Goal: Task Accomplishment & Management: Use online tool/utility

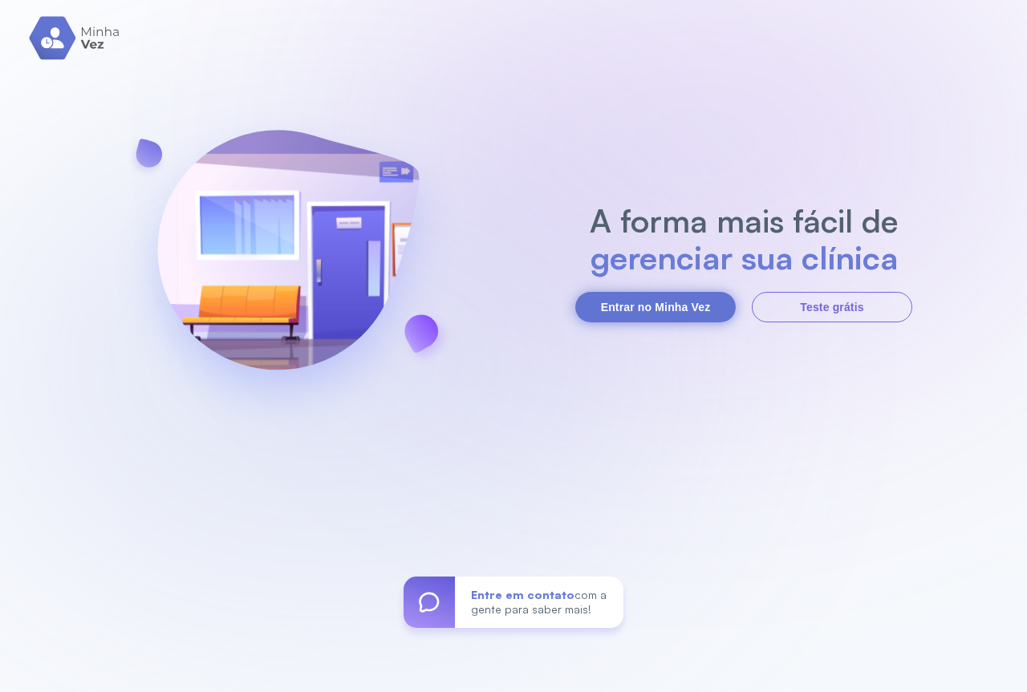
click at [626, 311] on button "Entrar no Minha Vez" at bounding box center [655, 307] width 160 height 30
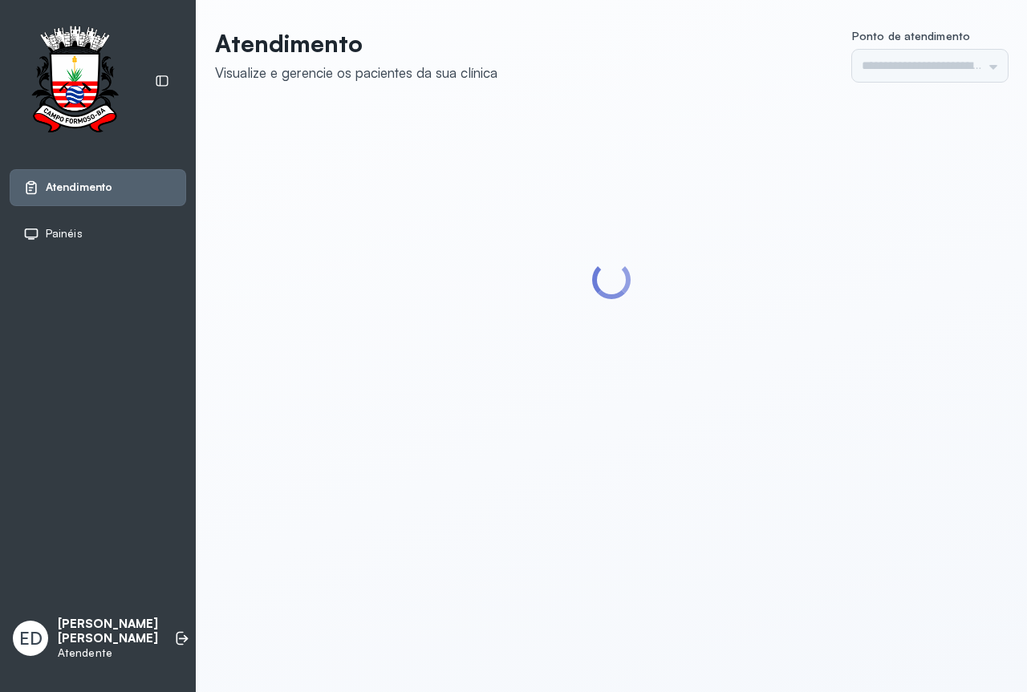
type input "*********"
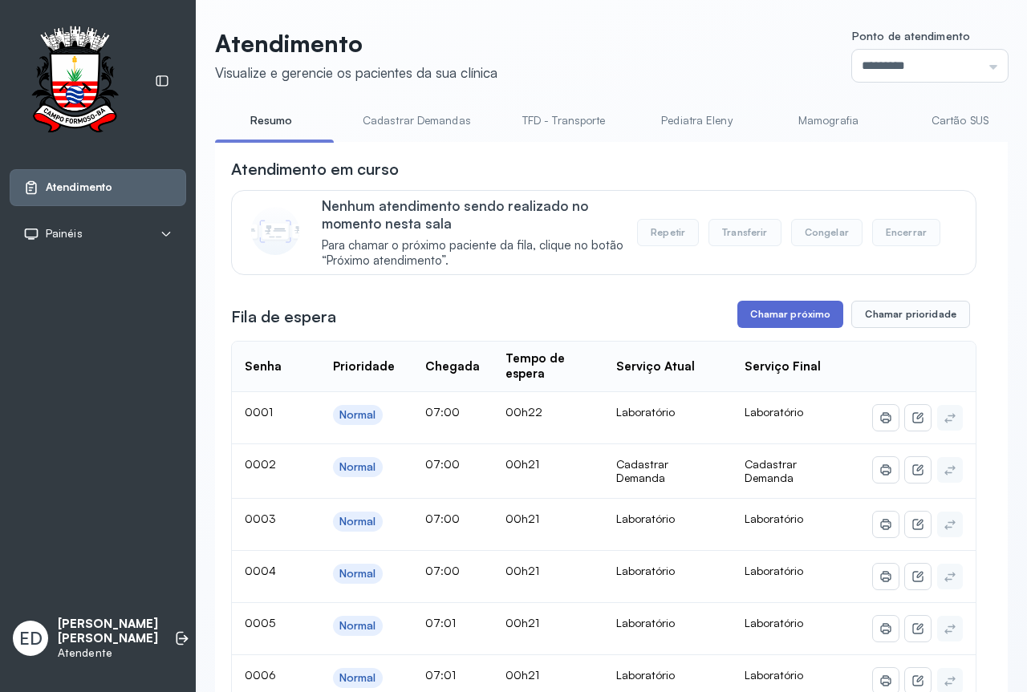
click at [776, 314] on button "Chamar próximo" at bounding box center [790, 314] width 106 height 27
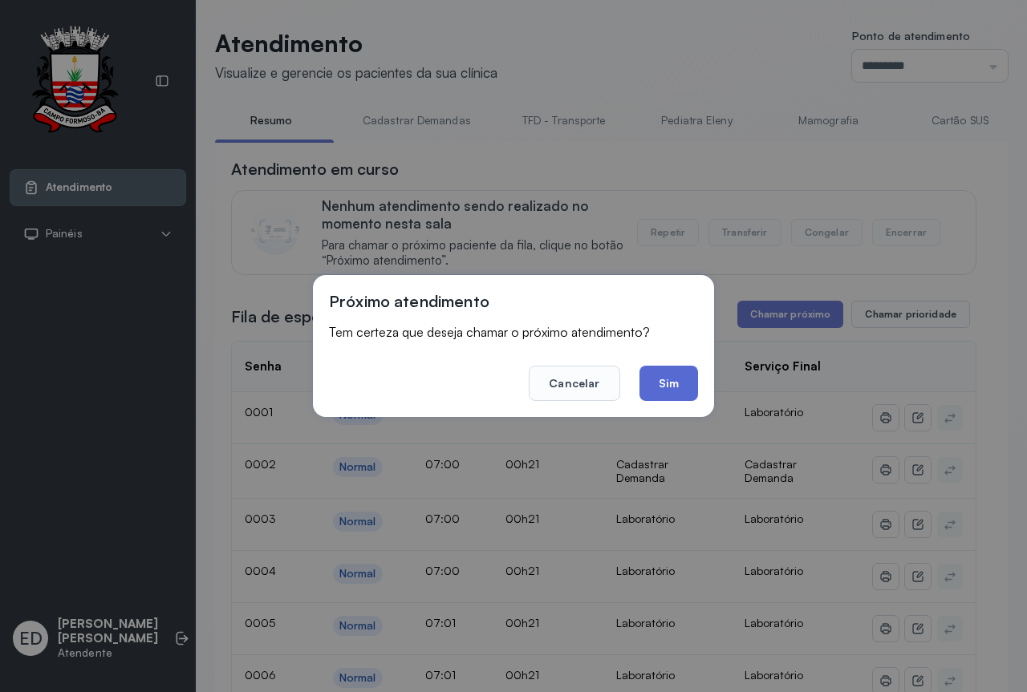
click at [671, 383] on button "Sim" at bounding box center [668, 383] width 59 height 35
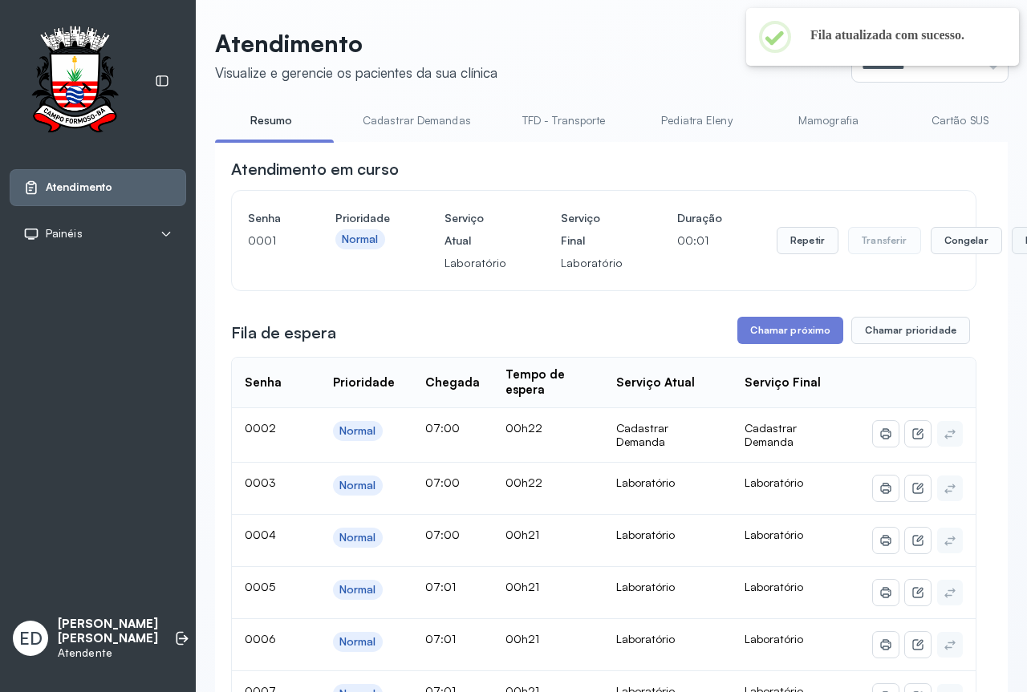
click at [1011, 246] on button "Encerrar" at bounding box center [1045, 240] width 68 height 27
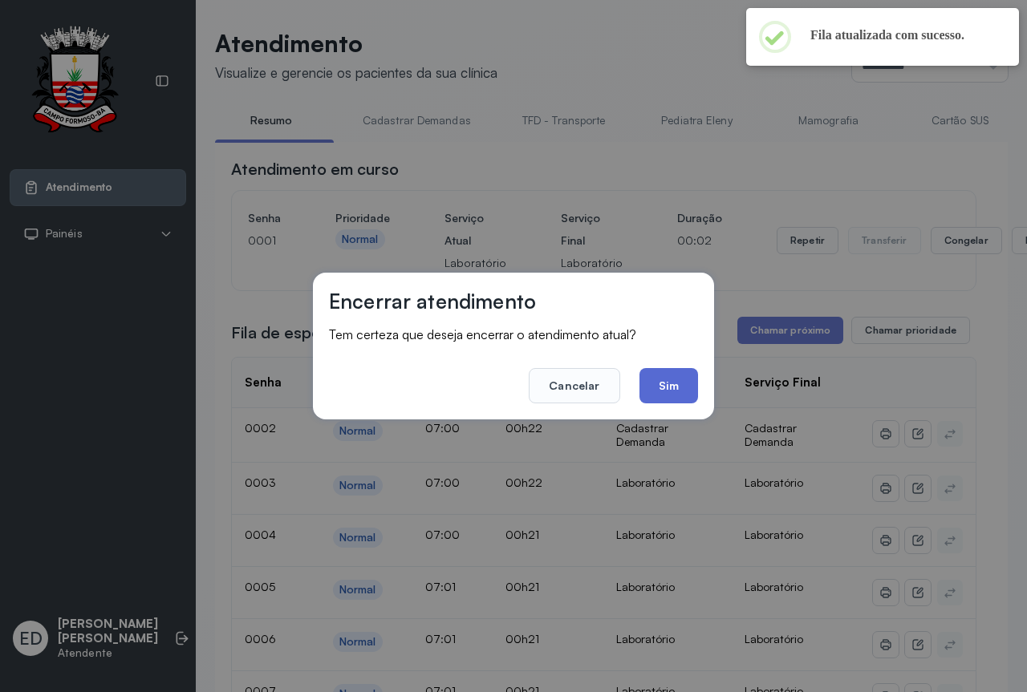
click at [677, 388] on button "Sim" at bounding box center [668, 385] width 59 height 35
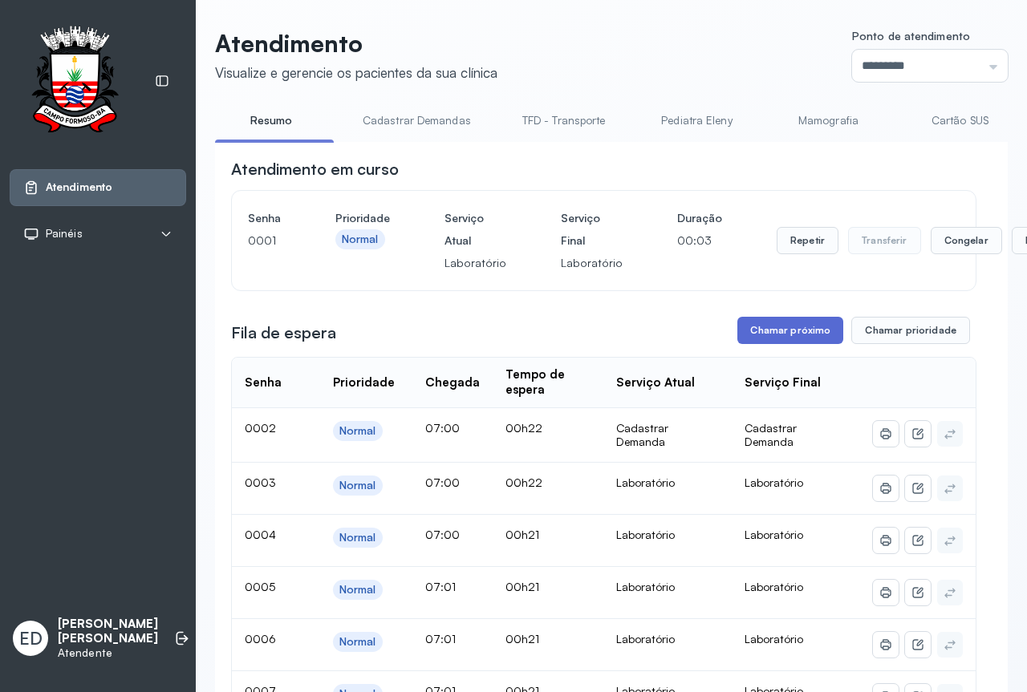
click at [772, 338] on button "Chamar próximo" at bounding box center [790, 330] width 106 height 27
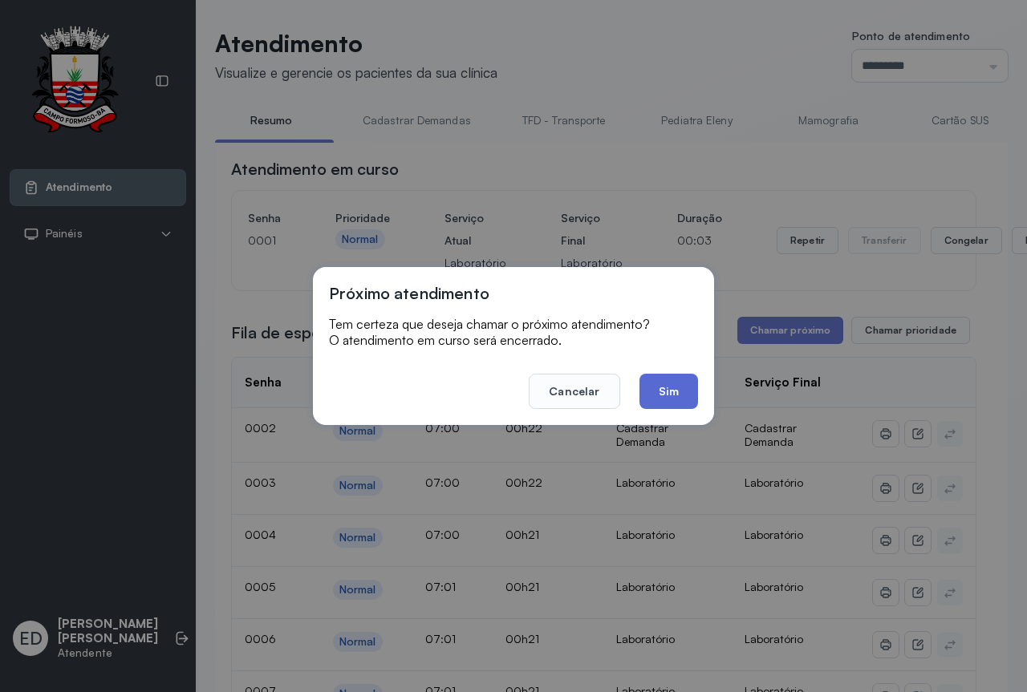
click at [672, 402] on button "Sim" at bounding box center [668, 391] width 59 height 35
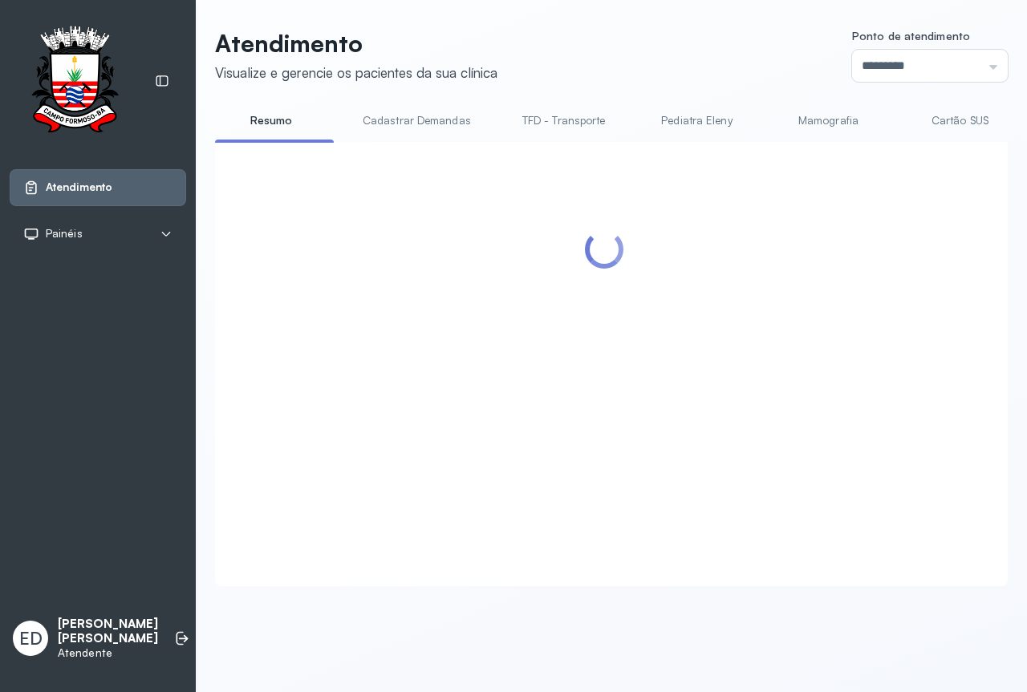
click at [740, 297] on div at bounding box center [603, 345] width 745 height 374
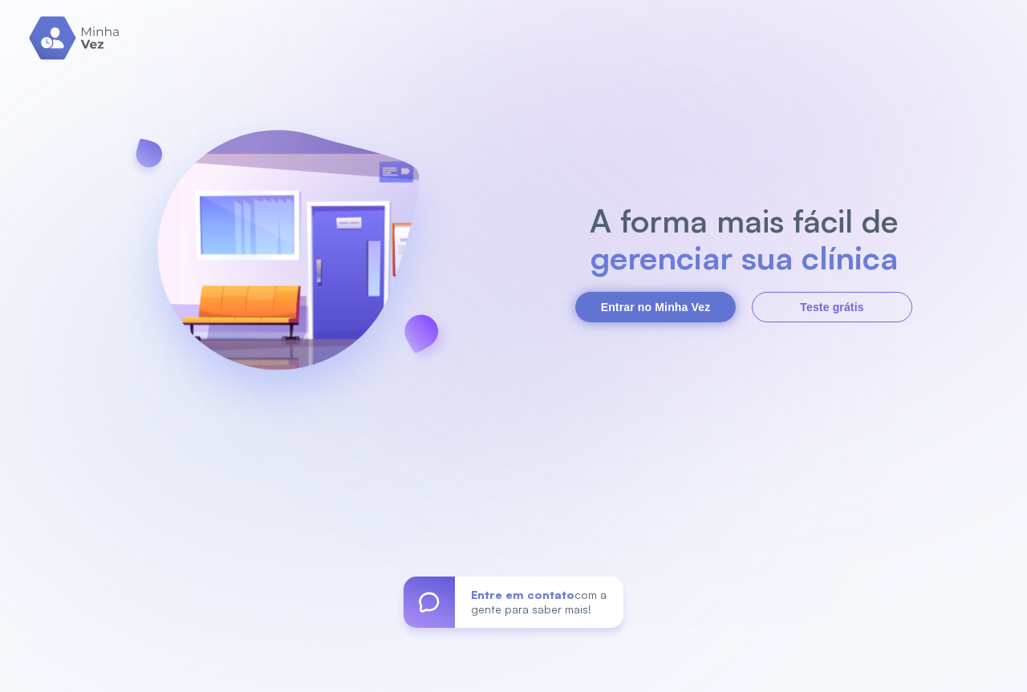
click at [638, 308] on button "Entrar no Minha Vez" at bounding box center [655, 307] width 160 height 30
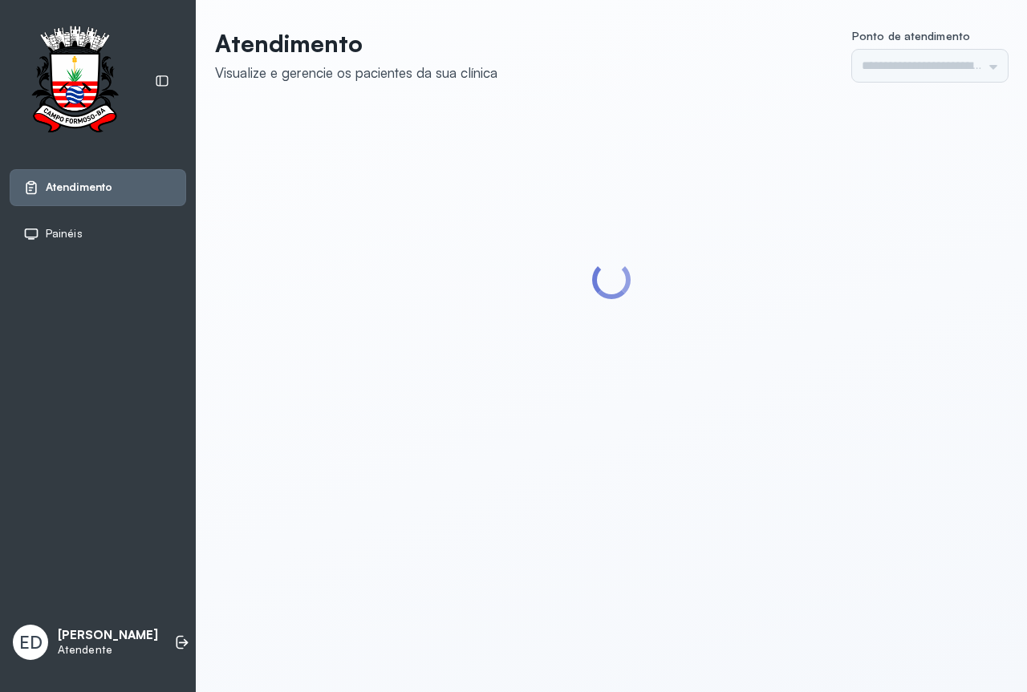
type input "*********"
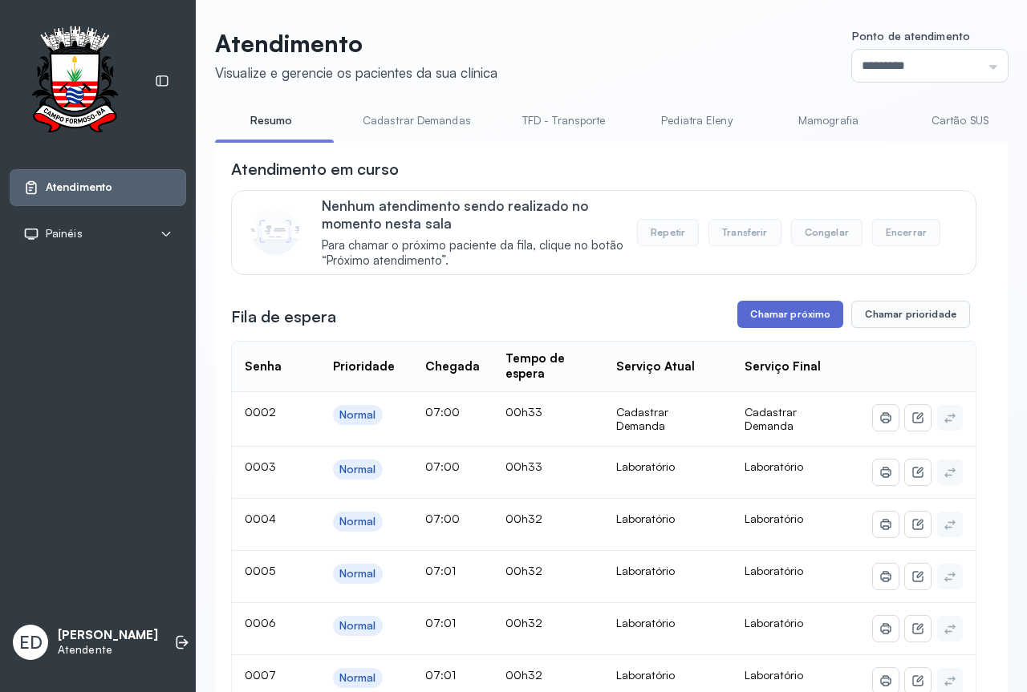
click at [772, 323] on button "Chamar próximo" at bounding box center [790, 314] width 106 height 27
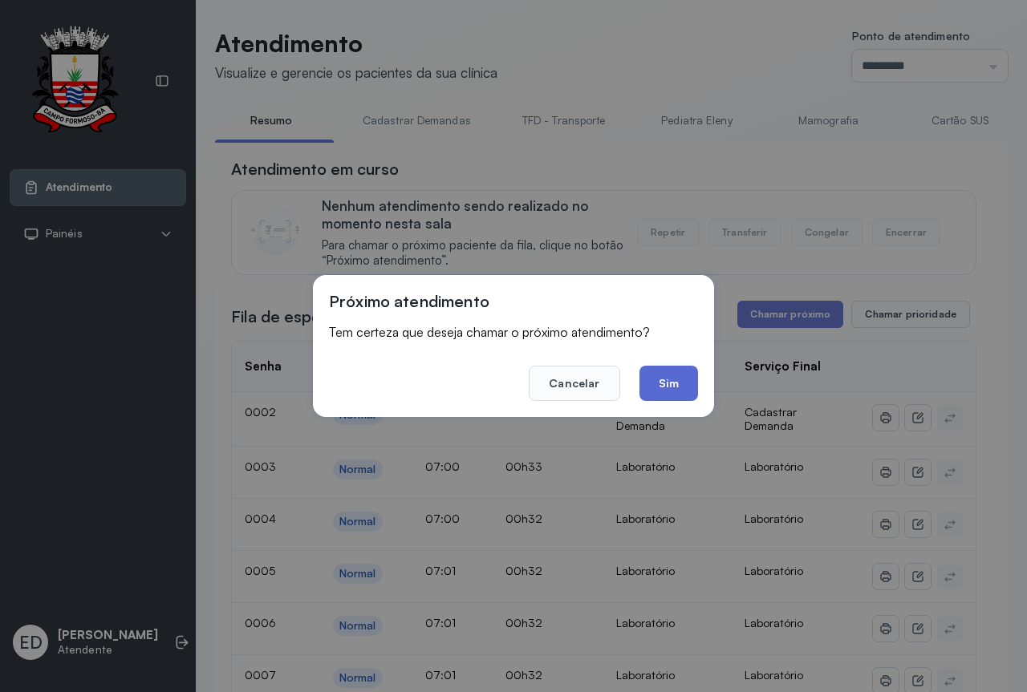
click at [675, 381] on button "Sim" at bounding box center [668, 383] width 59 height 35
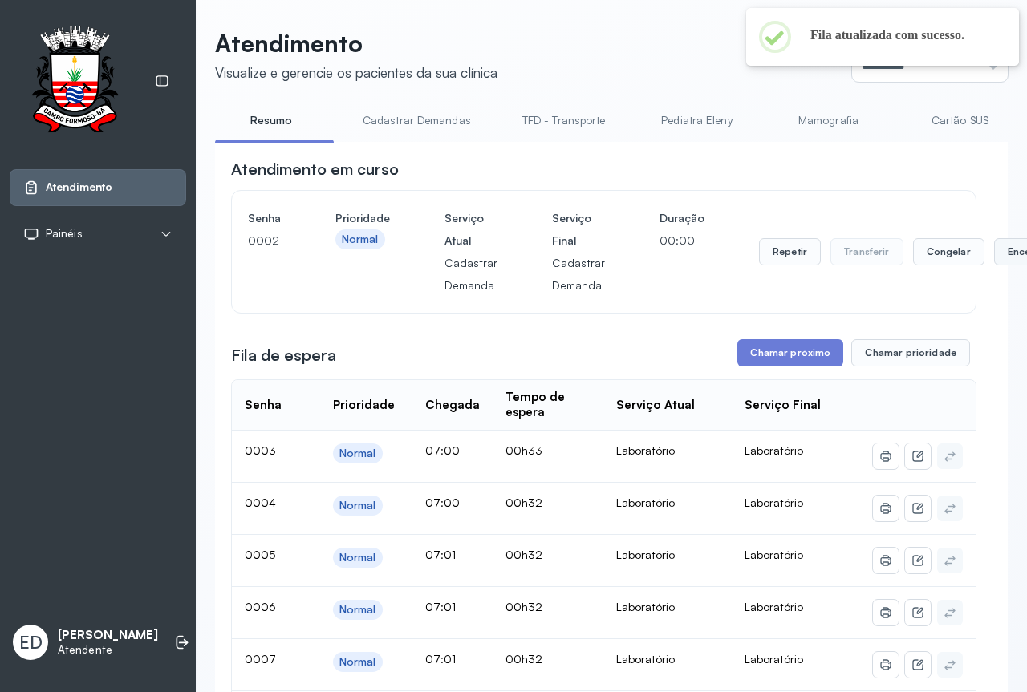
click at [994, 248] on button "Encerrar" at bounding box center [1028, 251] width 68 height 27
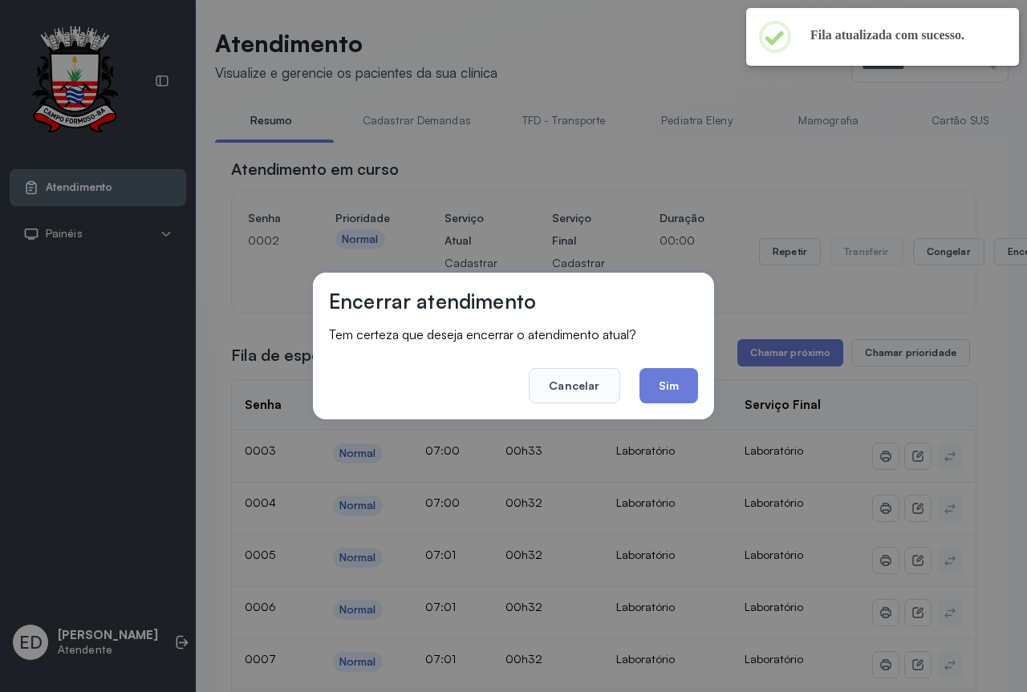
click at [658, 383] on button "Sim" at bounding box center [668, 385] width 59 height 35
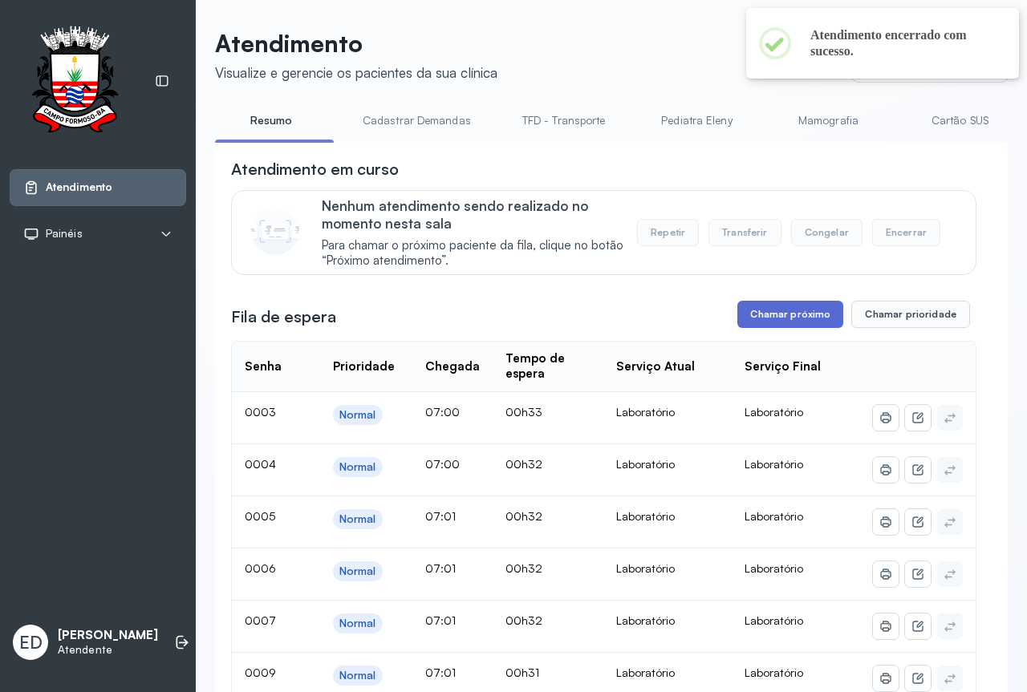
click at [794, 319] on button "Chamar próximo" at bounding box center [790, 314] width 106 height 27
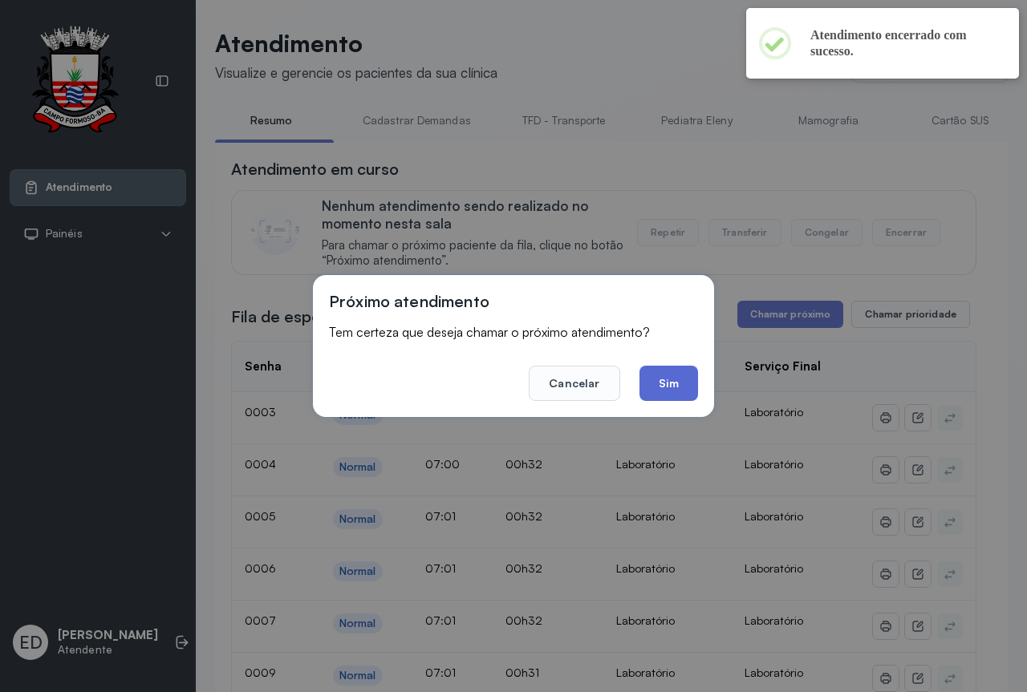
click at [673, 381] on button "Sim" at bounding box center [668, 383] width 59 height 35
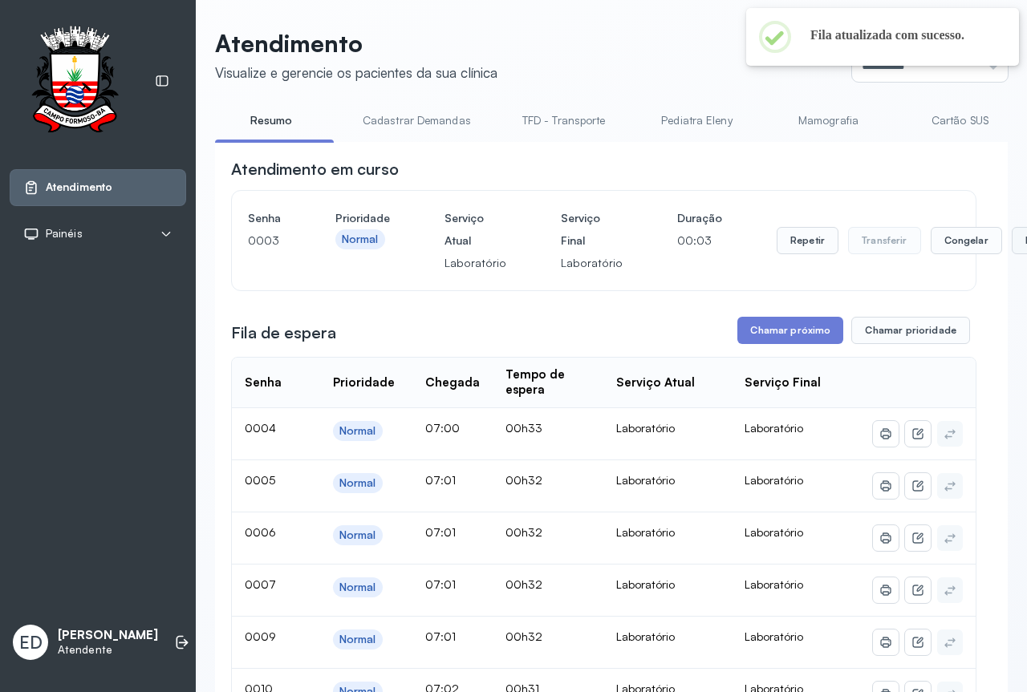
click at [1011, 241] on button "Encerrar" at bounding box center [1045, 240] width 68 height 27
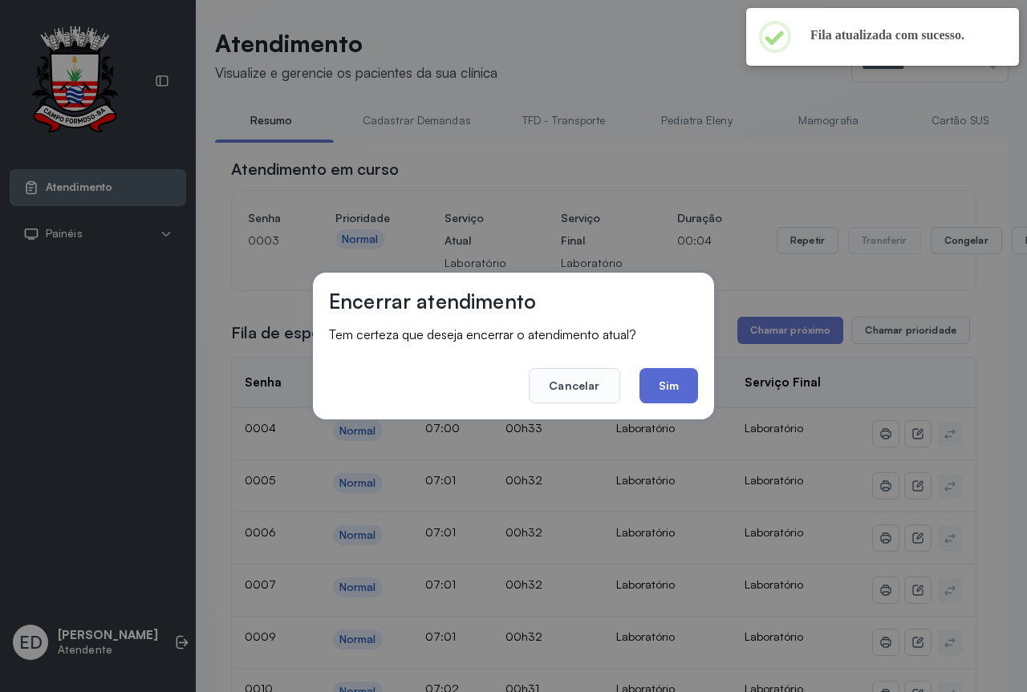
click at [665, 387] on button "Sim" at bounding box center [668, 385] width 59 height 35
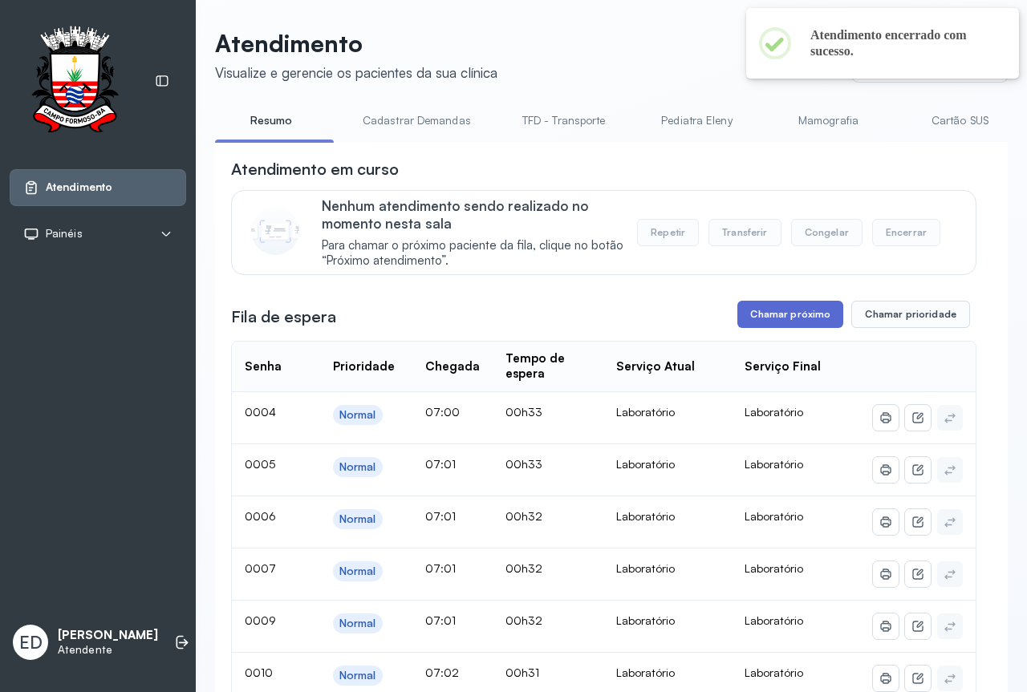
click at [806, 319] on button "Chamar próximo" at bounding box center [790, 314] width 106 height 27
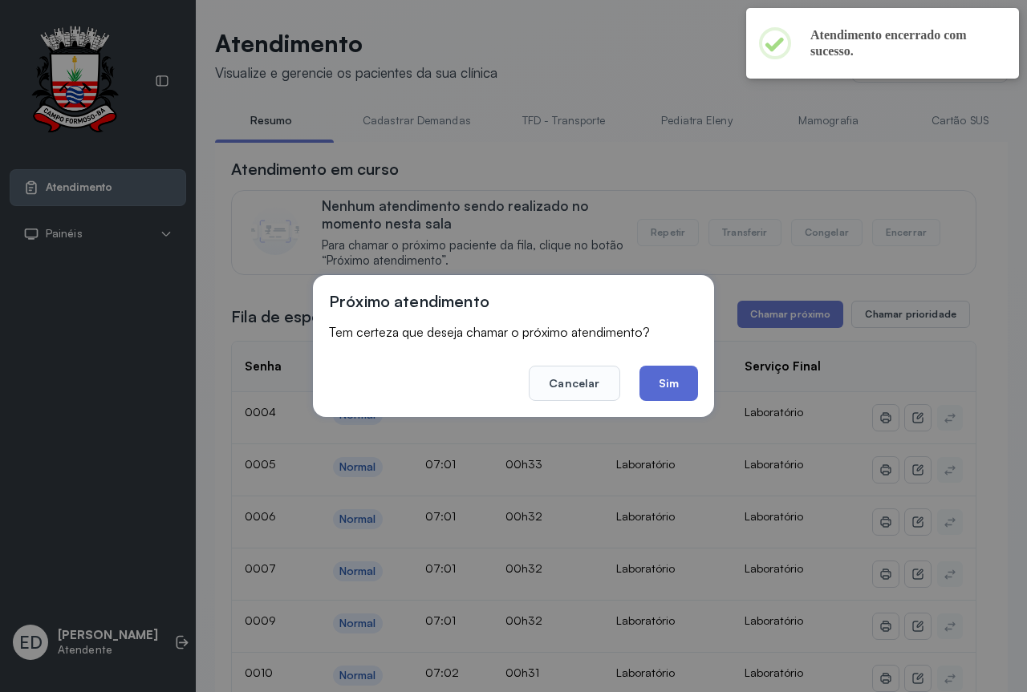
click at [671, 383] on button "Sim" at bounding box center [668, 383] width 59 height 35
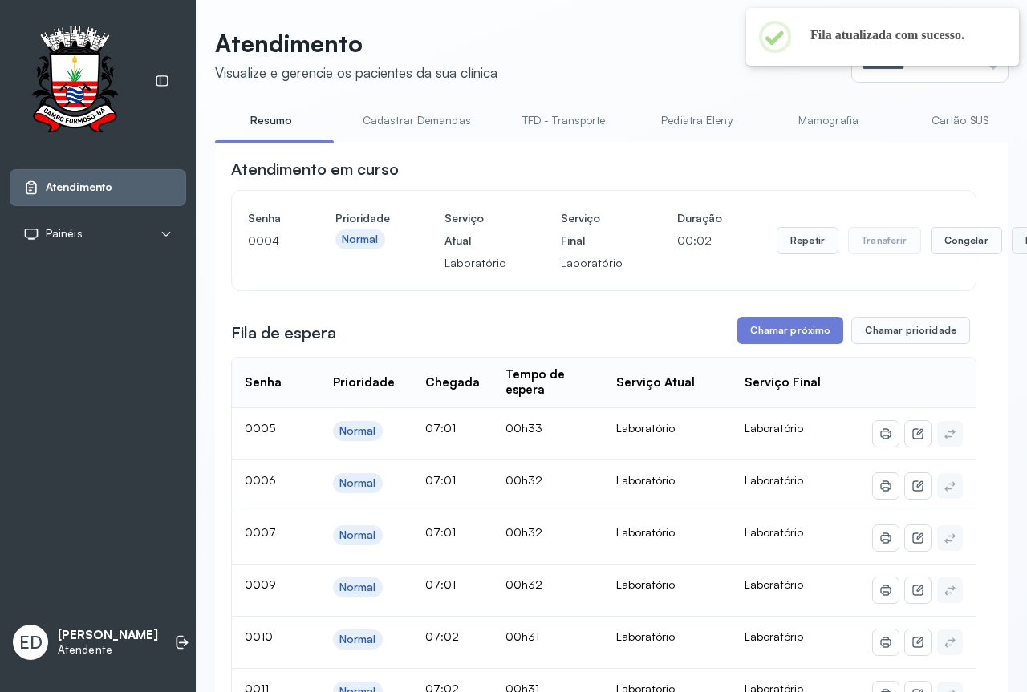
click at [1011, 242] on button "Encerrar" at bounding box center [1045, 240] width 68 height 27
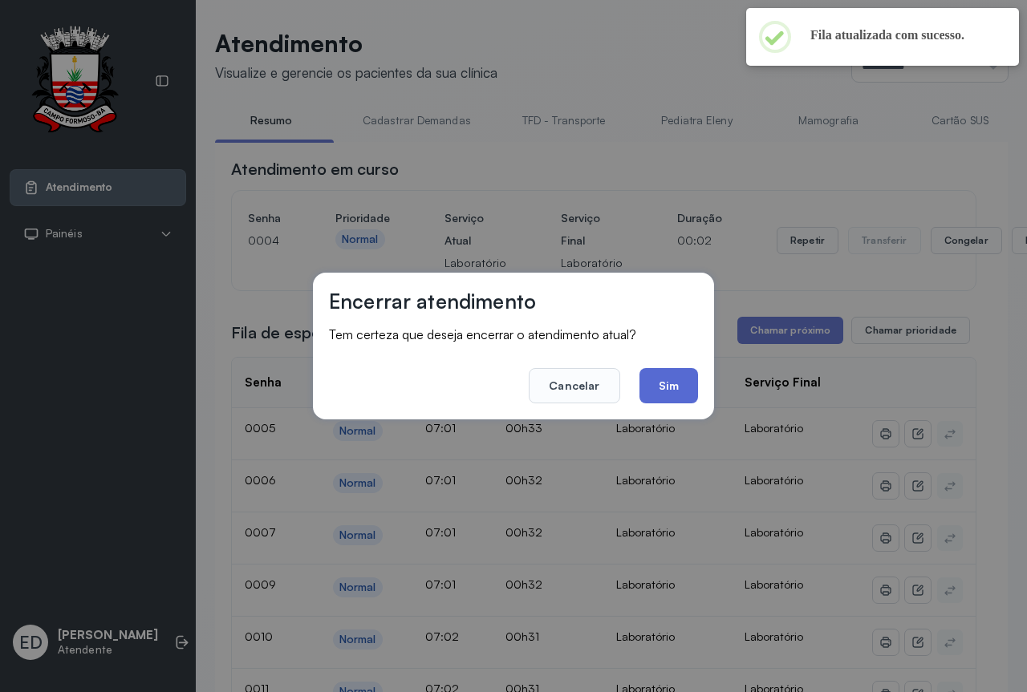
click at [670, 381] on button "Sim" at bounding box center [668, 385] width 59 height 35
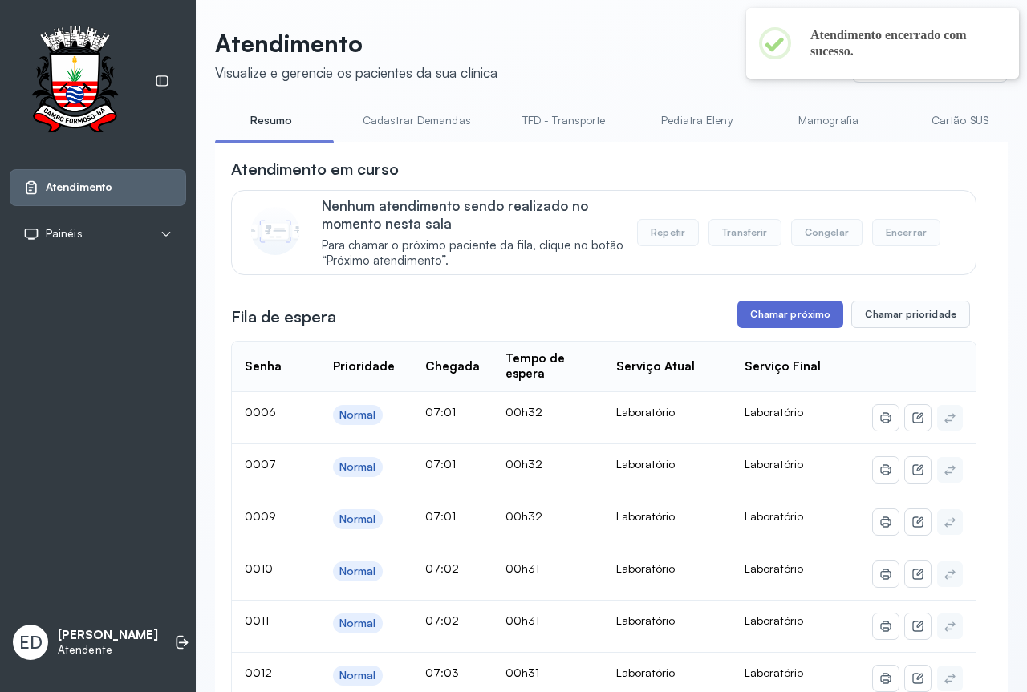
click at [792, 318] on button "Chamar próximo" at bounding box center [790, 314] width 106 height 27
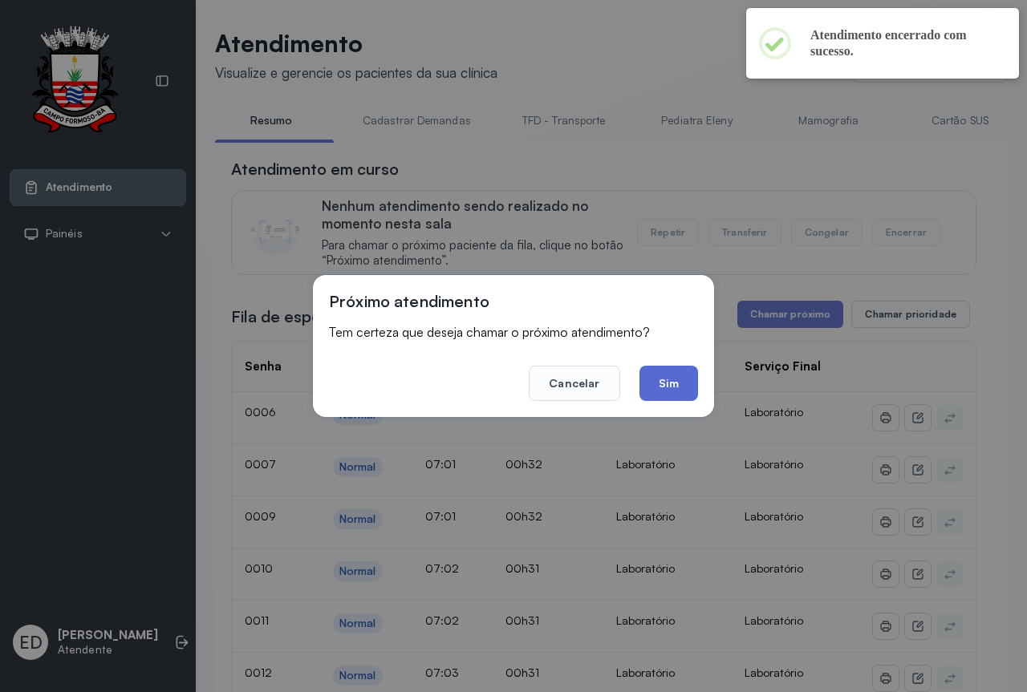
click at [668, 397] on button "Sim" at bounding box center [668, 383] width 59 height 35
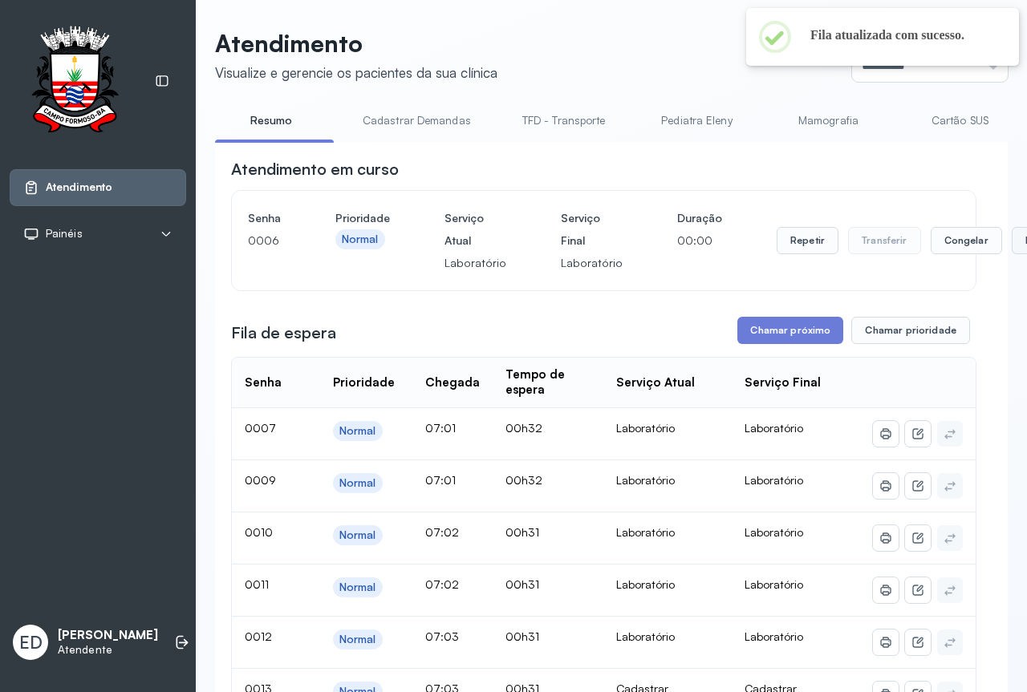
click at [1011, 241] on button "Encerrar" at bounding box center [1045, 240] width 68 height 27
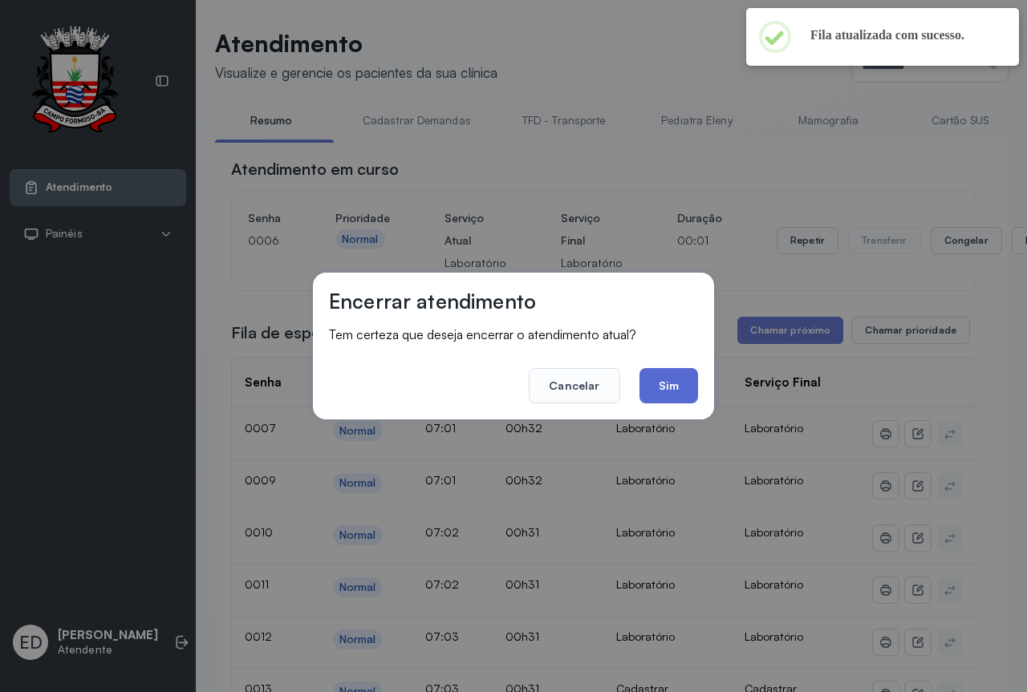
click at [675, 383] on button "Sim" at bounding box center [668, 385] width 59 height 35
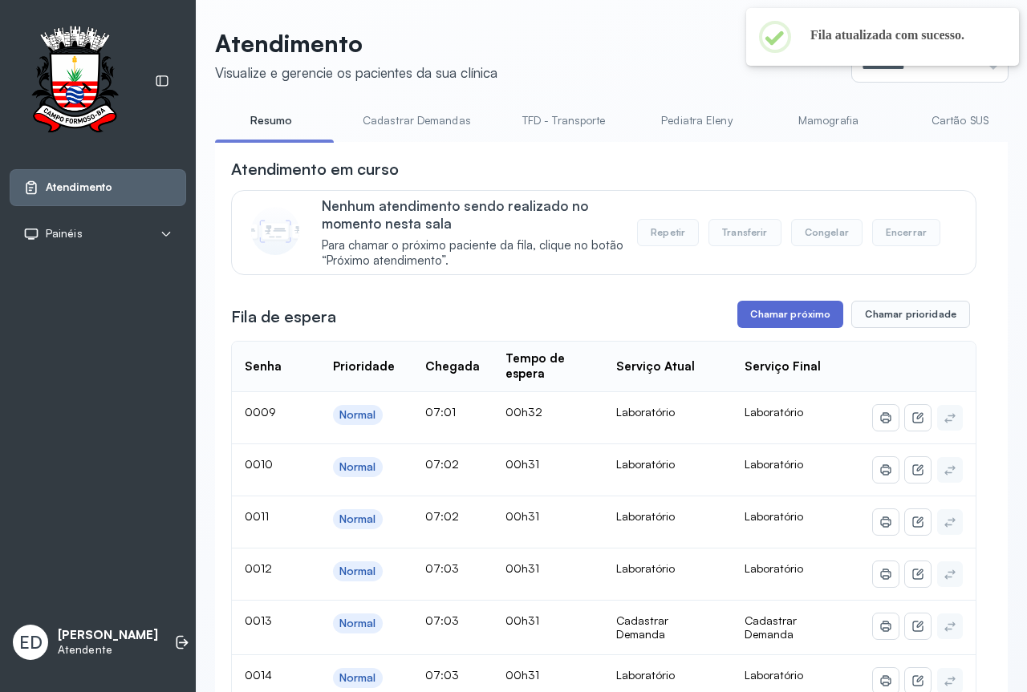
click at [774, 315] on button "Chamar próximo" at bounding box center [790, 314] width 106 height 27
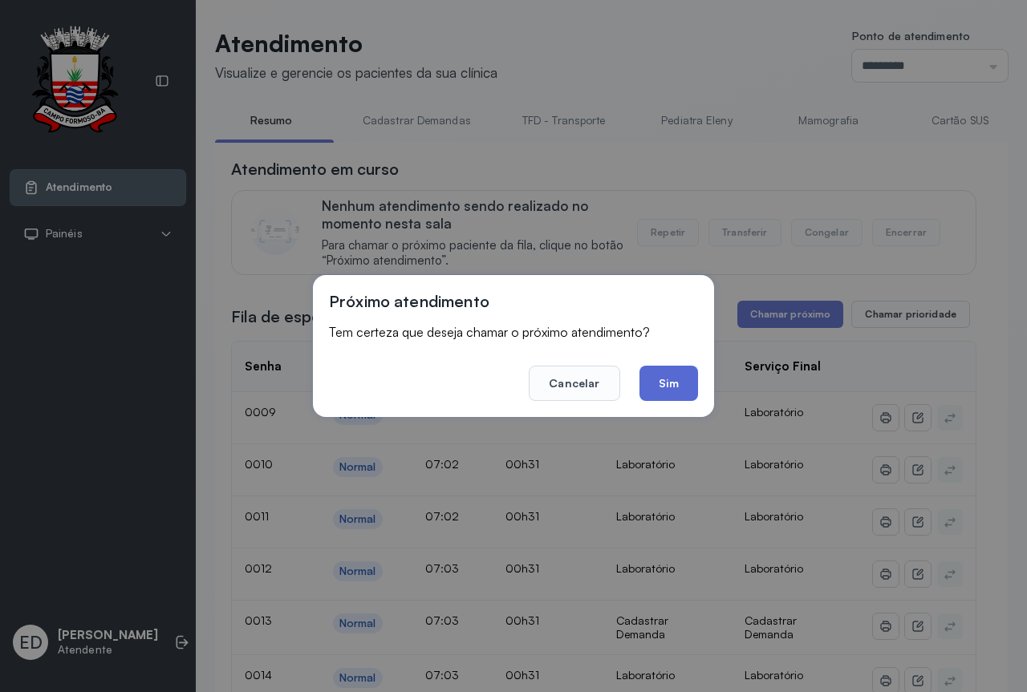
click at [670, 379] on button "Sim" at bounding box center [668, 383] width 59 height 35
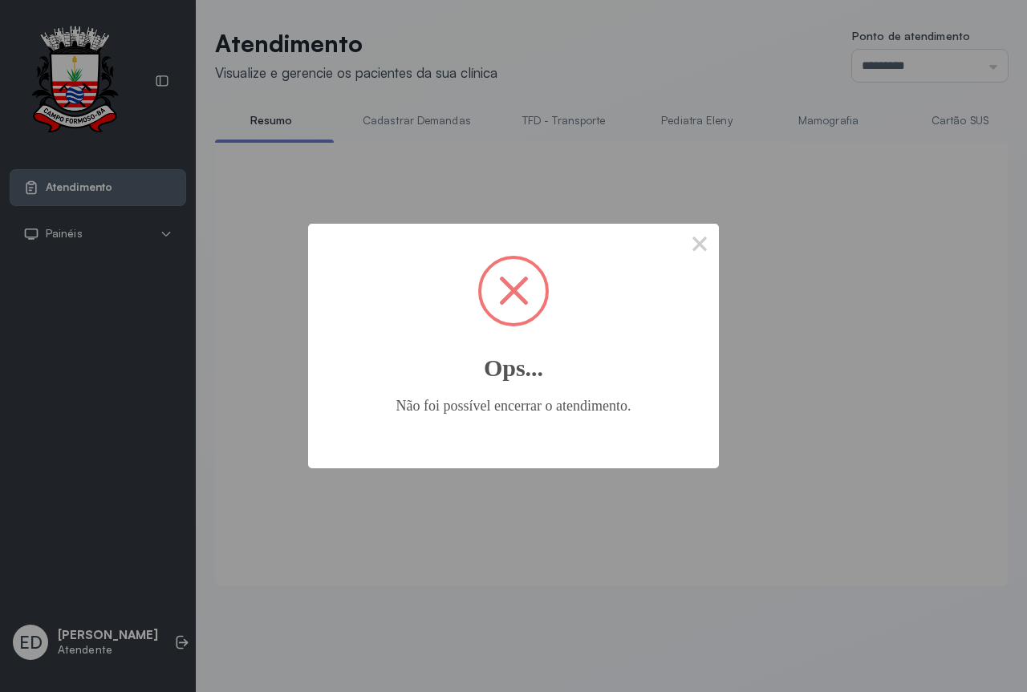
click at [514, 290] on span at bounding box center [514, 291] width 30 height 30
click at [711, 250] on button "×" at bounding box center [699, 243] width 38 height 38
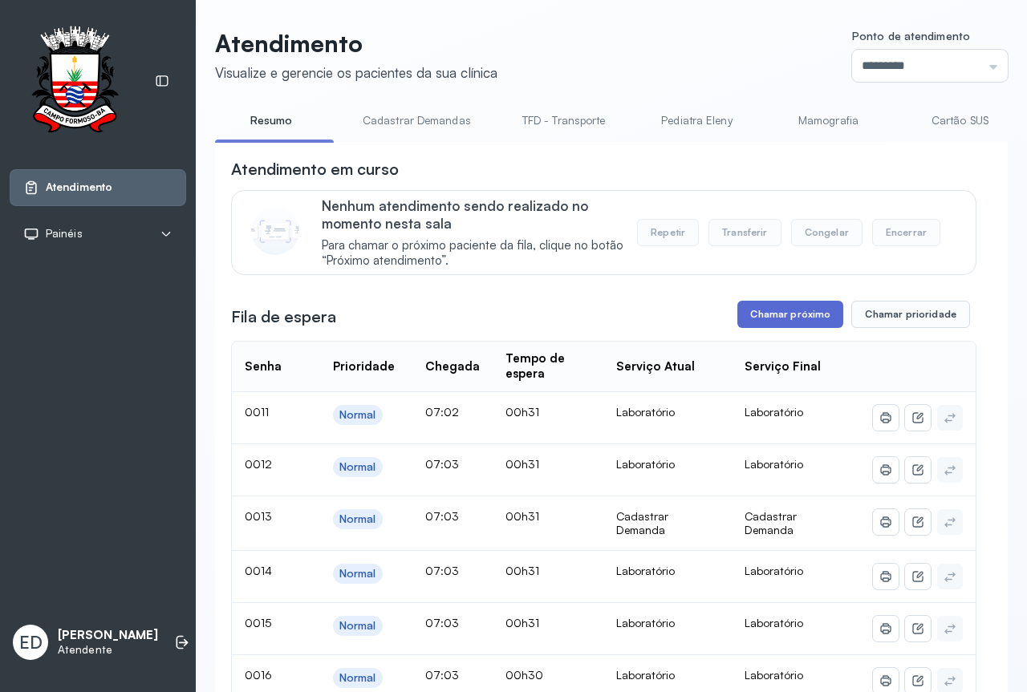
click at [795, 313] on button "Chamar próximo" at bounding box center [790, 314] width 106 height 27
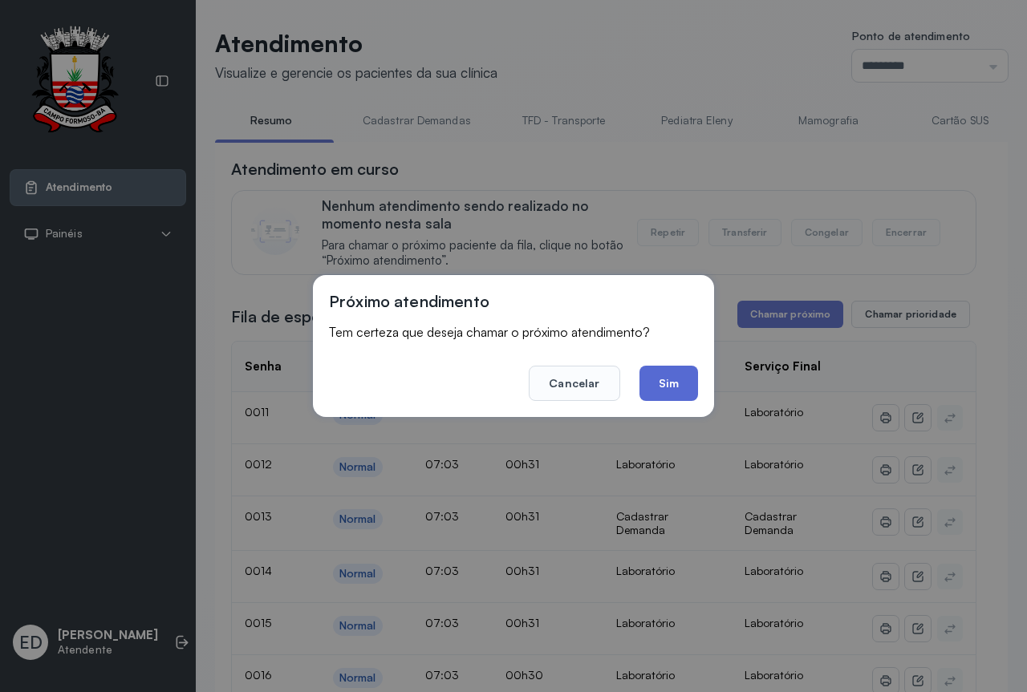
click at [679, 381] on button "Sim" at bounding box center [668, 383] width 59 height 35
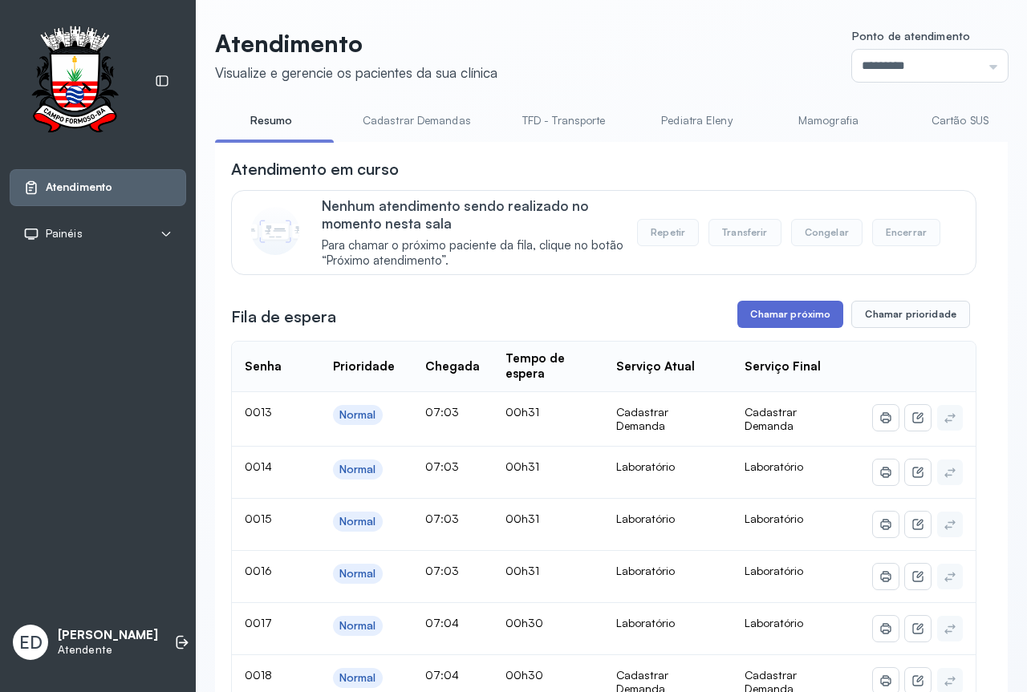
click at [780, 323] on button "Chamar próximo" at bounding box center [790, 314] width 106 height 27
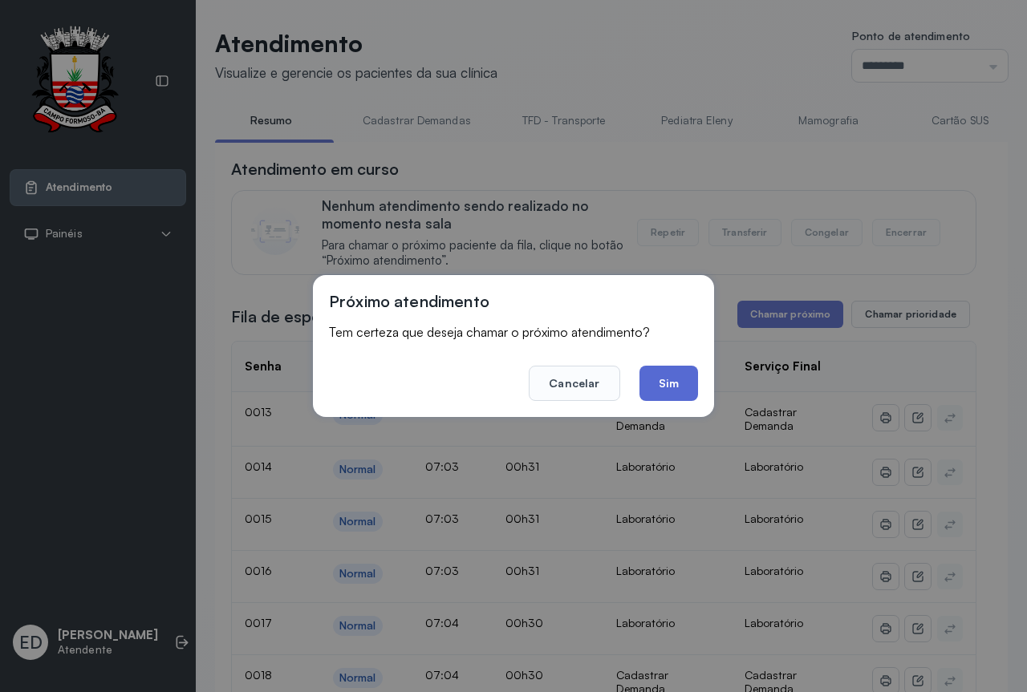
click at [681, 392] on button "Sim" at bounding box center [668, 383] width 59 height 35
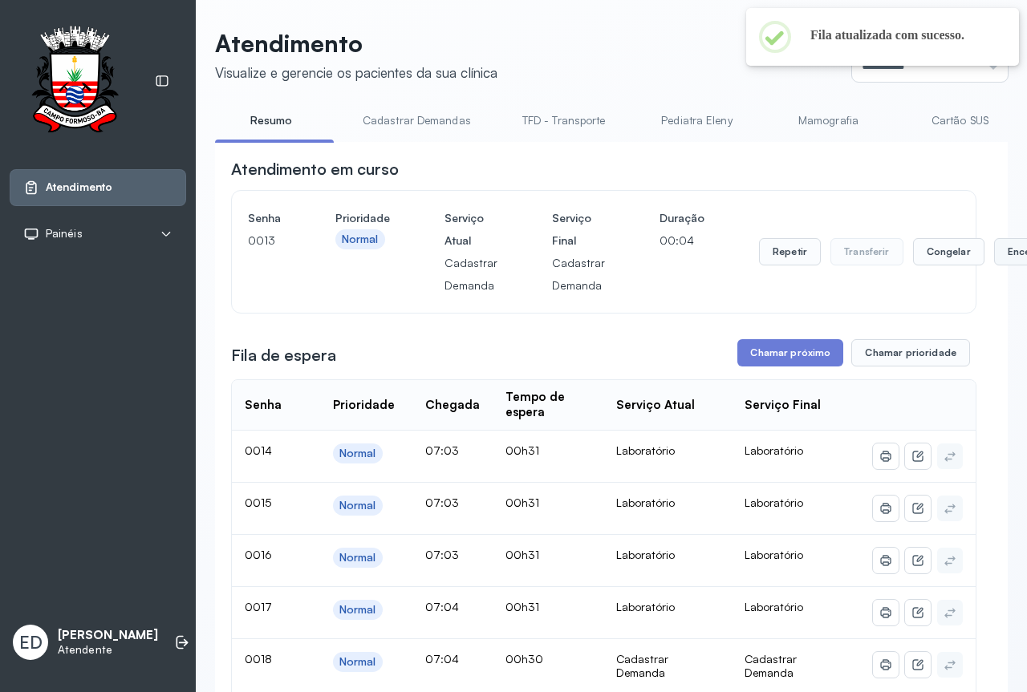
click at [994, 257] on button "Encerrar" at bounding box center [1028, 251] width 68 height 27
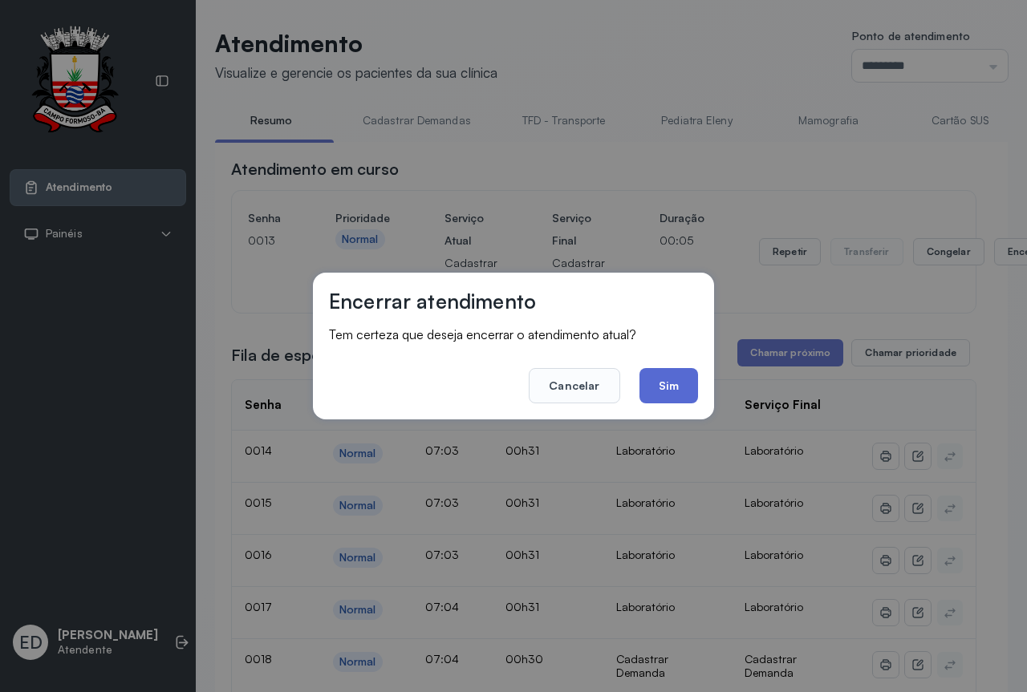
click at [665, 380] on button "Sim" at bounding box center [668, 385] width 59 height 35
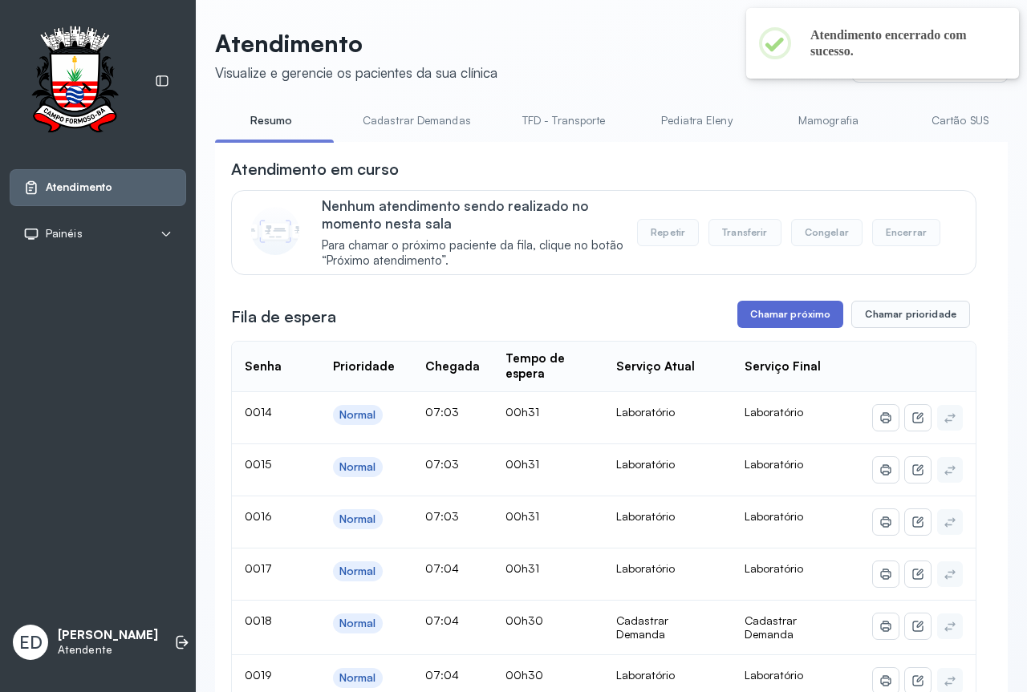
click at [787, 309] on button "Chamar próximo" at bounding box center [790, 314] width 106 height 27
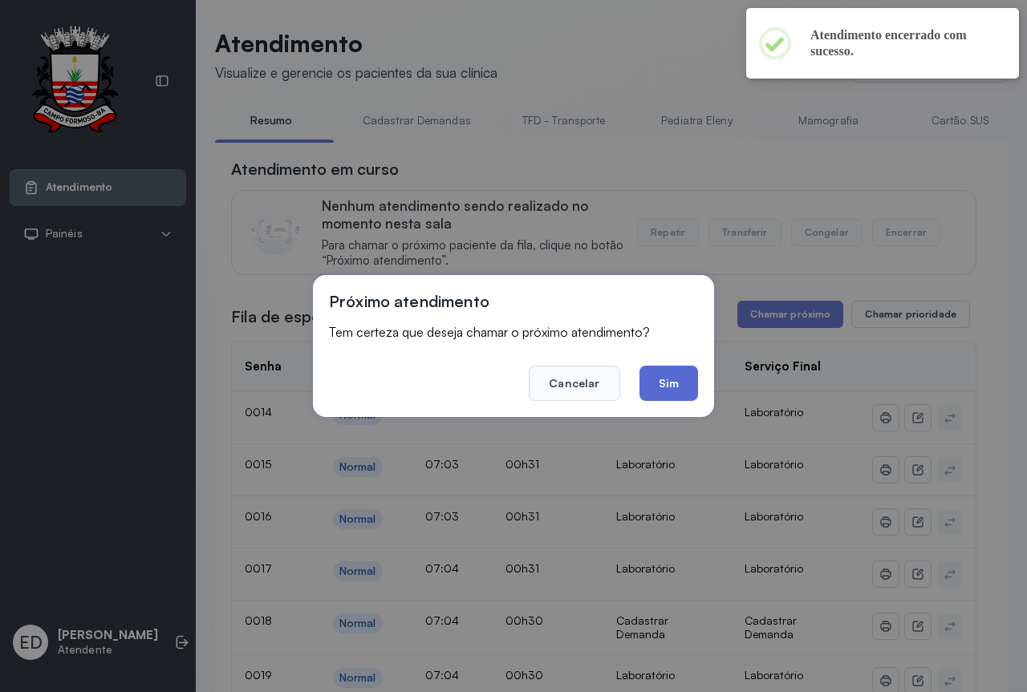
click at [665, 387] on button "Sim" at bounding box center [668, 383] width 59 height 35
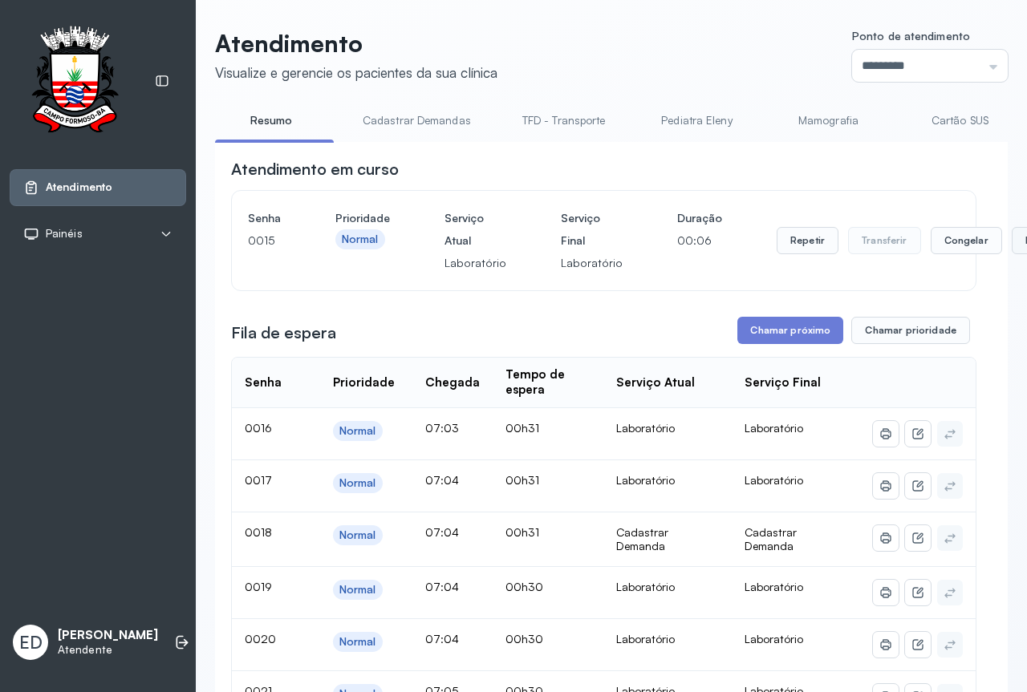
click at [1011, 240] on button "Encerrar" at bounding box center [1045, 240] width 68 height 27
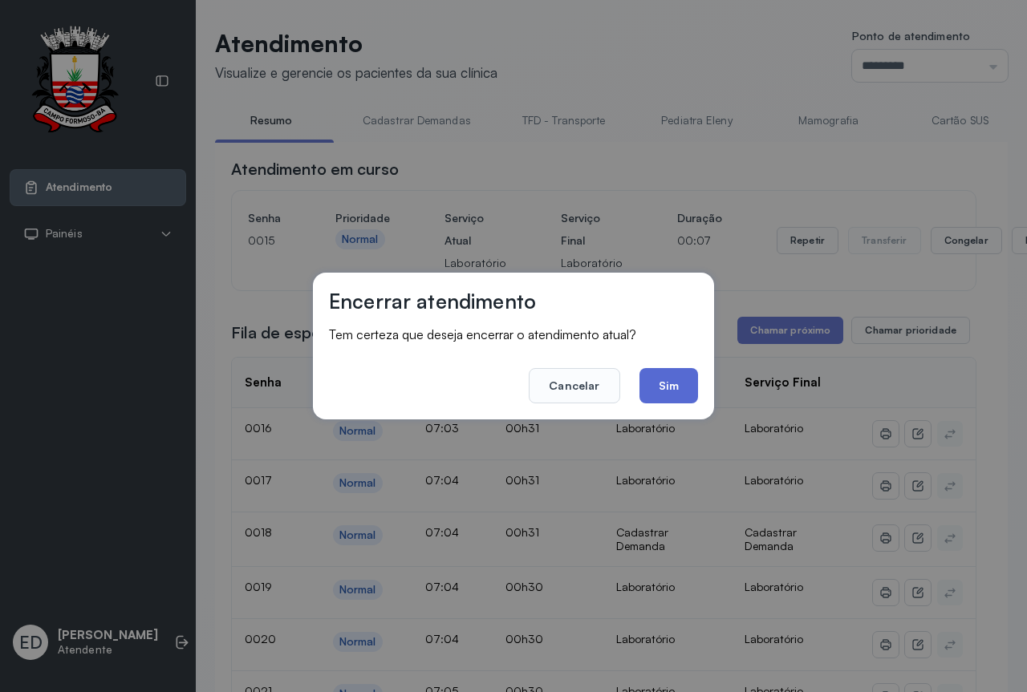
click at [683, 376] on button "Sim" at bounding box center [668, 385] width 59 height 35
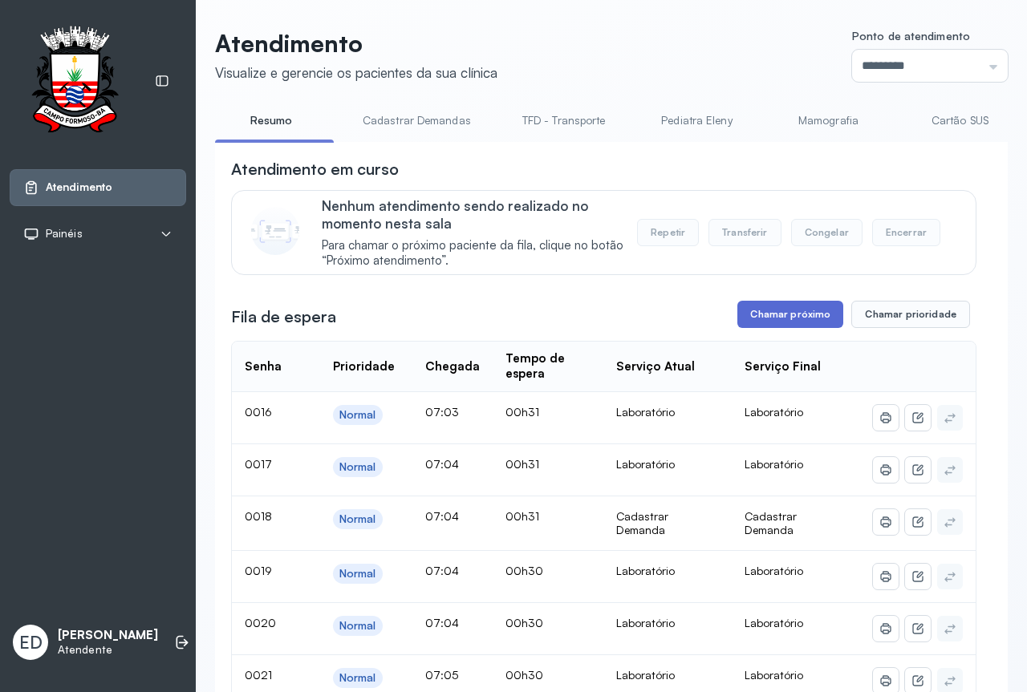
click at [783, 321] on button "Chamar próximo" at bounding box center [790, 314] width 106 height 27
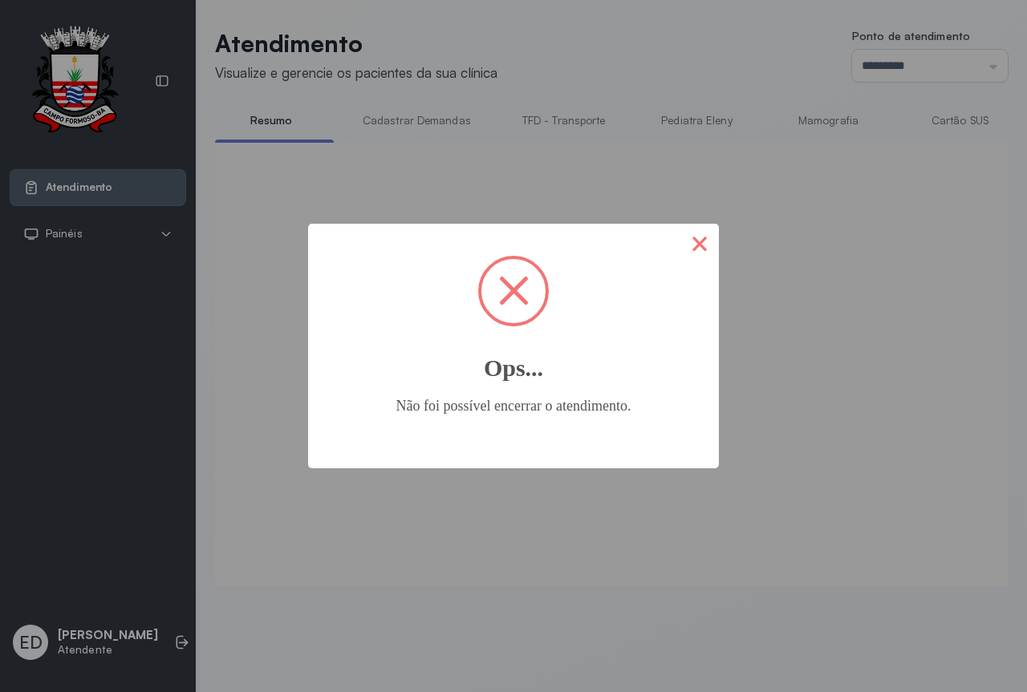
click at [706, 237] on button "×" at bounding box center [699, 243] width 38 height 38
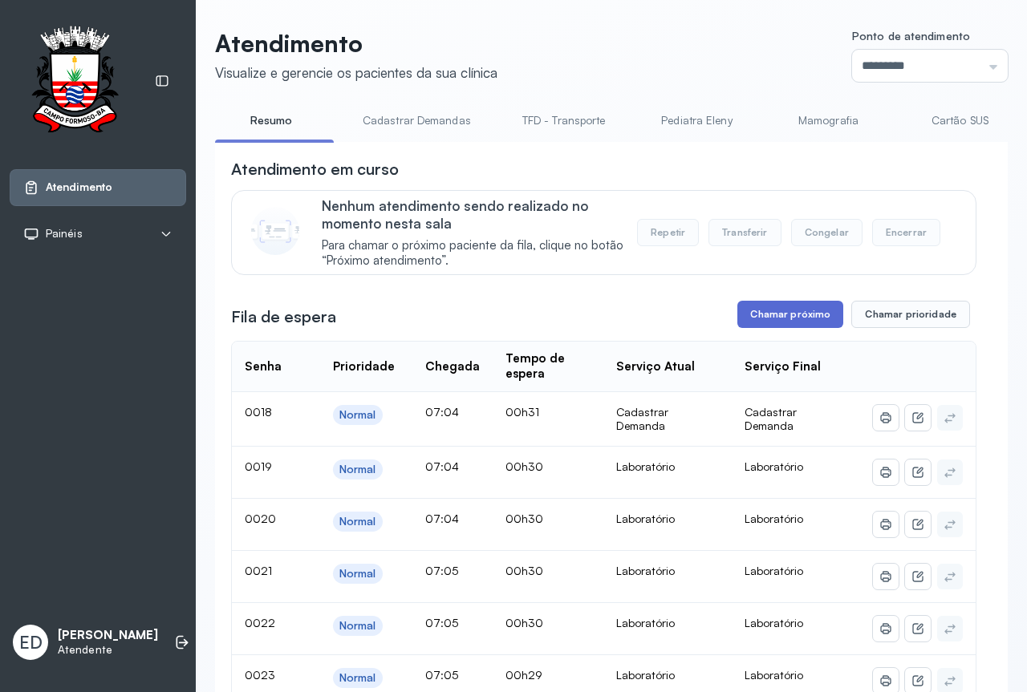
click at [787, 316] on button "Chamar próximo" at bounding box center [790, 314] width 106 height 27
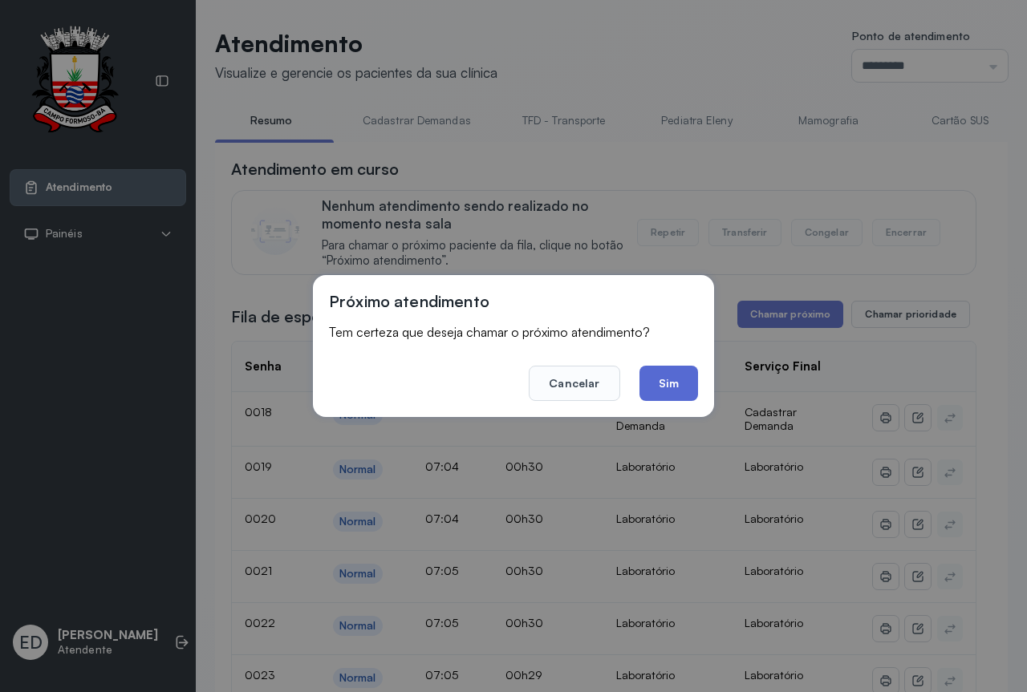
click at [686, 384] on button "Sim" at bounding box center [668, 383] width 59 height 35
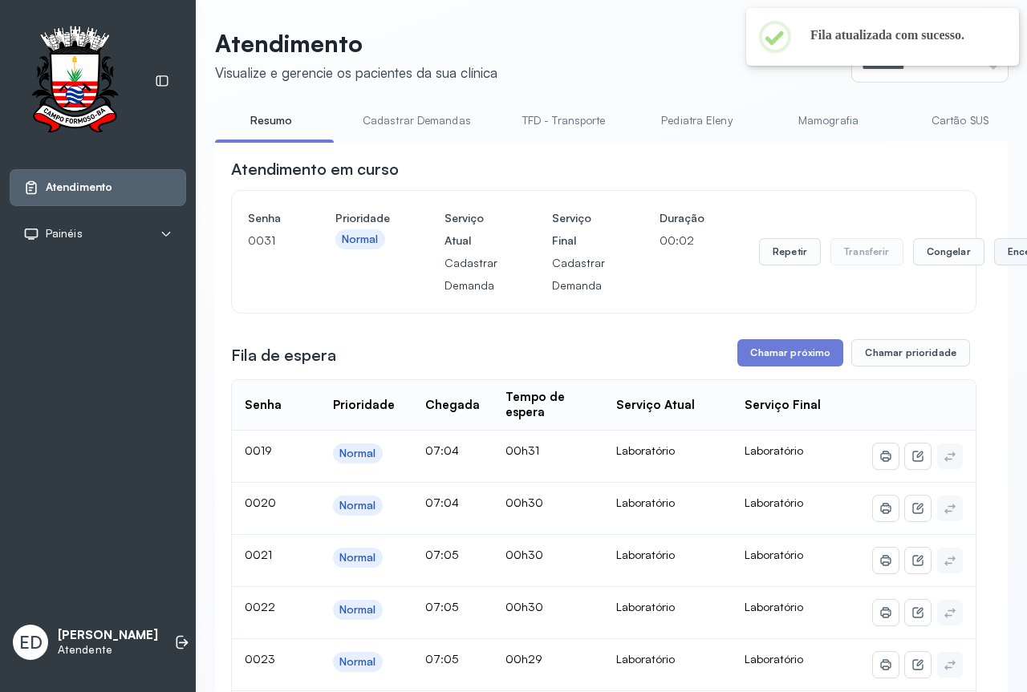
click at [1003, 259] on button "Encerrar" at bounding box center [1028, 251] width 68 height 27
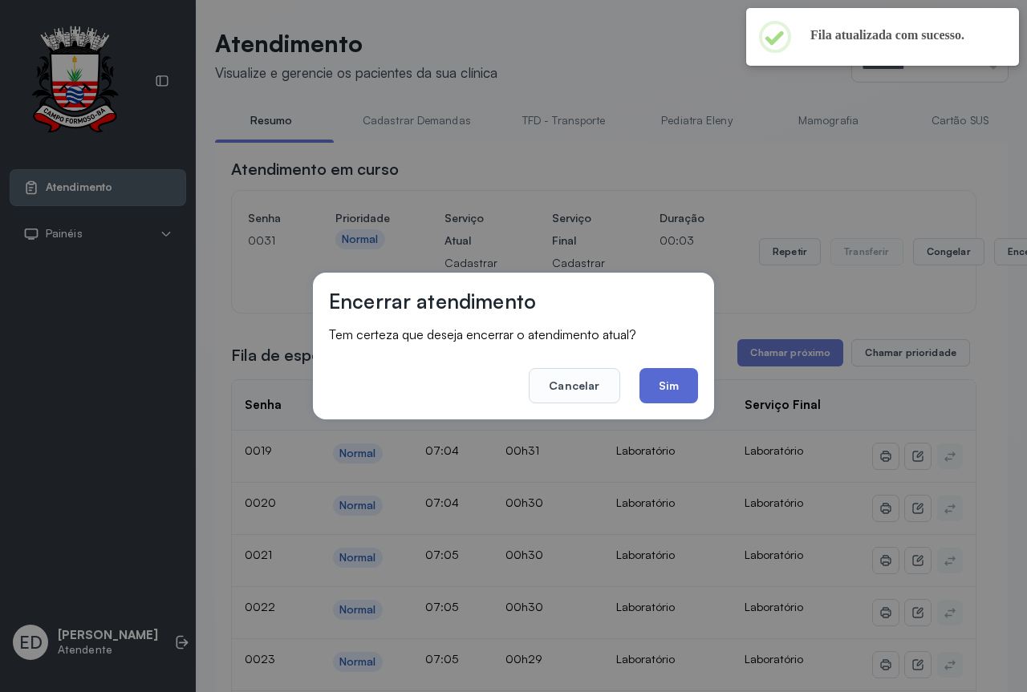
click at [673, 380] on button "Sim" at bounding box center [668, 385] width 59 height 35
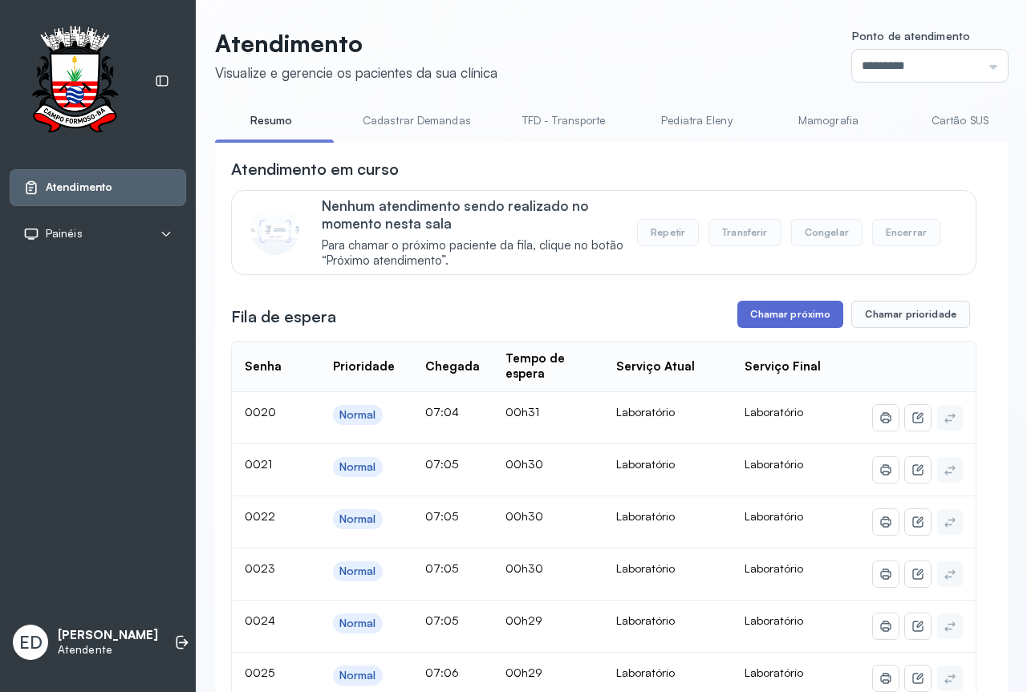
click at [806, 317] on button "Chamar próximo" at bounding box center [790, 314] width 106 height 27
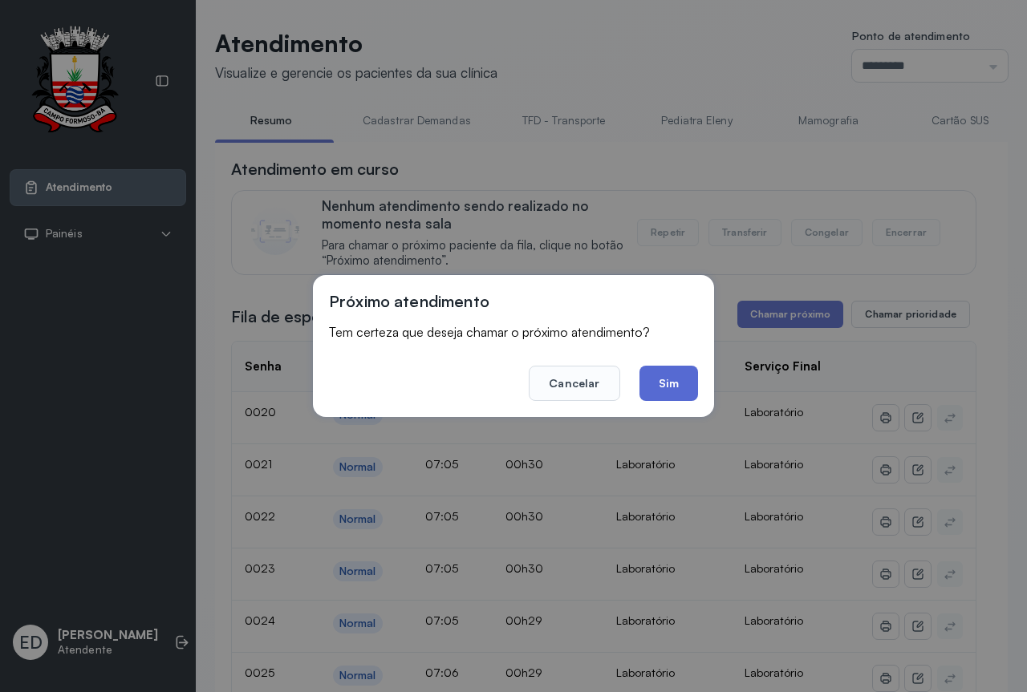
click at [682, 394] on button "Sim" at bounding box center [668, 383] width 59 height 35
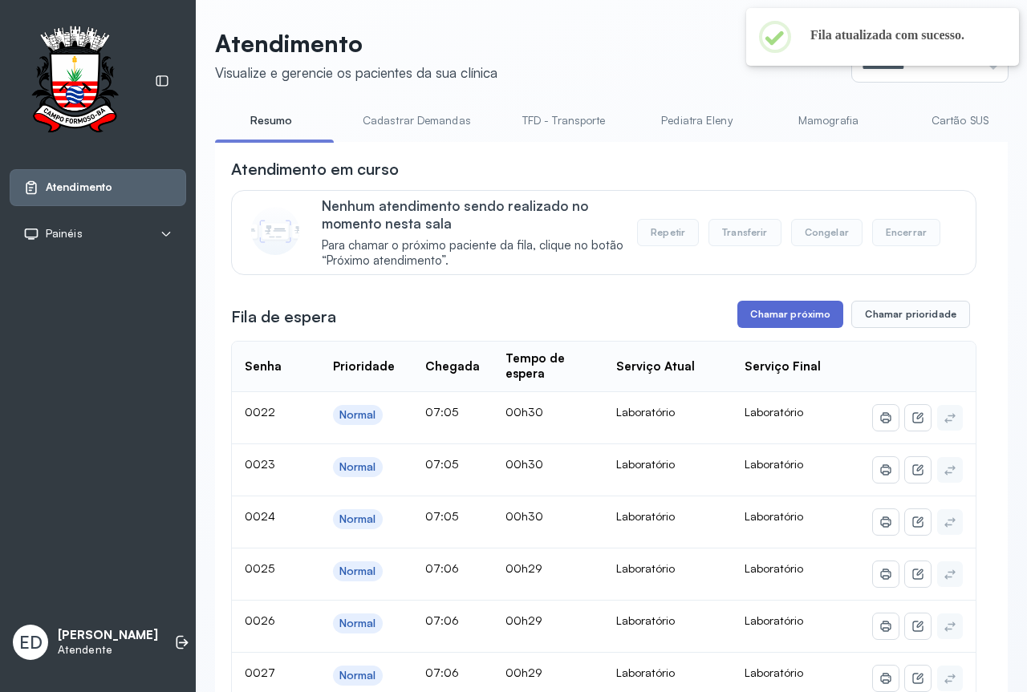
click at [792, 314] on button "Chamar próximo" at bounding box center [790, 314] width 106 height 27
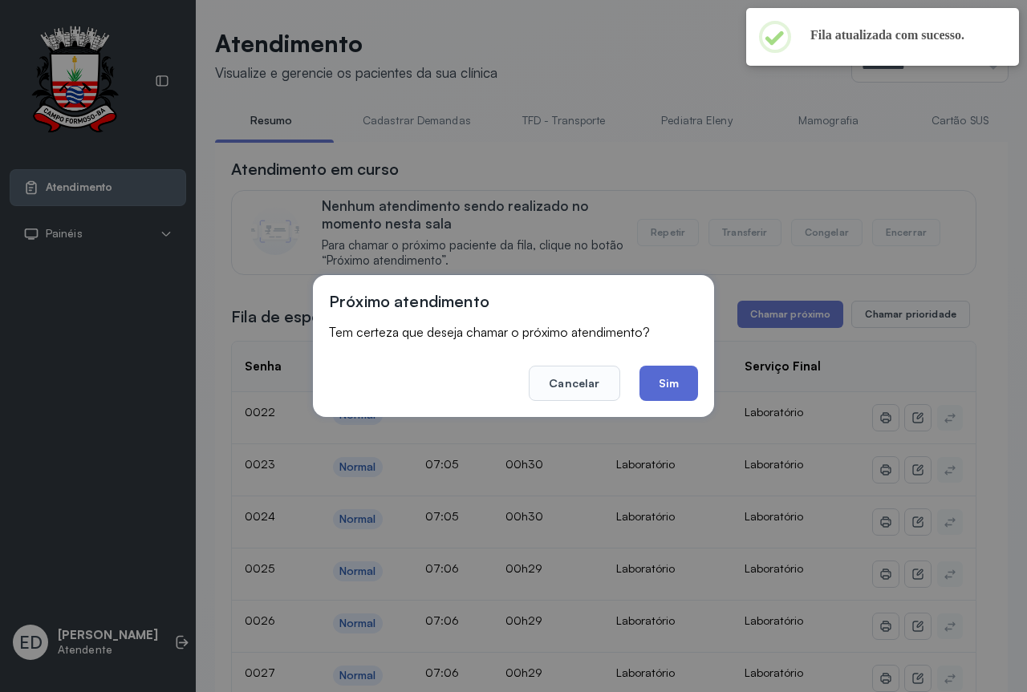
click at [665, 379] on button "Sim" at bounding box center [668, 383] width 59 height 35
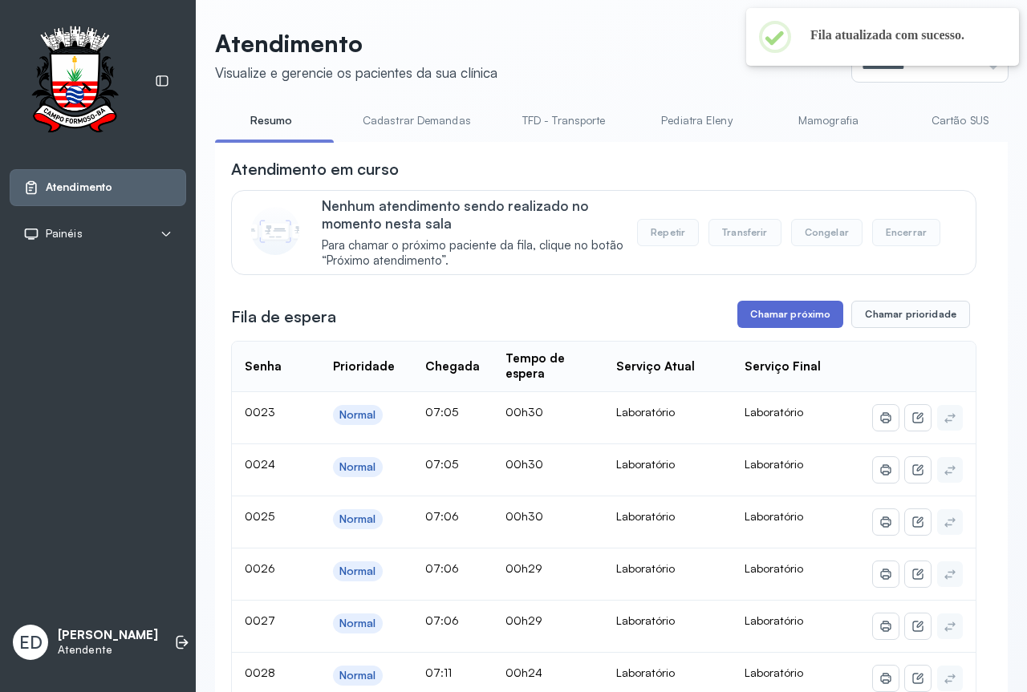
click at [804, 318] on button "Chamar próximo" at bounding box center [790, 314] width 106 height 27
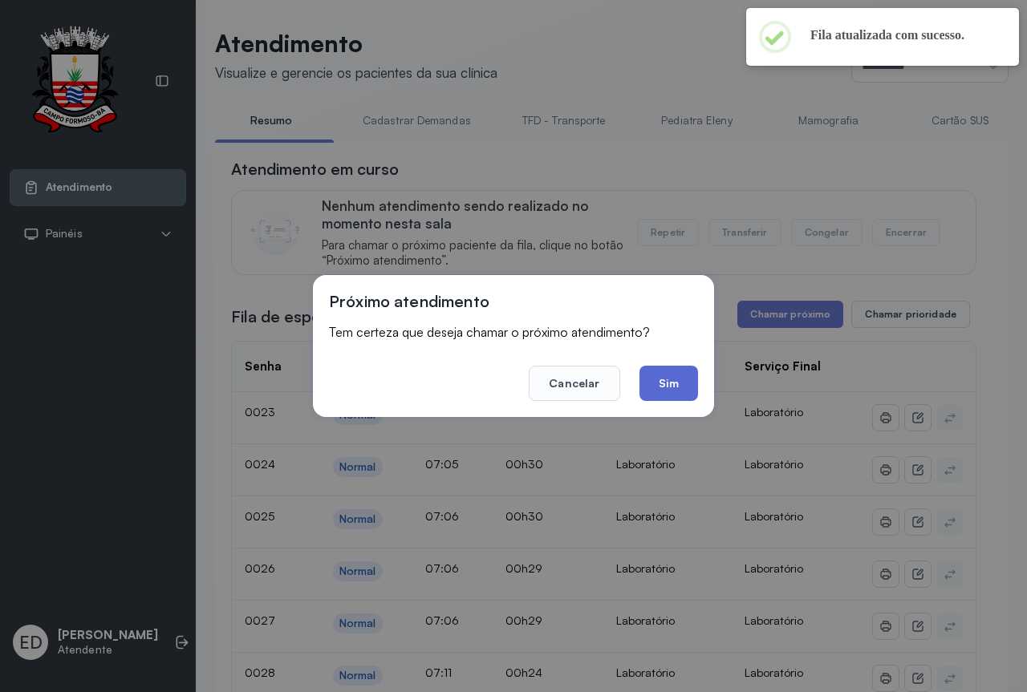
click at [679, 389] on button "Sim" at bounding box center [668, 383] width 59 height 35
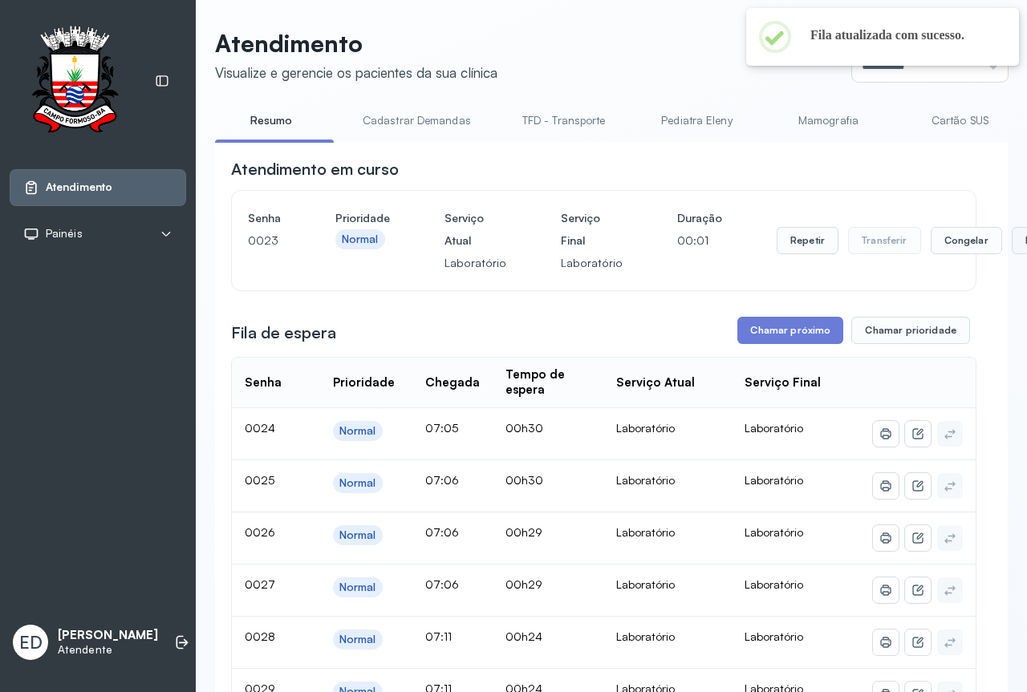
click at [1012, 244] on button "Encerrar" at bounding box center [1045, 240] width 68 height 27
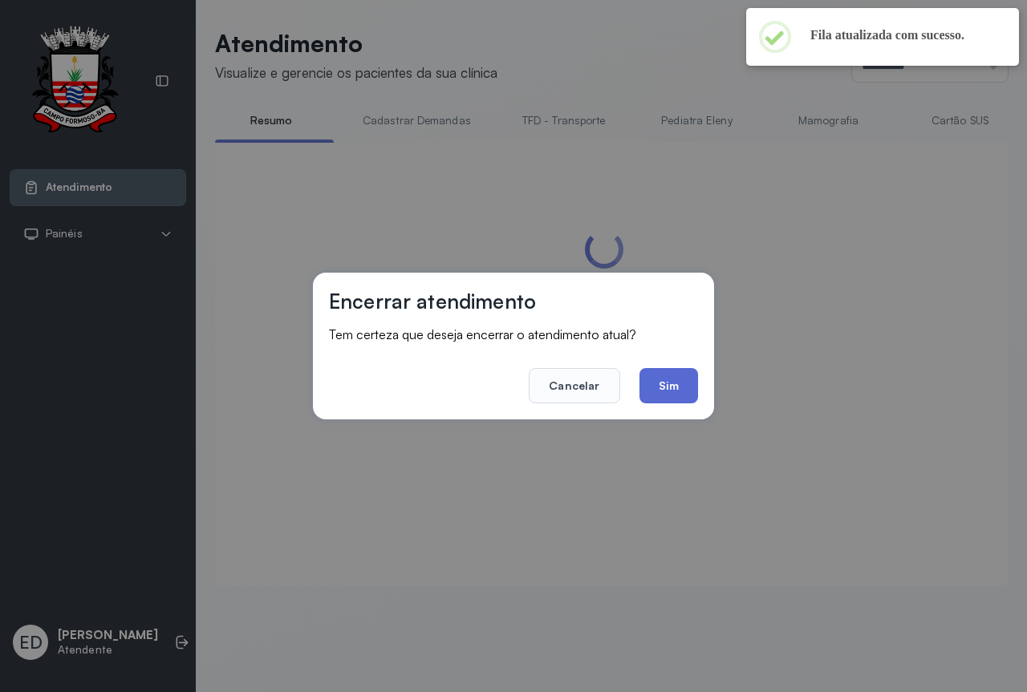
click at [683, 387] on button "Sim" at bounding box center [668, 385] width 59 height 35
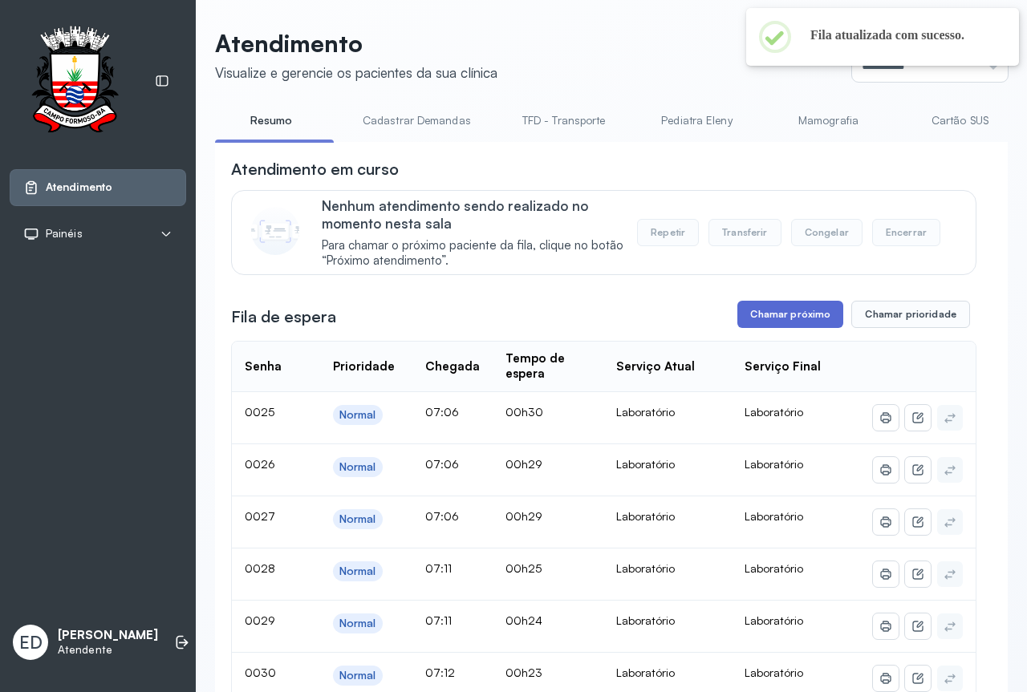
click at [770, 328] on button "Chamar próximo" at bounding box center [790, 314] width 106 height 27
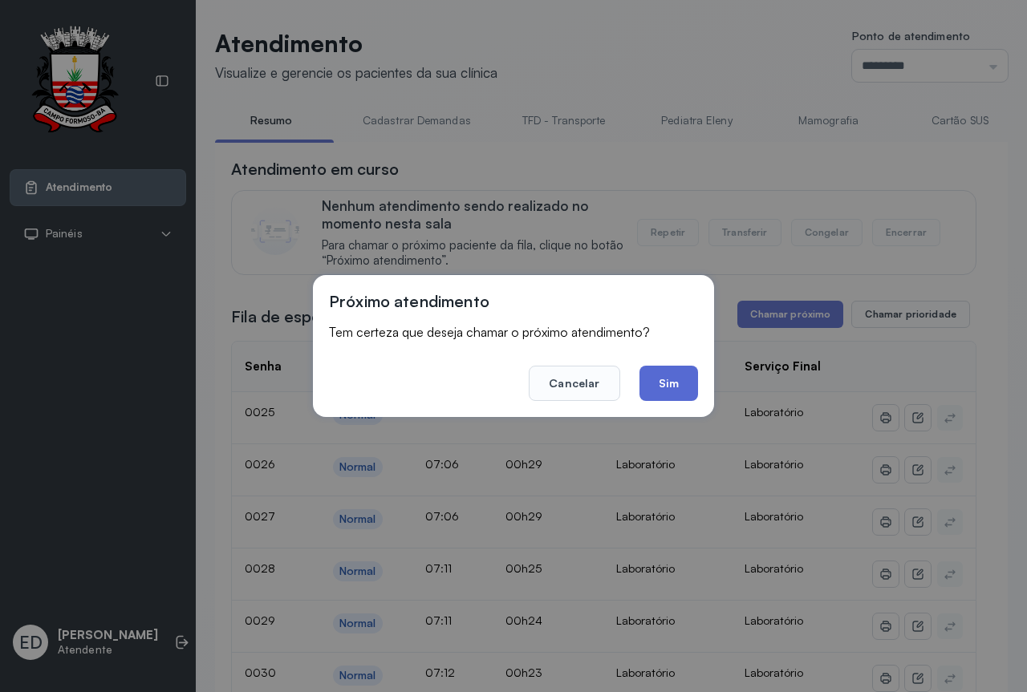
click at [663, 391] on button "Sim" at bounding box center [668, 383] width 59 height 35
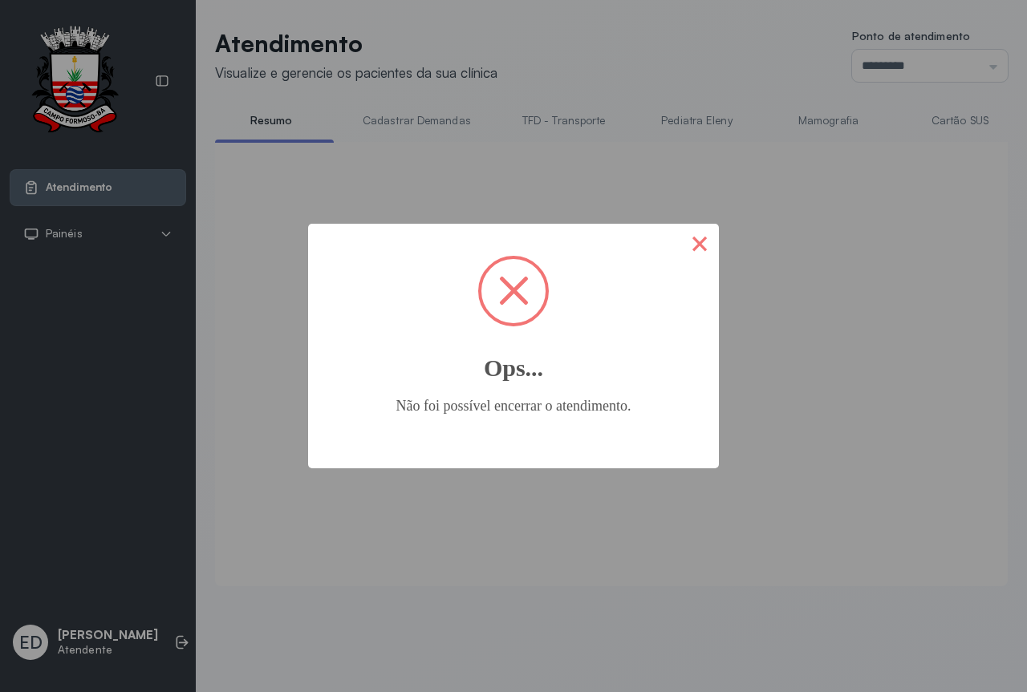
click at [696, 244] on button "×" at bounding box center [699, 243] width 38 height 38
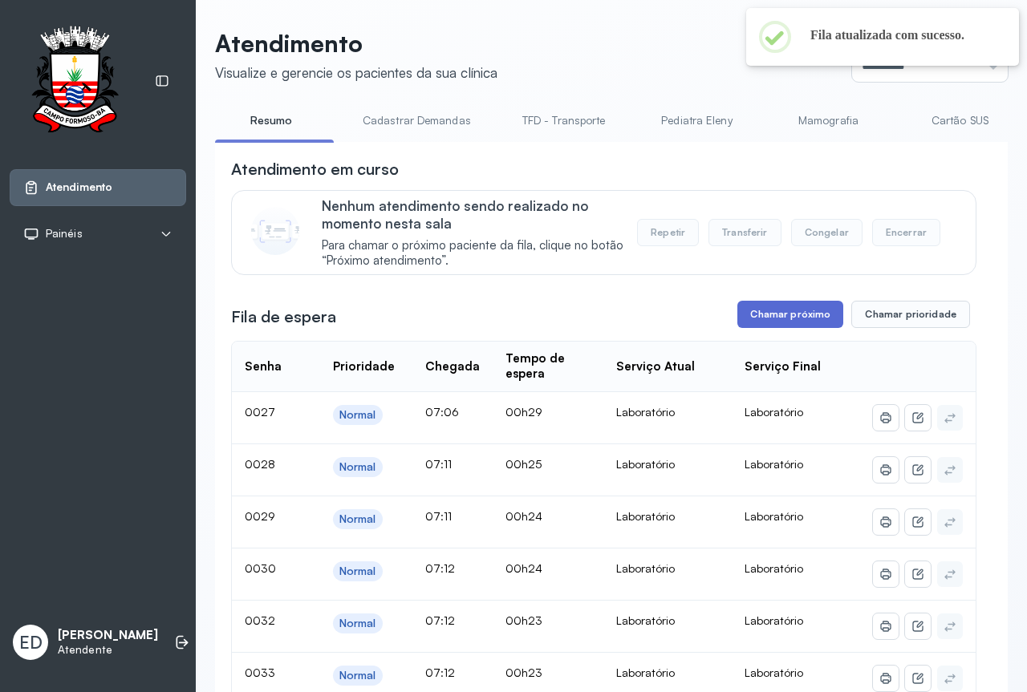
click at [780, 321] on button "Chamar próximo" at bounding box center [790, 314] width 106 height 27
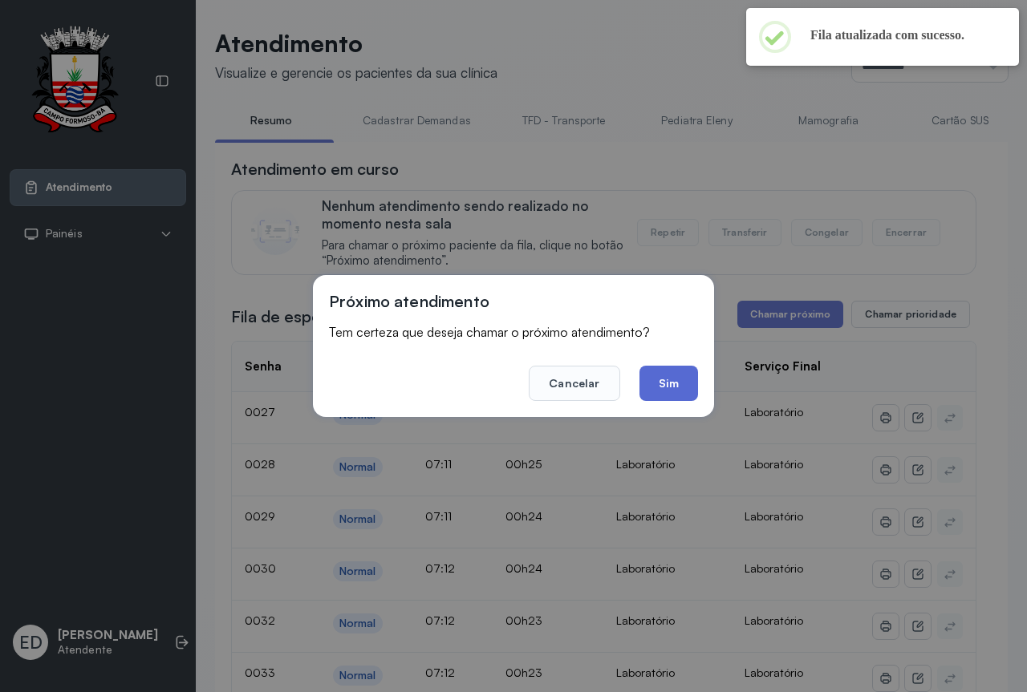
click at [682, 379] on button "Sim" at bounding box center [668, 383] width 59 height 35
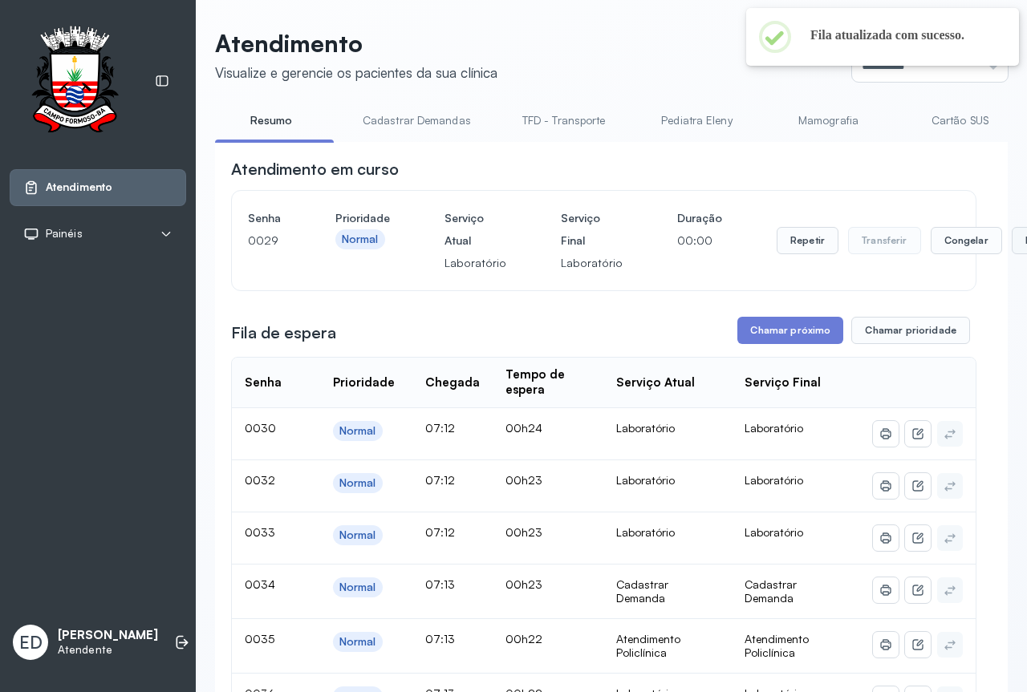
click at [1011, 241] on button "Encerrar" at bounding box center [1045, 240] width 68 height 27
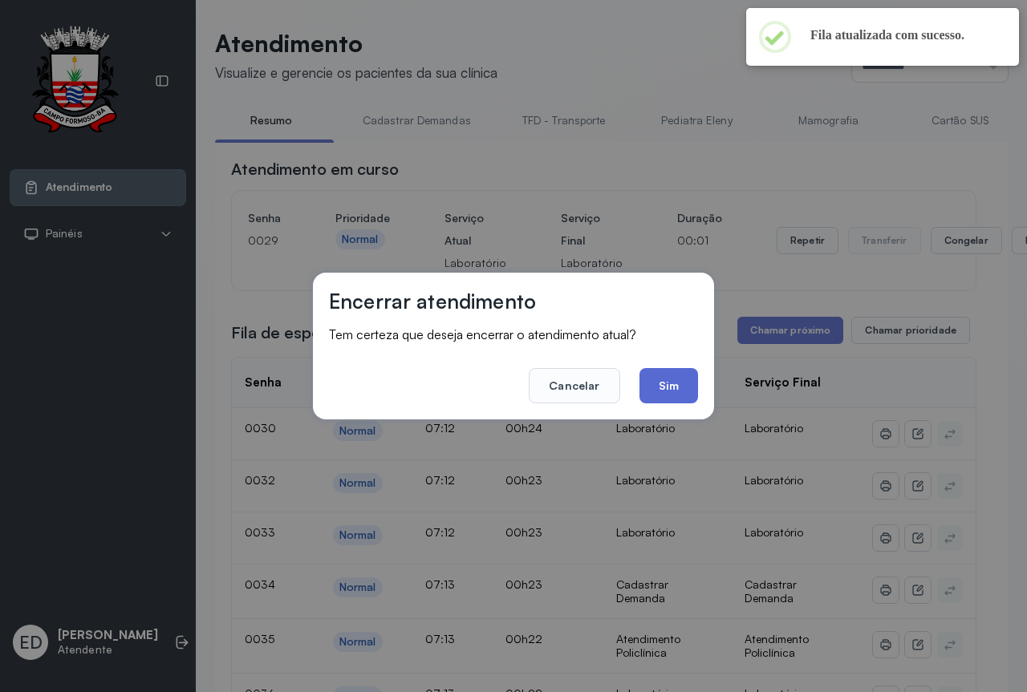
click at [669, 386] on button "Sim" at bounding box center [668, 385] width 59 height 35
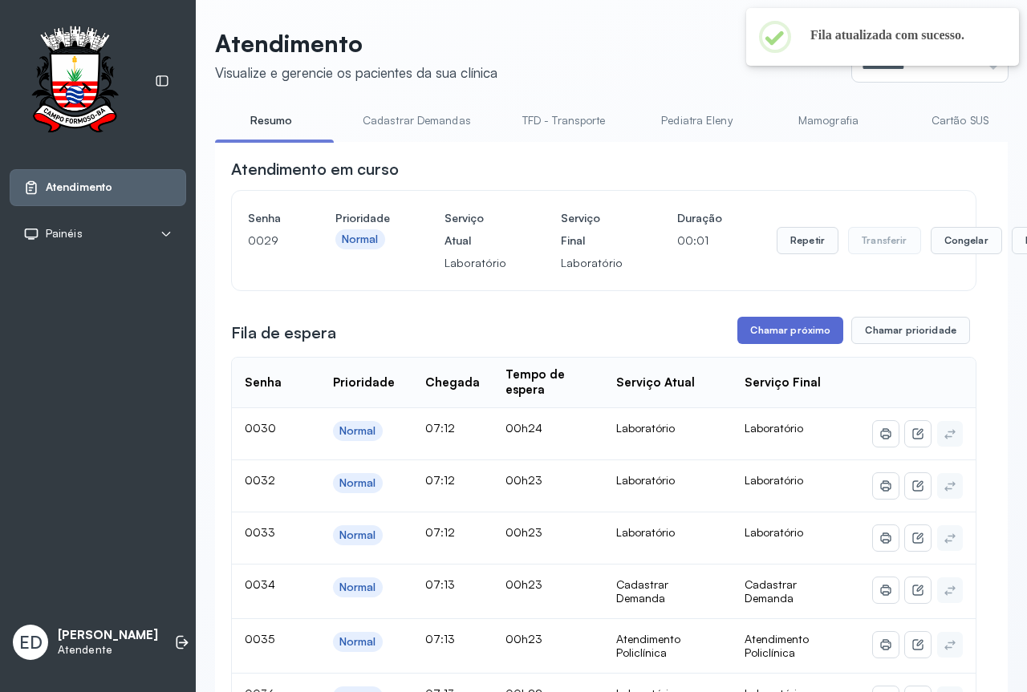
click at [772, 342] on button "Chamar próximo" at bounding box center [790, 330] width 106 height 27
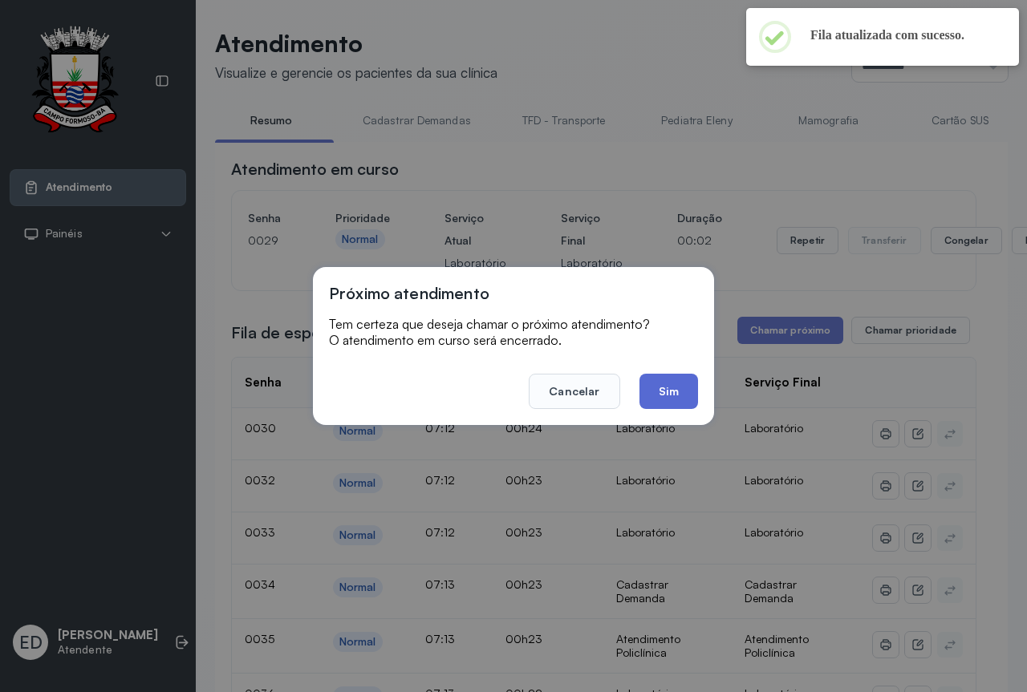
click at [681, 393] on button "Sim" at bounding box center [668, 391] width 59 height 35
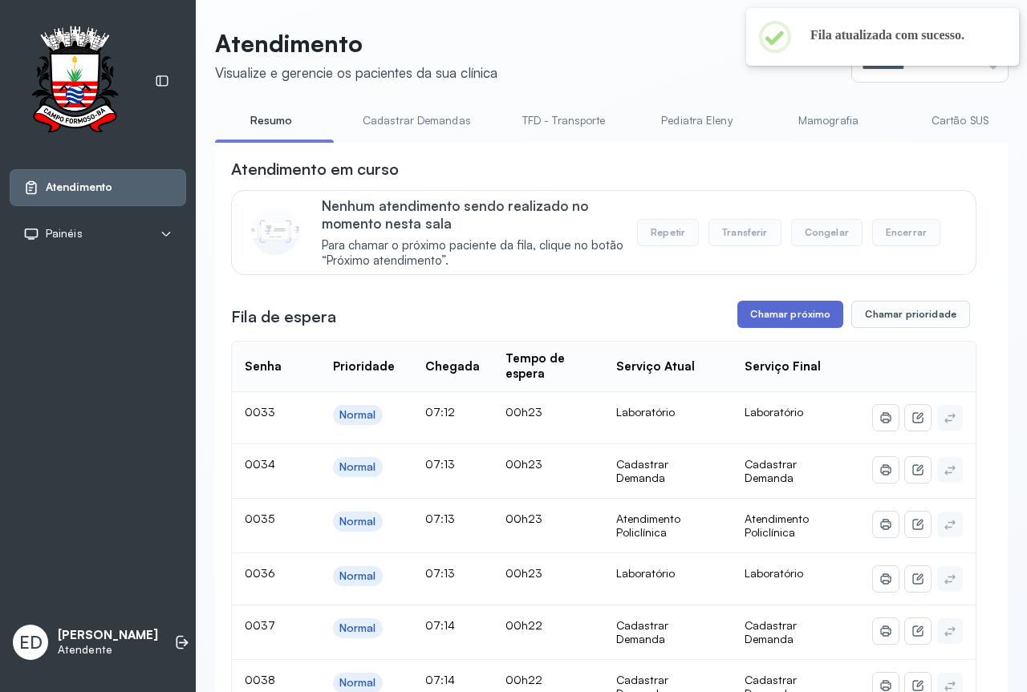
click at [817, 319] on button "Chamar próximo" at bounding box center [790, 314] width 106 height 27
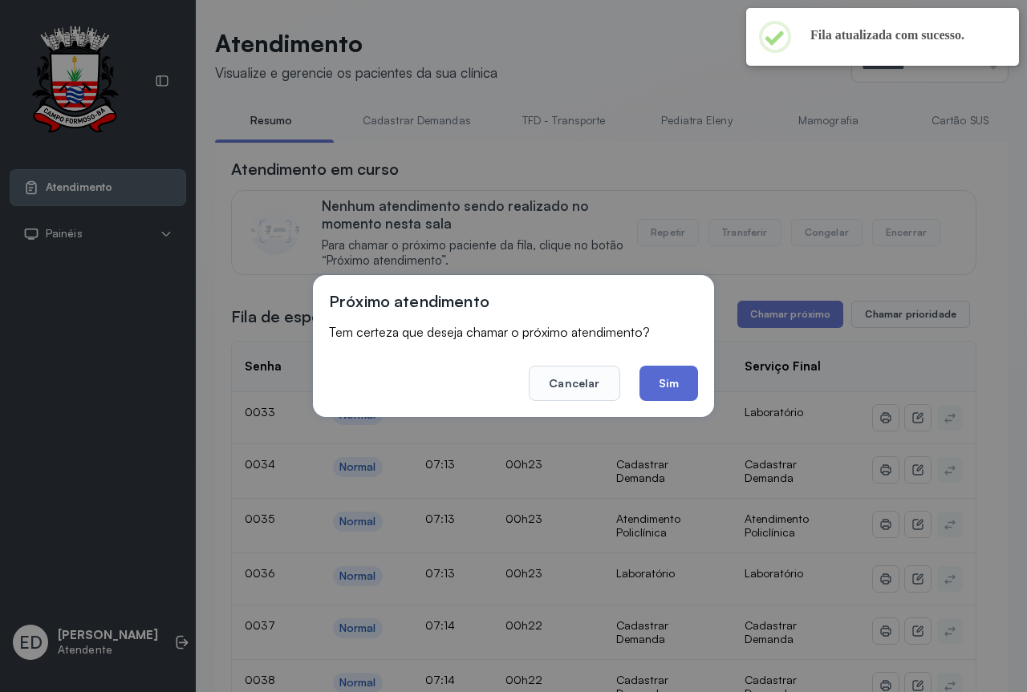
click at [669, 381] on button "Sim" at bounding box center [668, 383] width 59 height 35
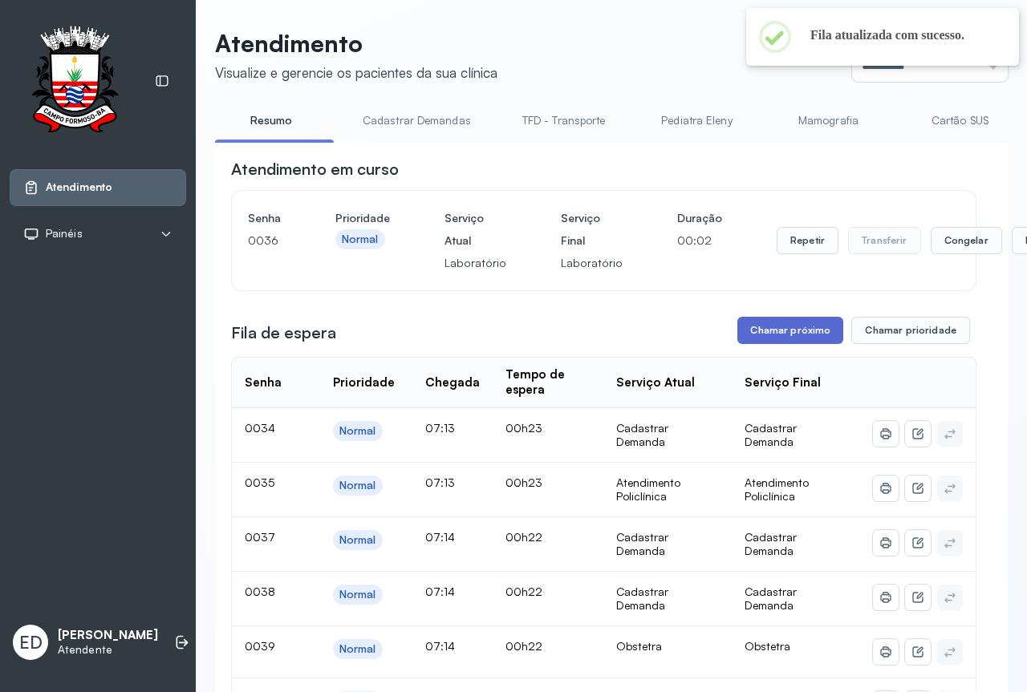
click at [808, 333] on button "Chamar próximo" at bounding box center [790, 330] width 106 height 27
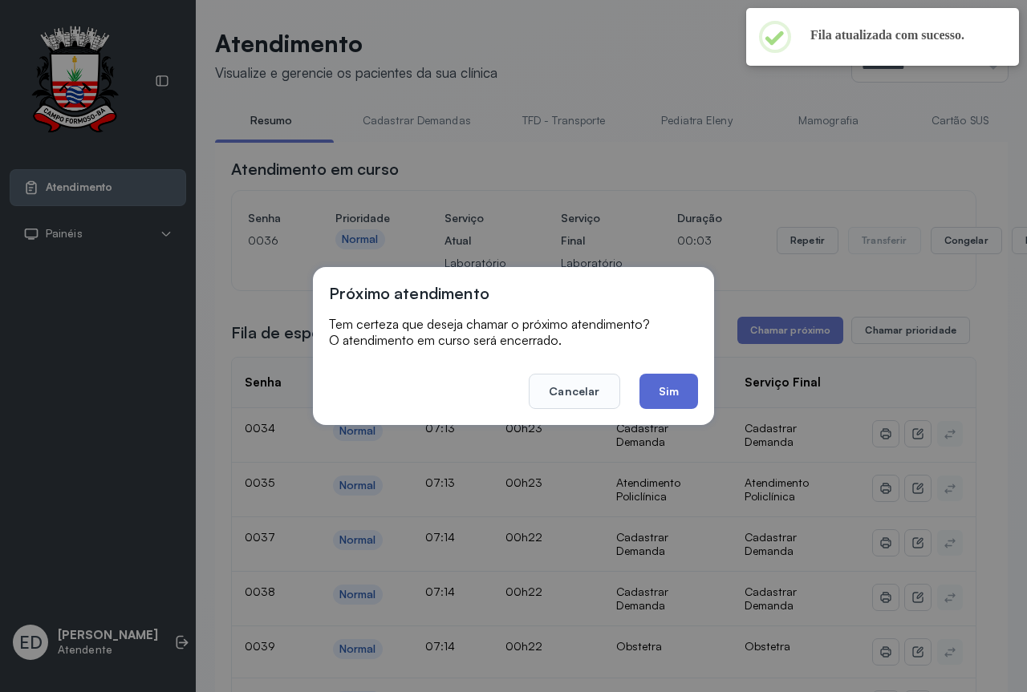
click at [684, 391] on button "Sim" at bounding box center [668, 391] width 59 height 35
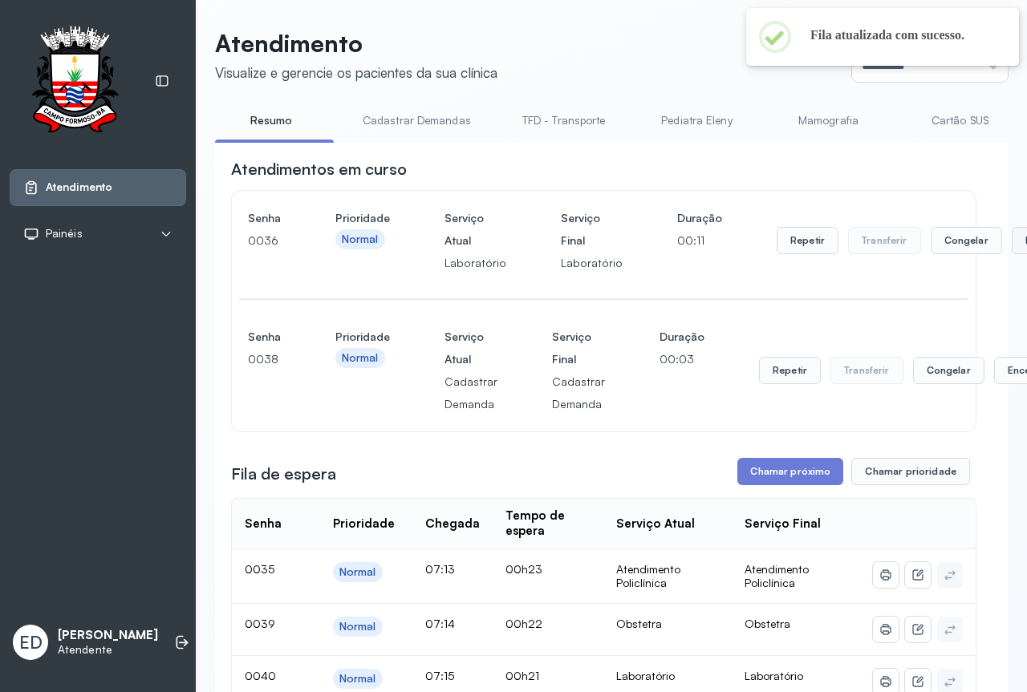
click at [1013, 240] on button "Encerrar" at bounding box center [1045, 240] width 68 height 27
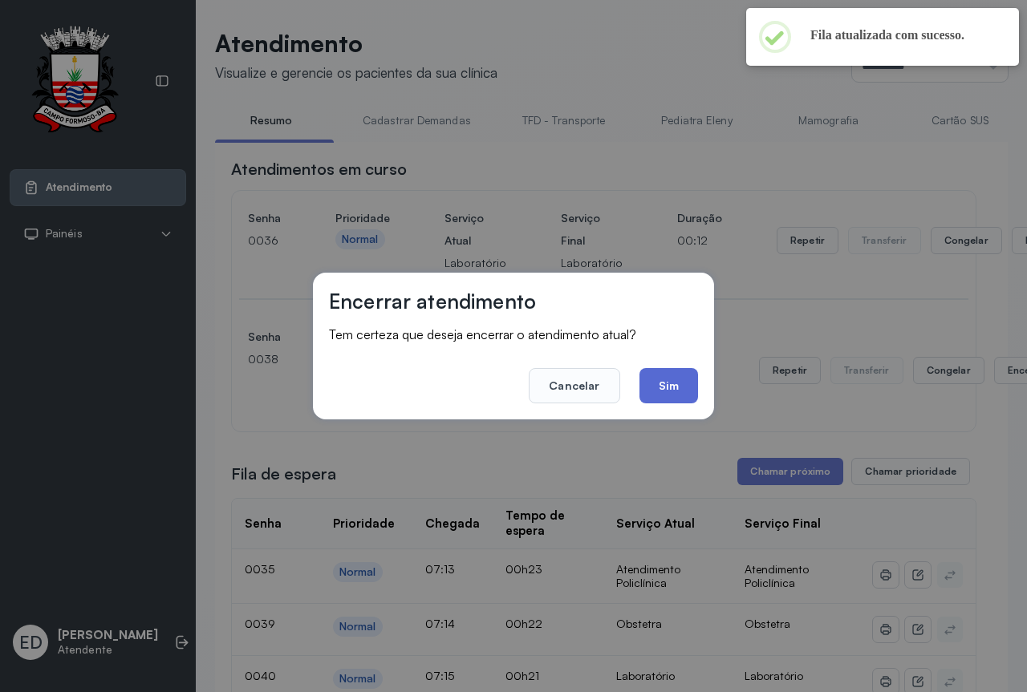
click at [679, 384] on button "Sim" at bounding box center [668, 385] width 59 height 35
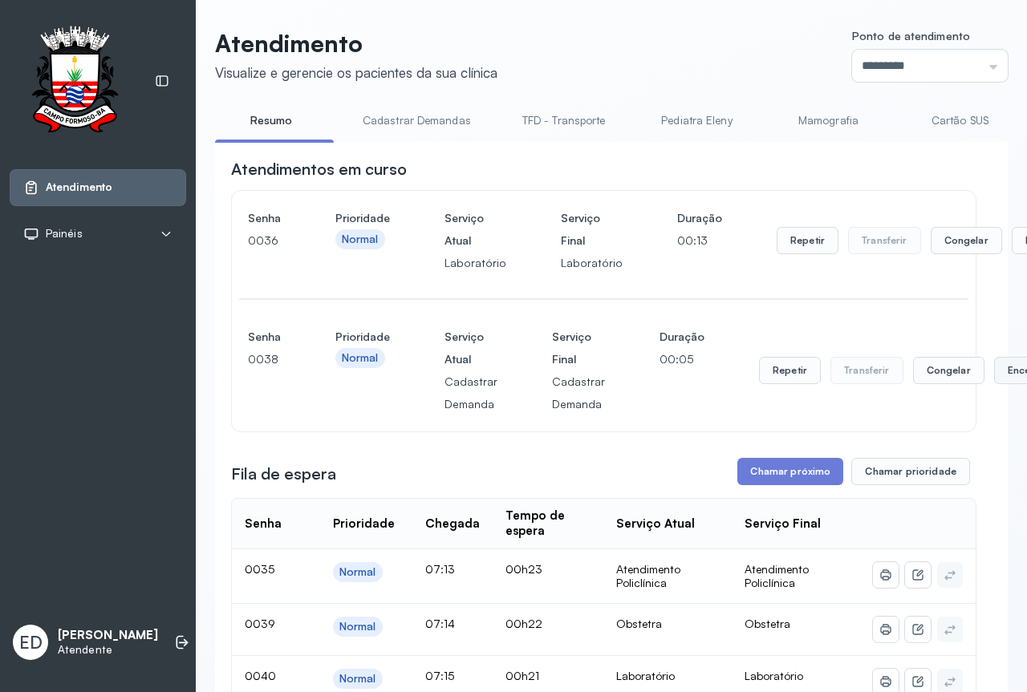
click at [1011, 254] on button "Encerrar" at bounding box center [1045, 240] width 68 height 27
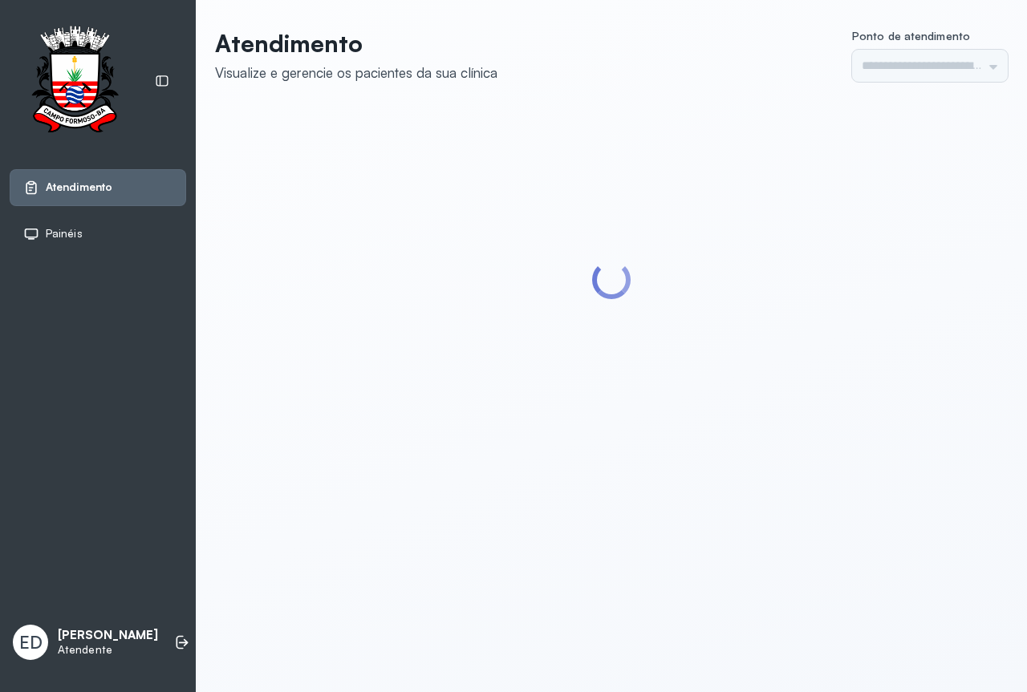
type input "*********"
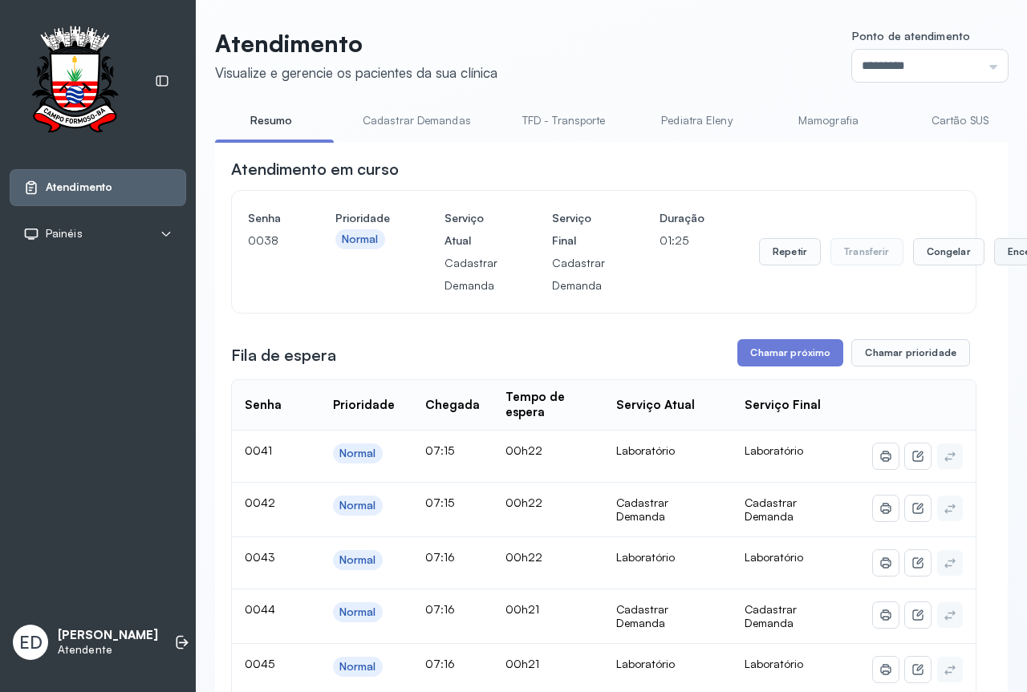
click at [994, 248] on button "Encerrar" at bounding box center [1028, 251] width 68 height 27
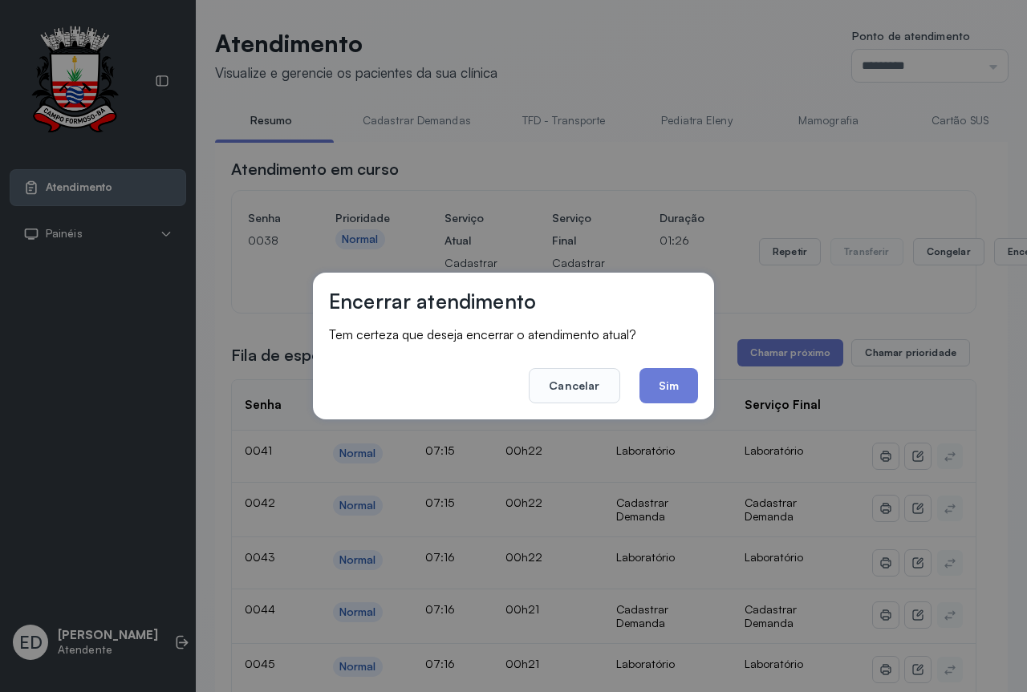
drag, startPoint x: 672, startPoint y: 375, endPoint x: 665, endPoint y: 371, distance: 8.3
click at [669, 375] on button "Sim" at bounding box center [668, 385] width 59 height 35
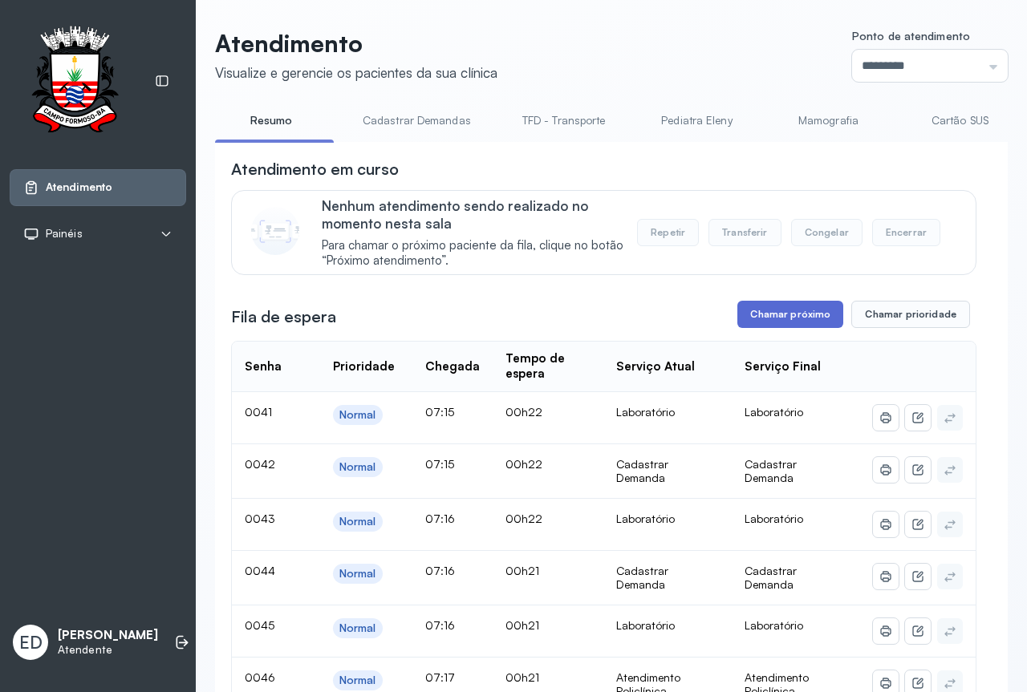
click at [796, 318] on button "Chamar próximo" at bounding box center [790, 314] width 106 height 27
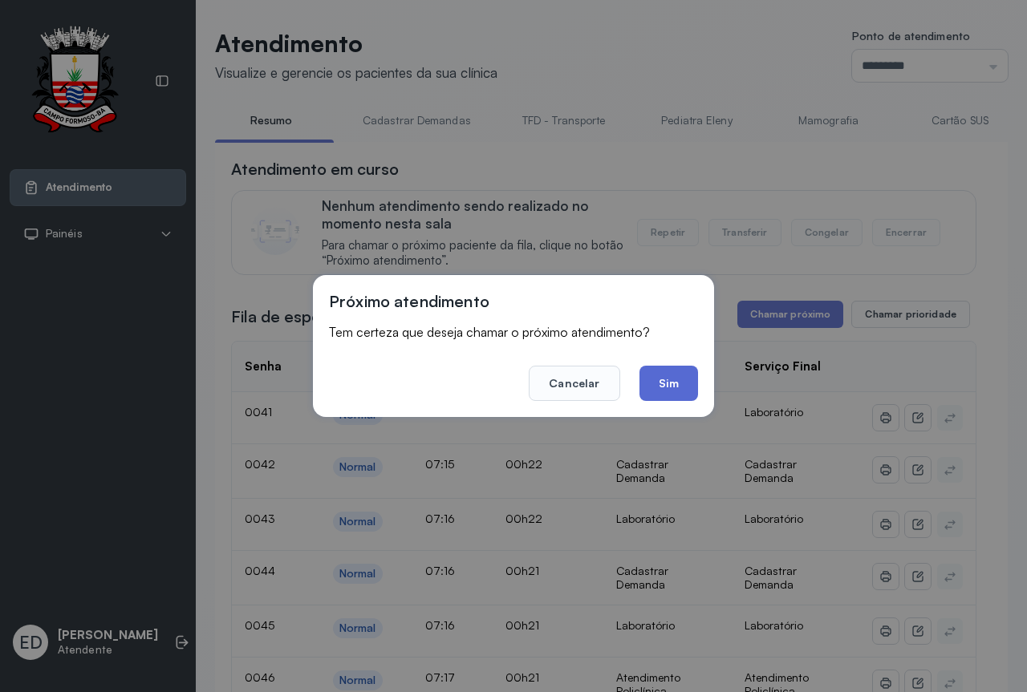
click at [687, 384] on button "Sim" at bounding box center [668, 383] width 59 height 35
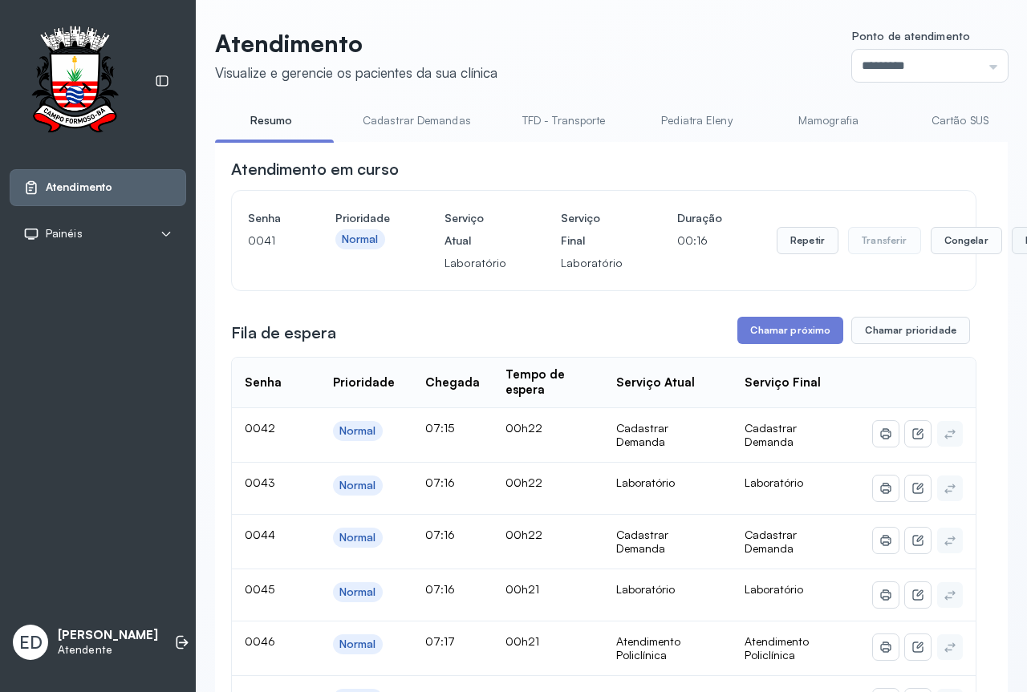
click at [1011, 248] on button "Encerrar" at bounding box center [1045, 240] width 68 height 27
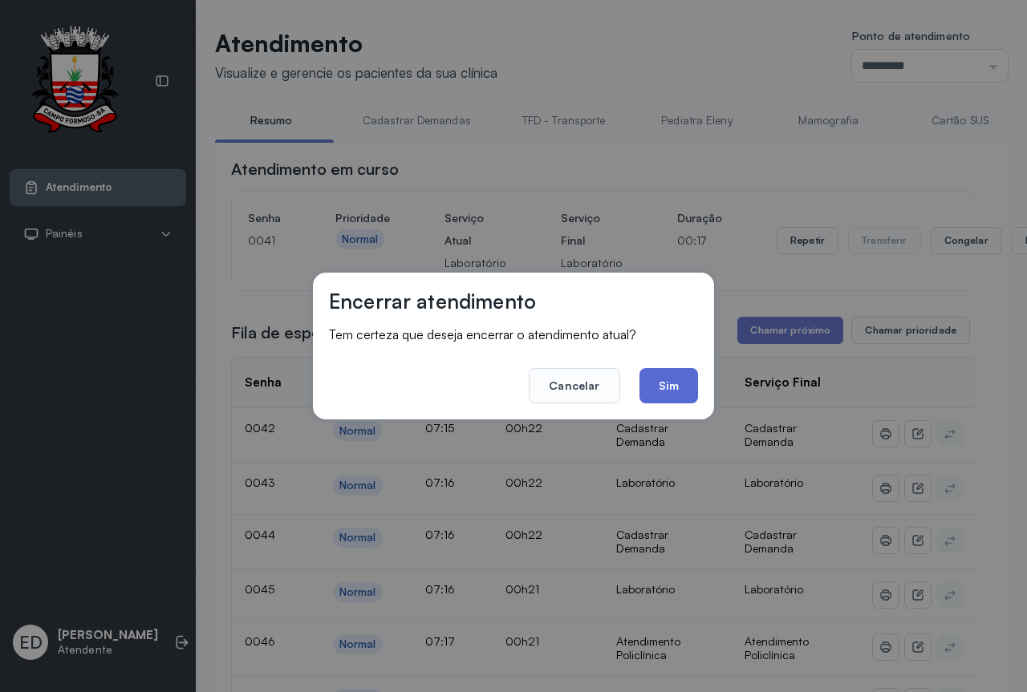
click at [685, 391] on button "Sim" at bounding box center [668, 385] width 59 height 35
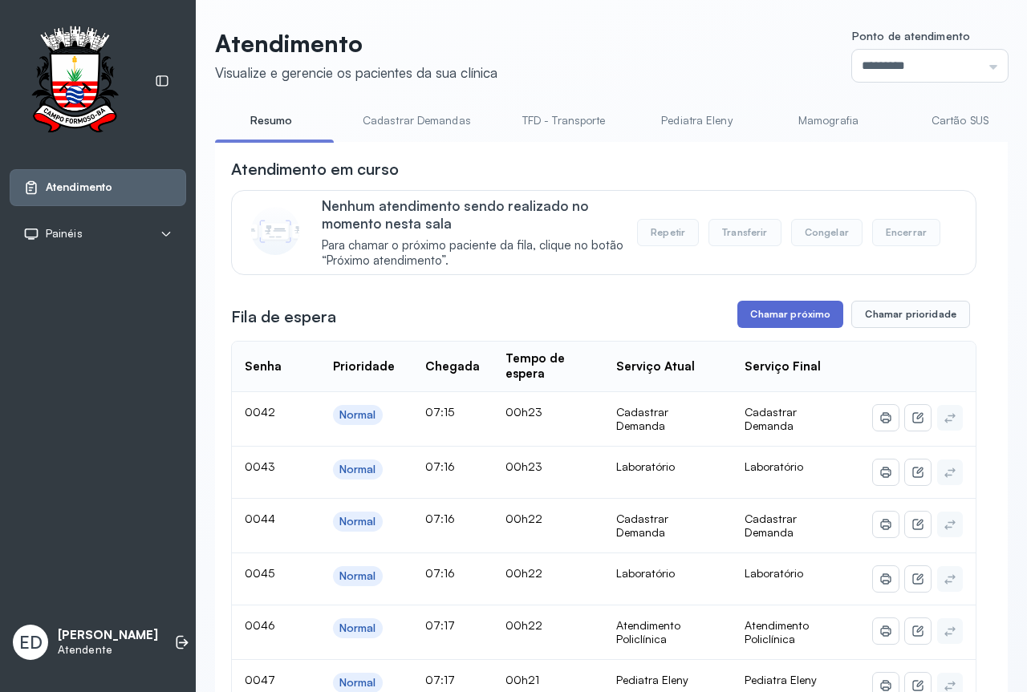
click at [797, 320] on button "Chamar próximo" at bounding box center [790, 314] width 106 height 27
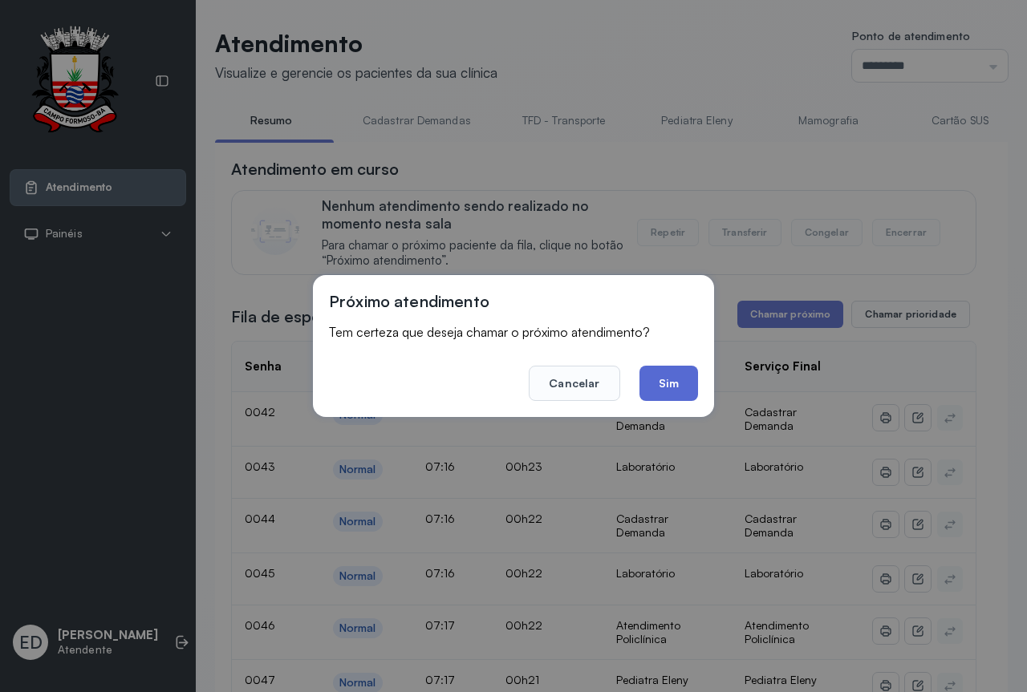
click at [676, 382] on button "Sim" at bounding box center [668, 383] width 59 height 35
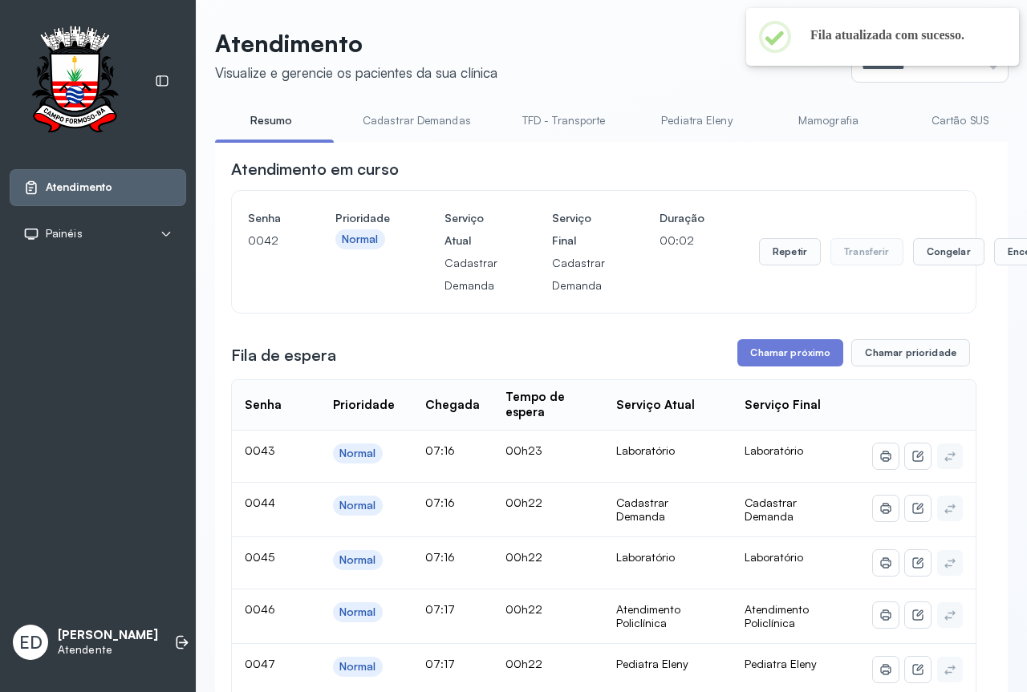
click at [642, 43] on header "Atendimento Visualize e gerencie os pacientes da sua clínica Ponto de atendimen…" at bounding box center [611, 55] width 792 height 53
click at [994, 257] on button "Encerrar" at bounding box center [1028, 251] width 68 height 27
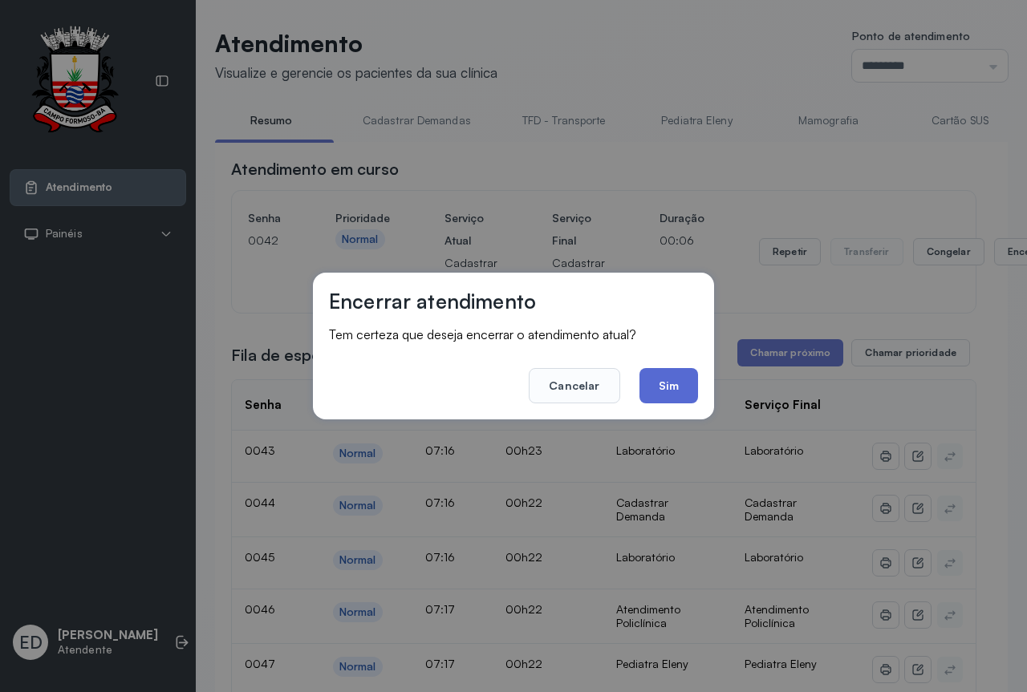
click at [667, 385] on button "Sim" at bounding box center [668, 385] width 59 height 35
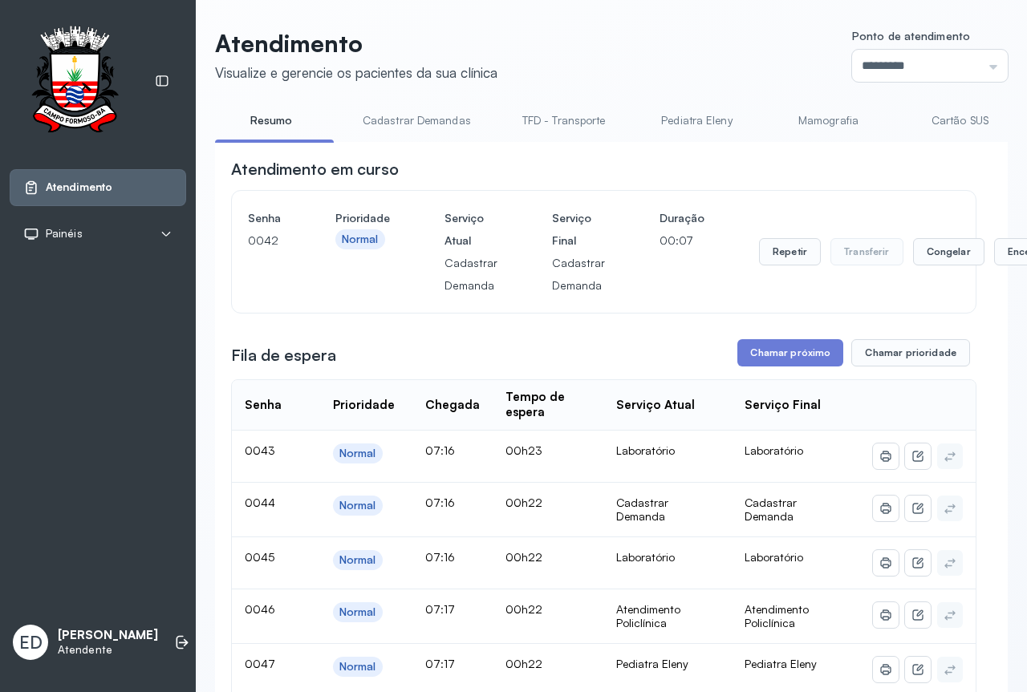
click at [596, 39] on header "Atendimento Visualize e gerencie os pacientes da sua clínica Ponto de atendimen…" at bounding box center [611, 55] width 792 height 53
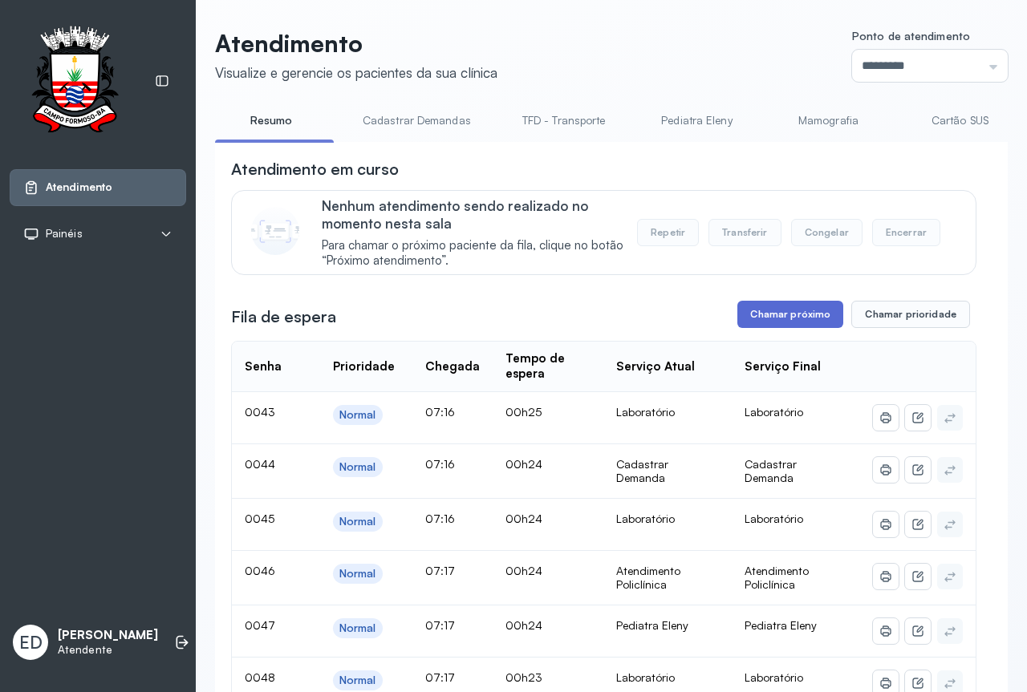
click at [772, 325] on button "Chamar próximo" at bounding box center [790, 314] width 106 height 27
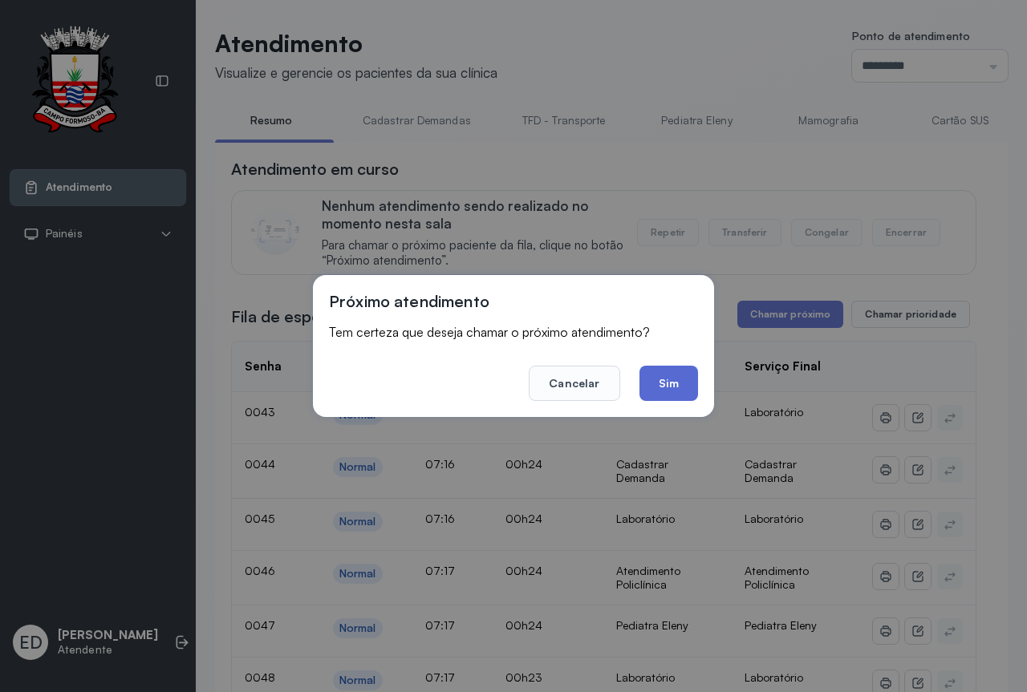
click at [667, 379] on button "Sim" at bounding box center [668, 383] width 59 height 35
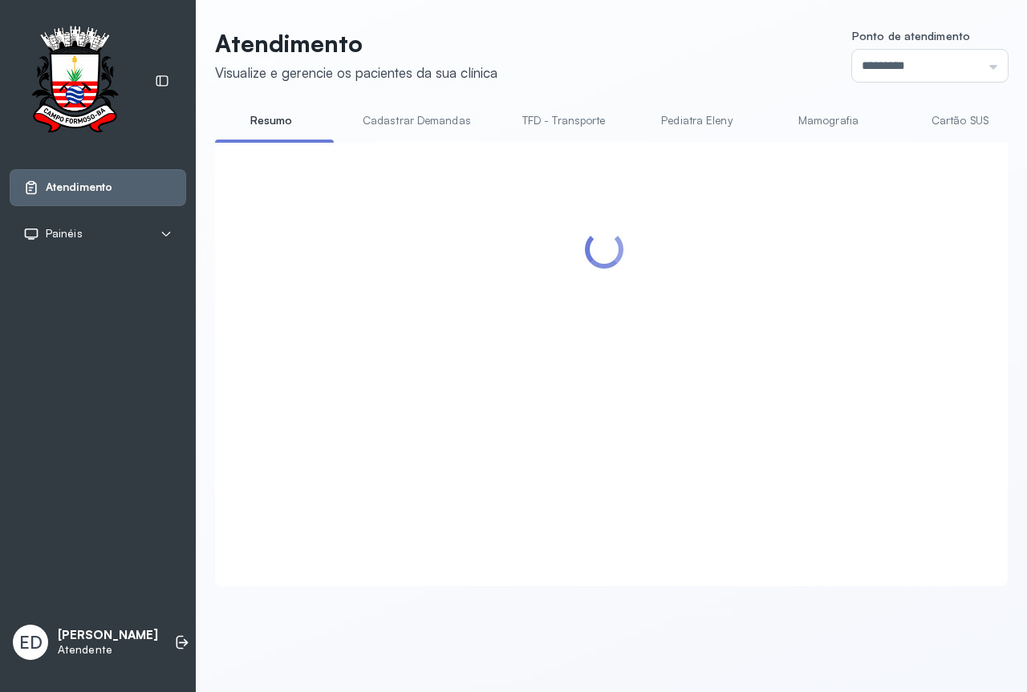
click at [638, 66] on header "Atendimento Visualize e gerencie os pacientes da sua clínica Ponto de atendimen…" at bounding box center [611, 55] width 792 height 53
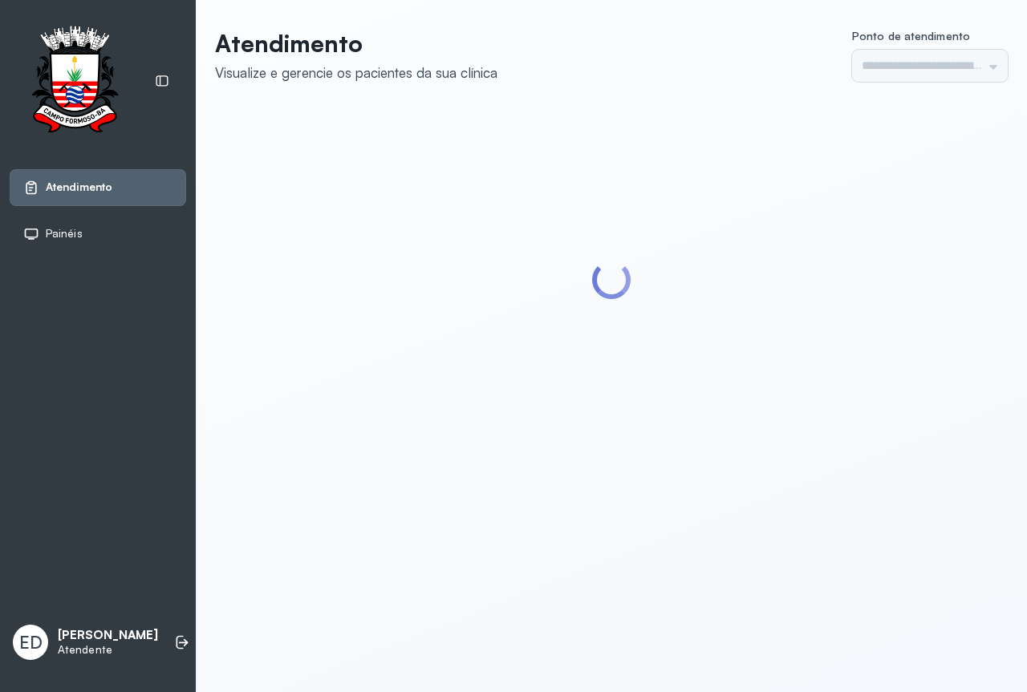
type input "*********"
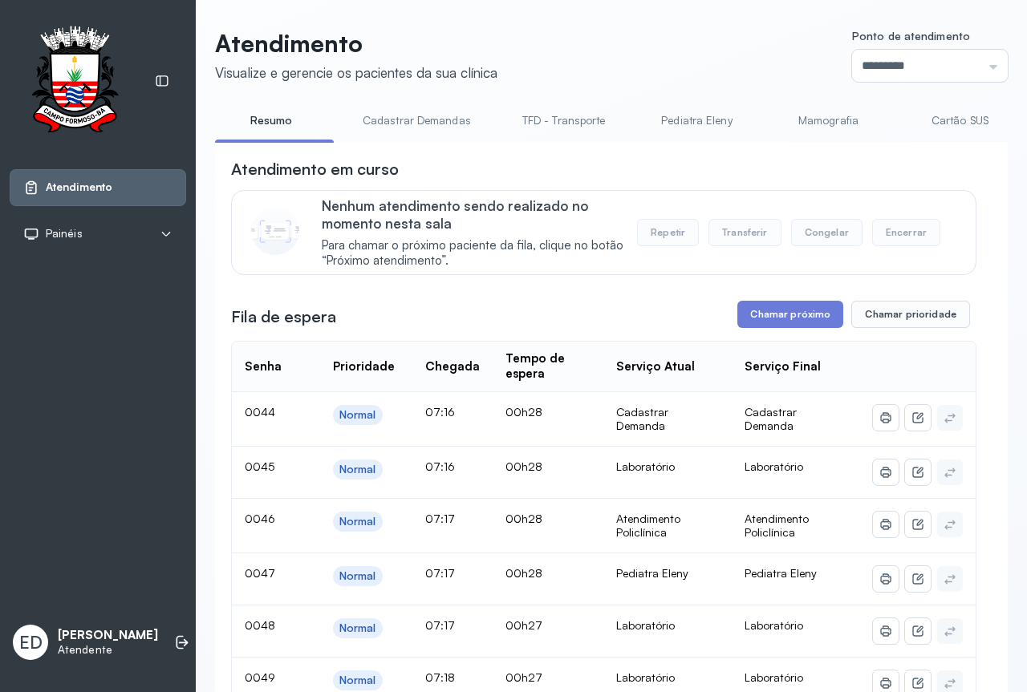
scroll to position [80, 0]
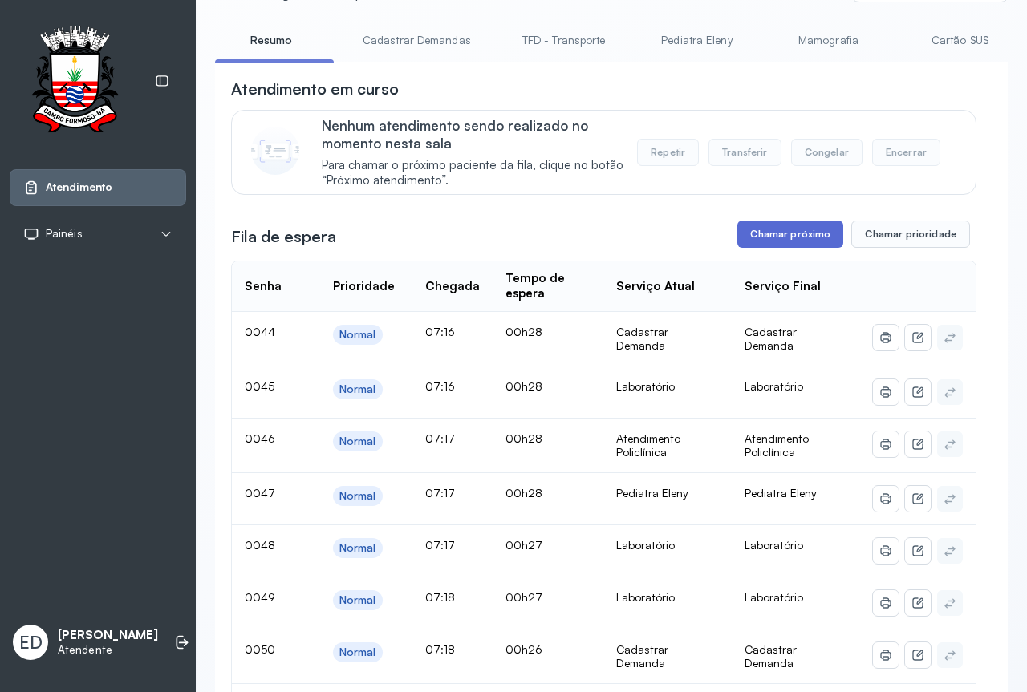
click at [794, 239] on button "Chamar próximo" at bounding box center [790, 234] width 106 height 27
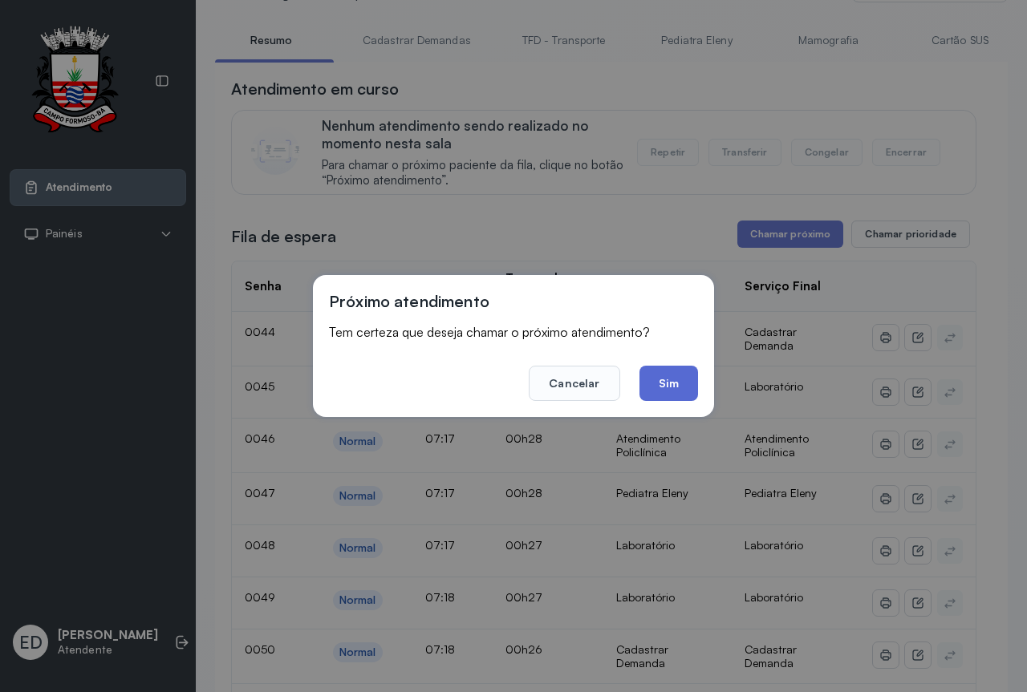
click at [677, 390] on button "Sim" at bounding box center [668, 383] width 59 height 35
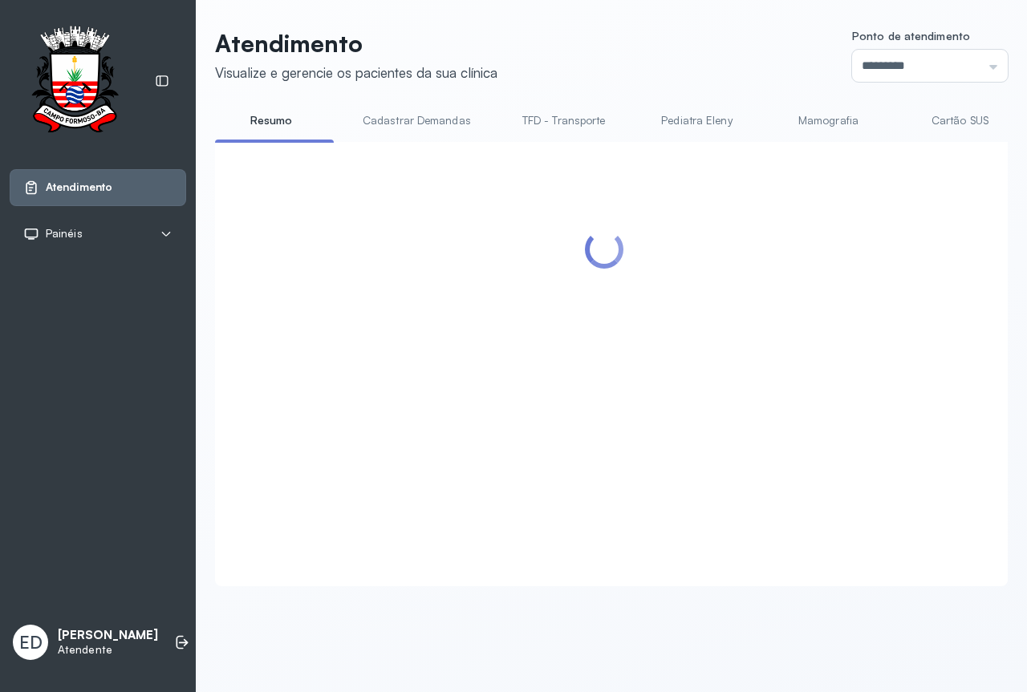
scroll to position [0, 0]
click at [666, 63] on header "Atendimento Visualize e gerencie os pacientes da sua clínica Ponto de atendimen…" at bounding box center [611, 55] width 792 height 53
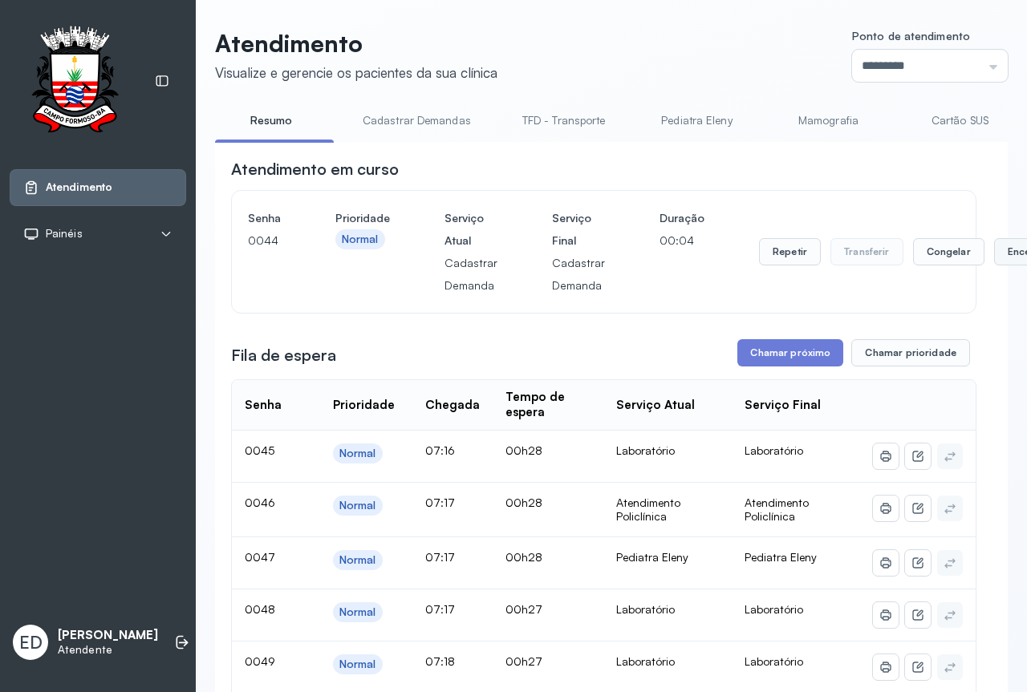
click at [1004, 260] on button "Encerrar" at bounding box center [1028, 251] width 68 height 27
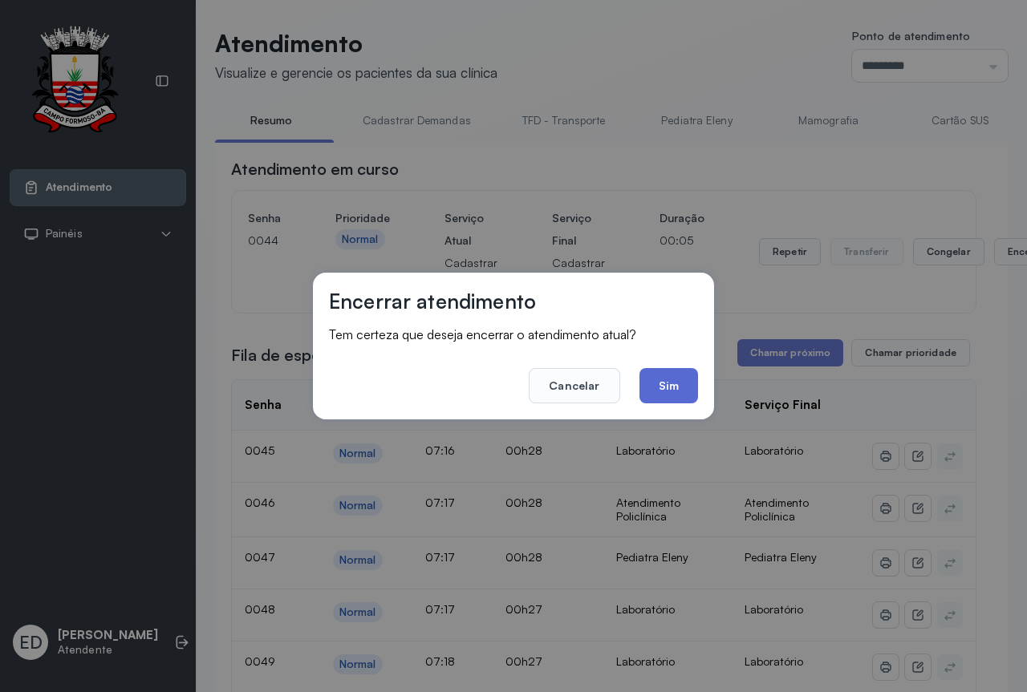
click at [675, 382] on button "Sim" at bounding box center [668, 385] width 59 height 35
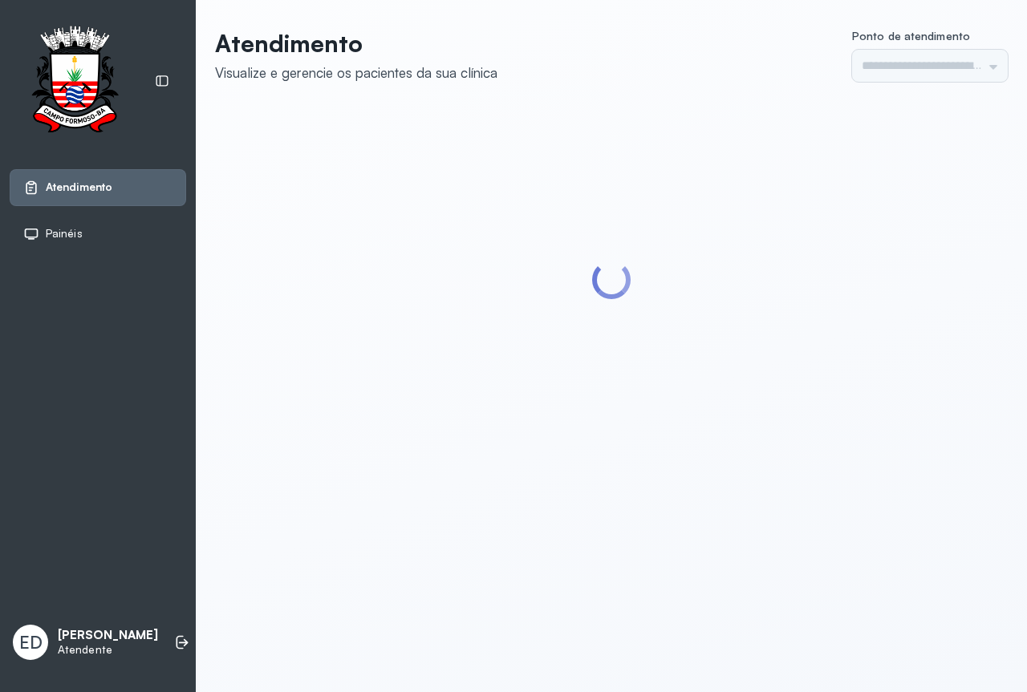
type input "*********"
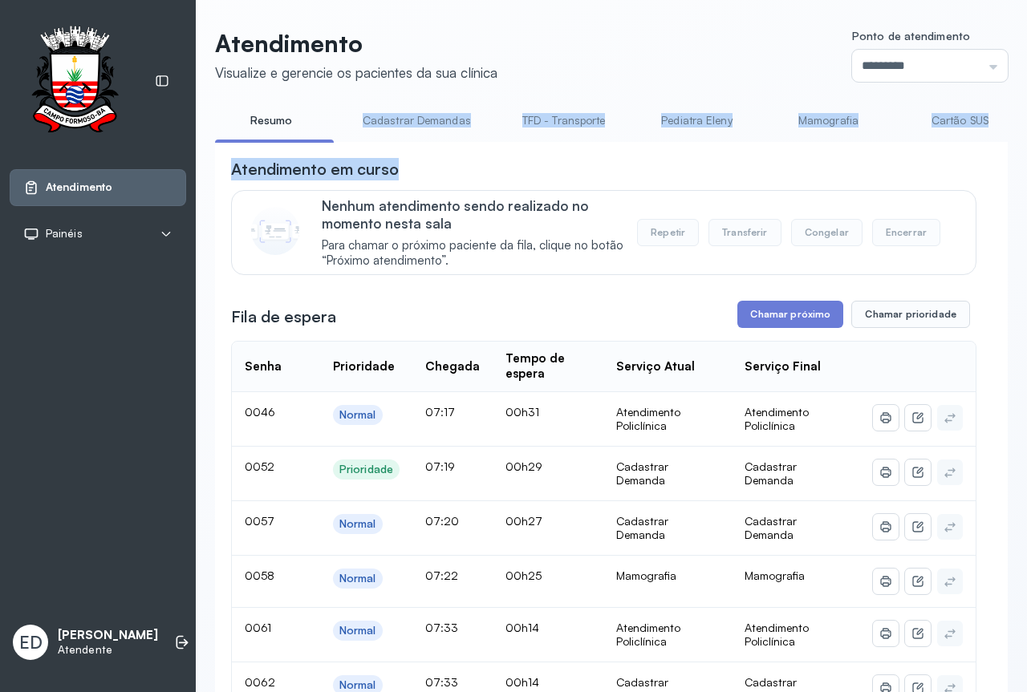
drag, startPoint x: 327, startPoint y: 141, endPoint x: 452, endPoint y: 157, distance: 125.4
click at [571, 119] on link "Cadastrar Demanda" at bounding box center [585, 120] width 135 height 26
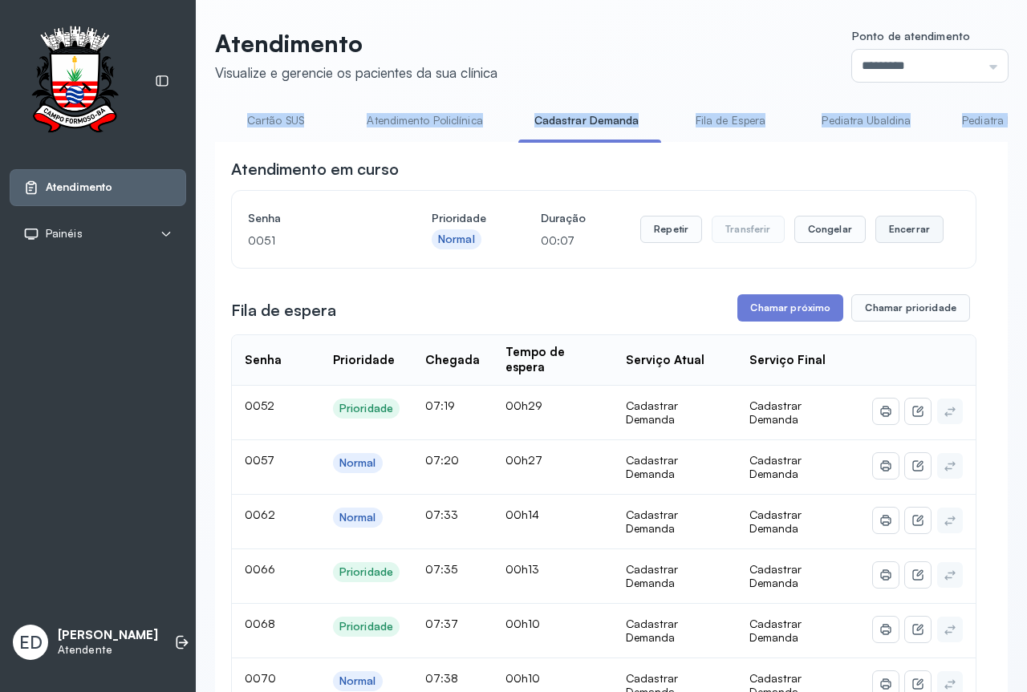
click at [880, 237] on button "Encerrar" at bounding box center [909, 229] width 68 height 27
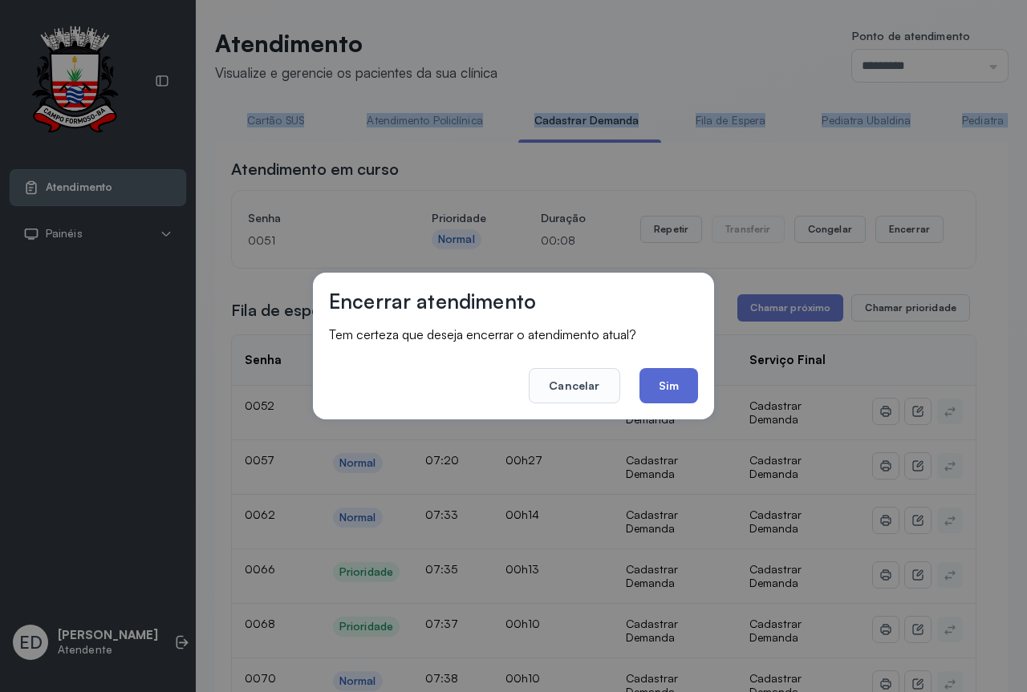
click at [675, 382] on button "Sim" at bounding box center [668, 385] width 59 height 35
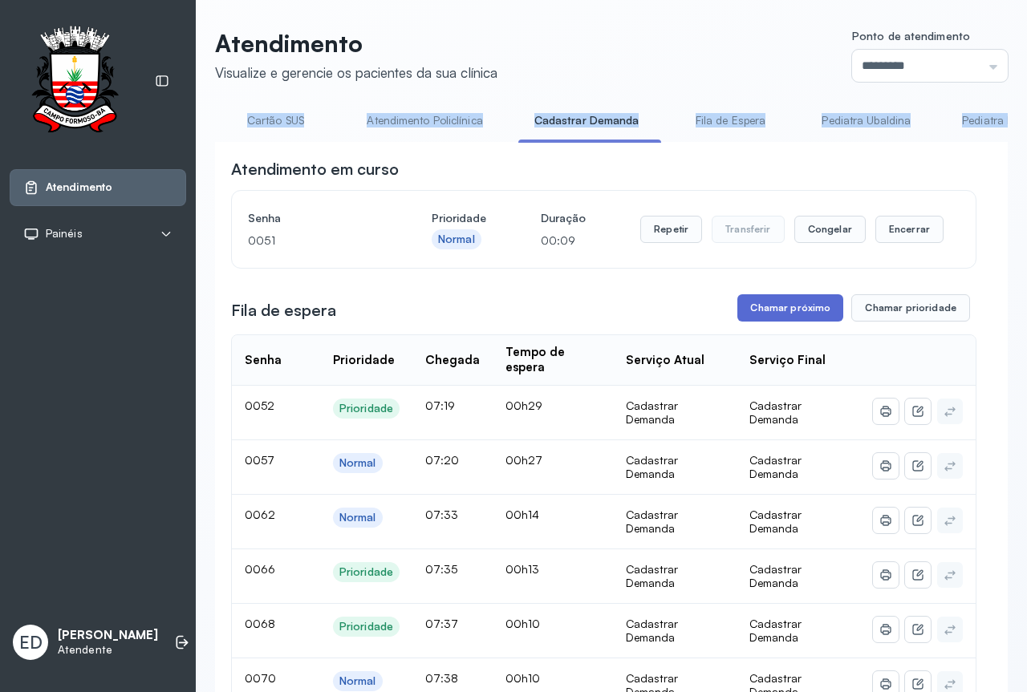
click at [765, 322] on button "Chamar próximo" at bounding box center [790, 307] width 106 height 27
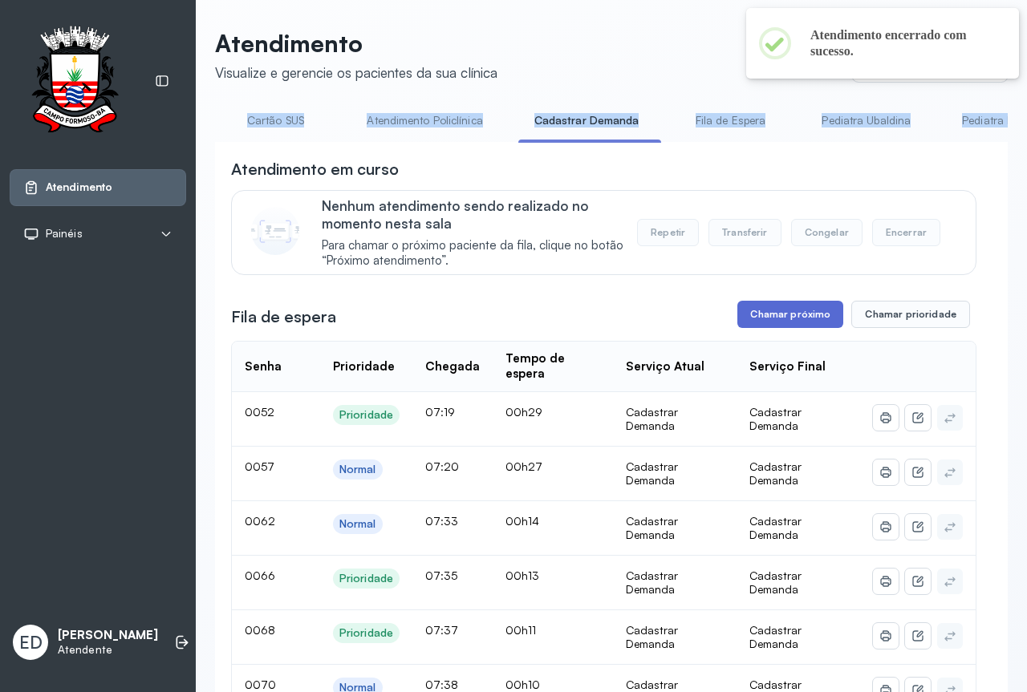
click at [783, 311] on button "Chamar próximo" at bounding box center [790, 314] width 106 height 27
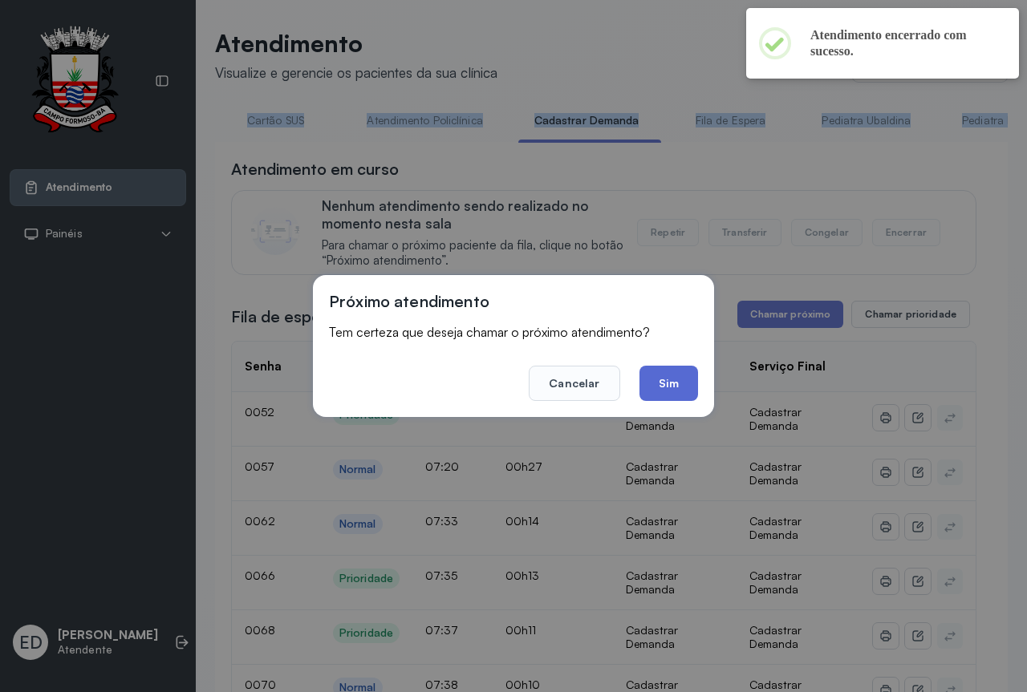
click at [660, 379] on button "Sim" at bounding box center [668, 383] width 59 height 35
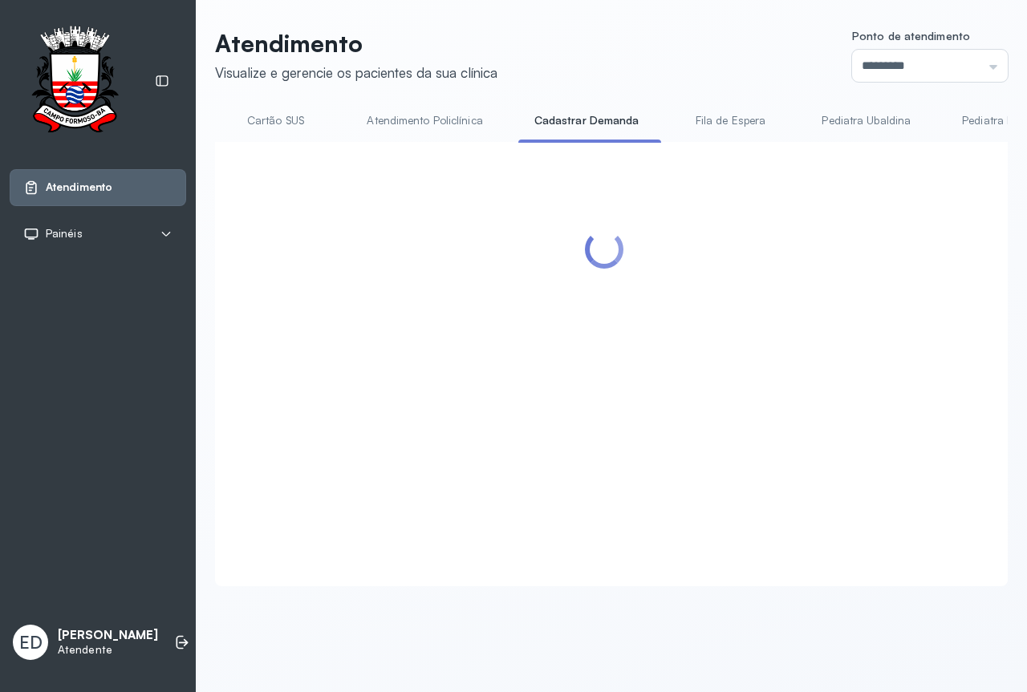
click at [611, 38] on header "Atendimento Visualize e gerencie os pacientes da sua clínica Ponto de atendimen…" at bounding box center [611, 55] width 792 height 53
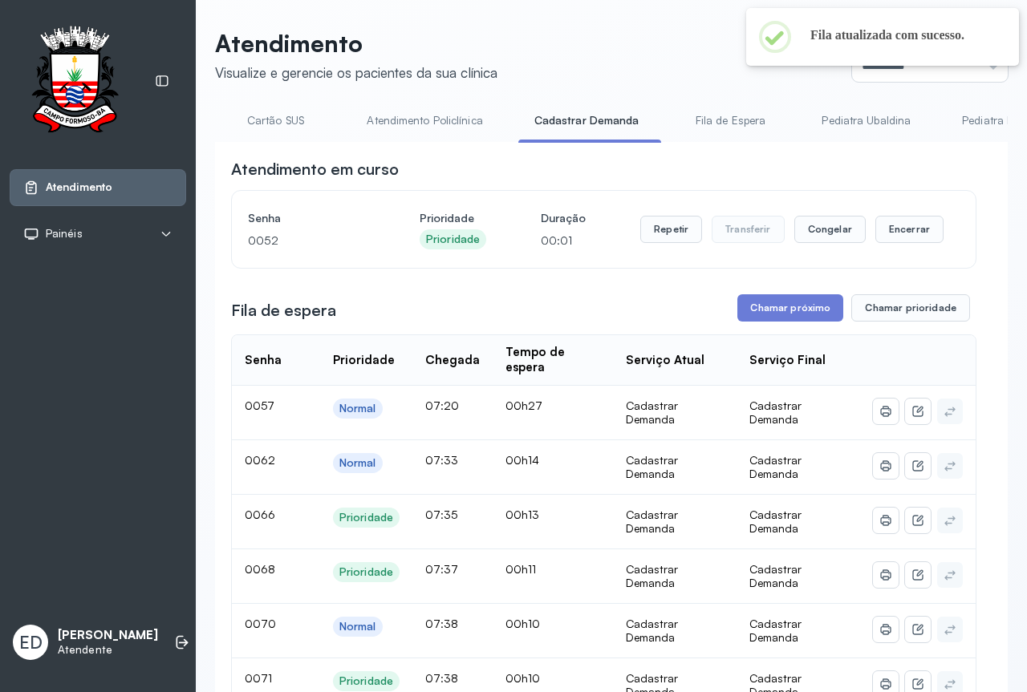
scroll to position [80, 0]
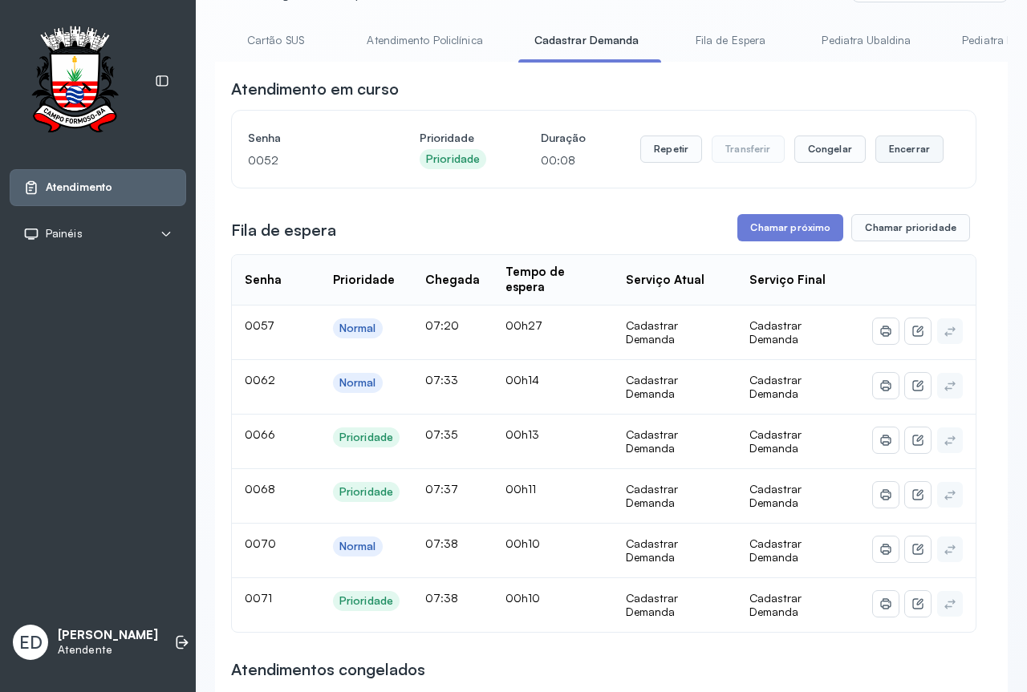
click at [891, 155] on button "Encerrar" at bounding box center [909, 149] width 68 height 27
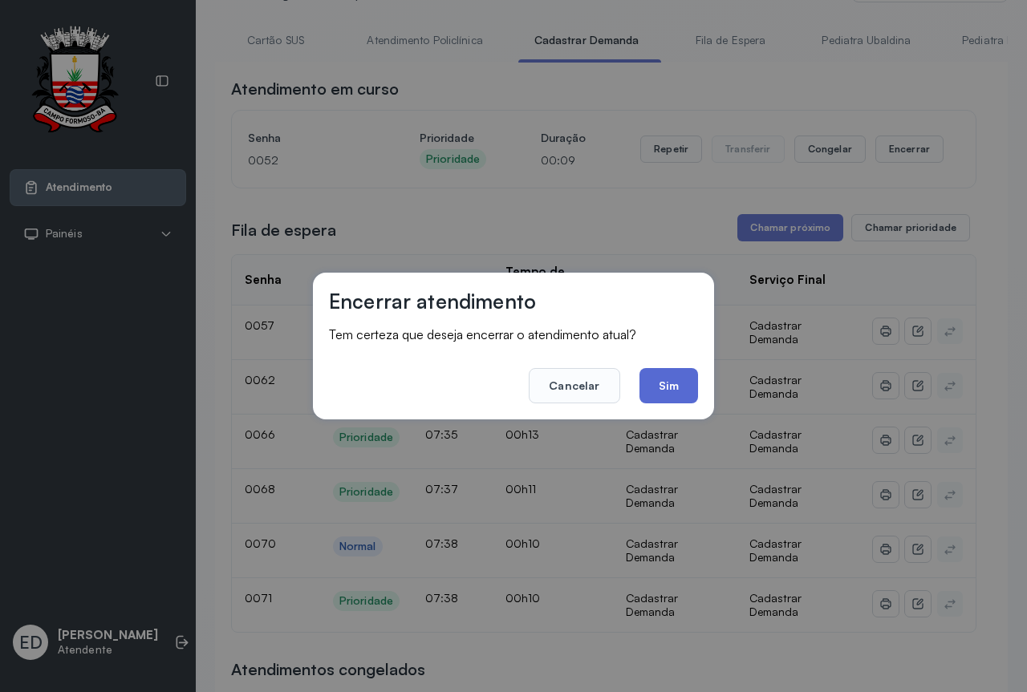
click at [680, 385] on button "Sim" at bounding box center [668, 385] width 59 height 35
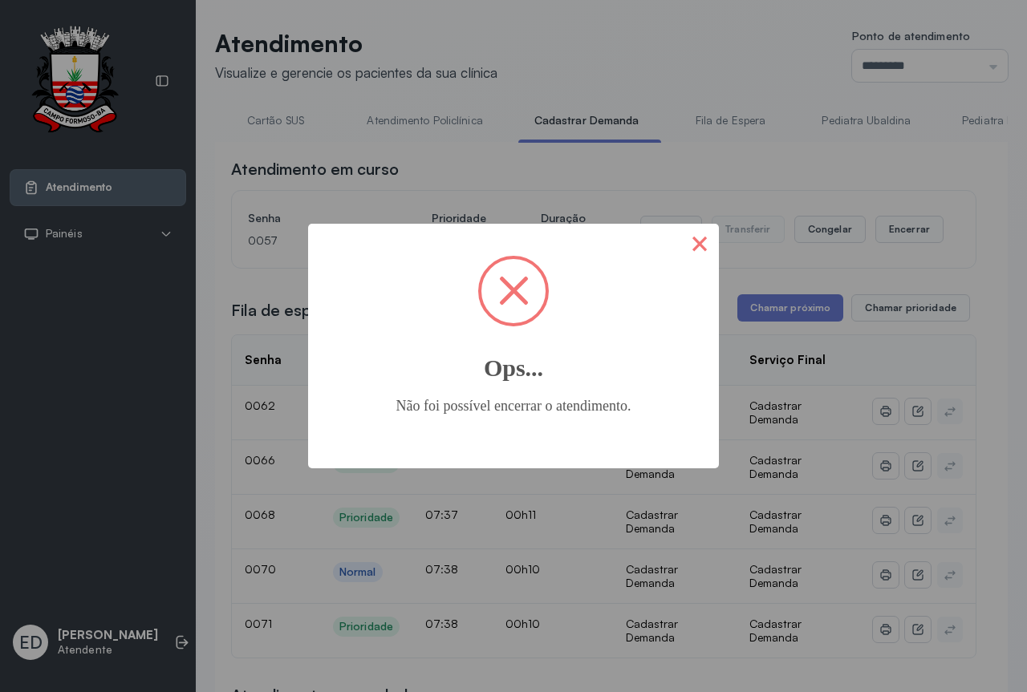
click at [691, 247] on button "×" at bounding box center [699, 243] width 38 height 38
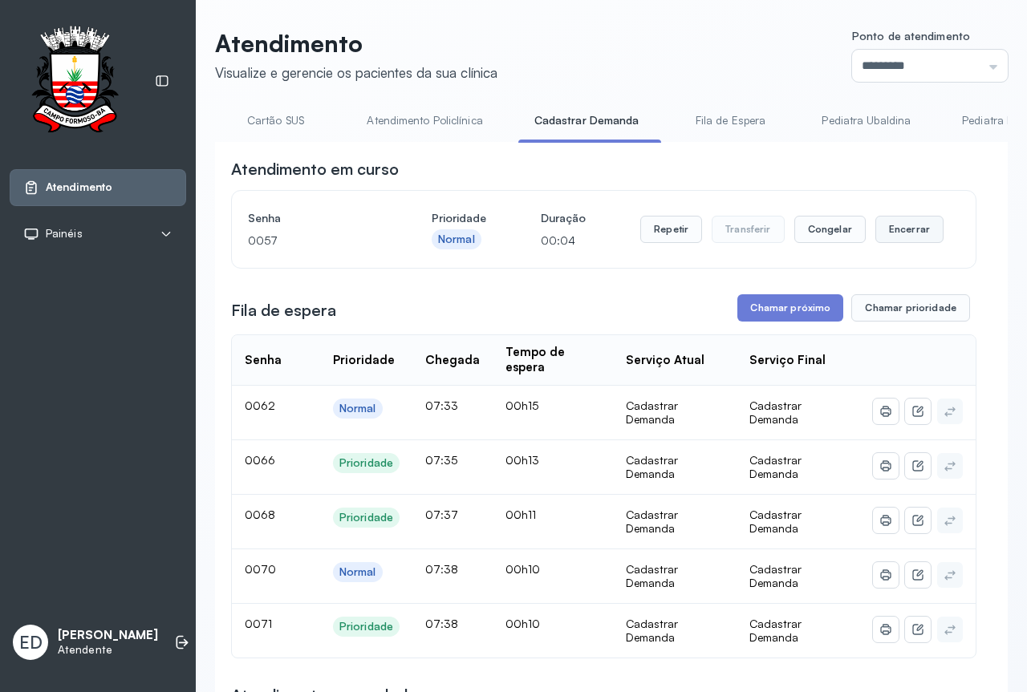
click at [893, 227] on button "Encerrar" at bounding box center [909, 229] width 68 height 27
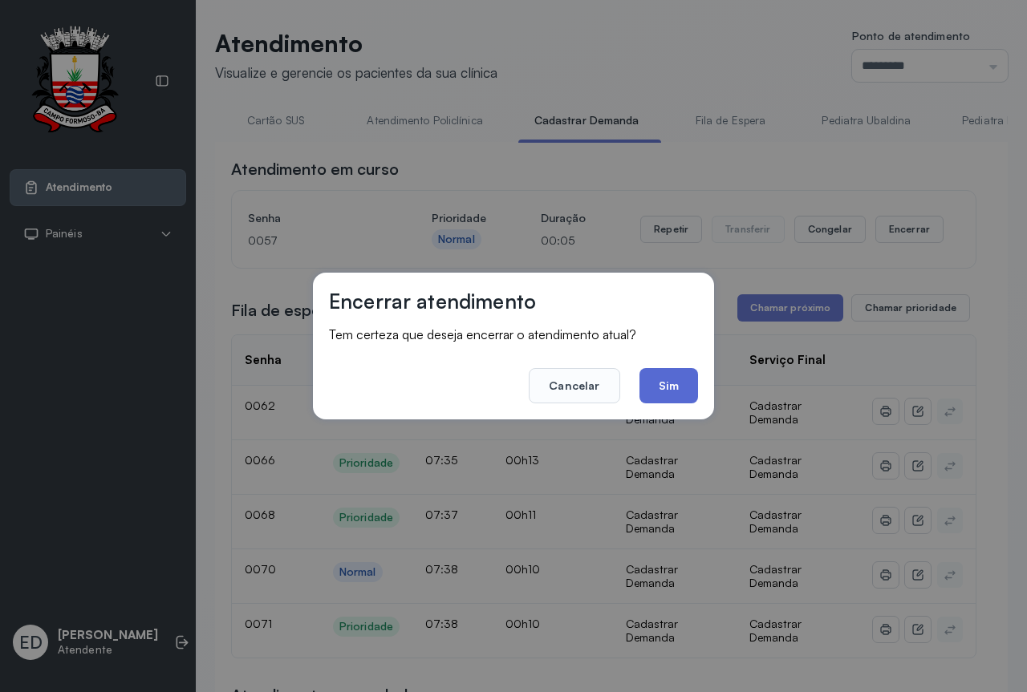
click at [670, 391] on button "Sim" at bounding box center [668, 385] width 59 height 35
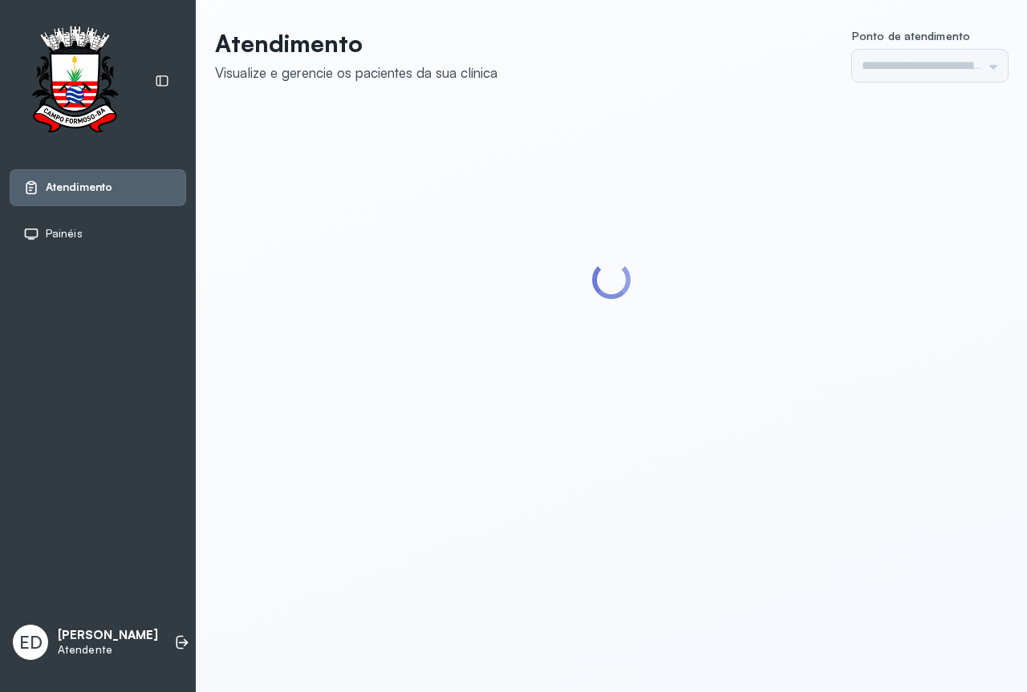
type input "*********"
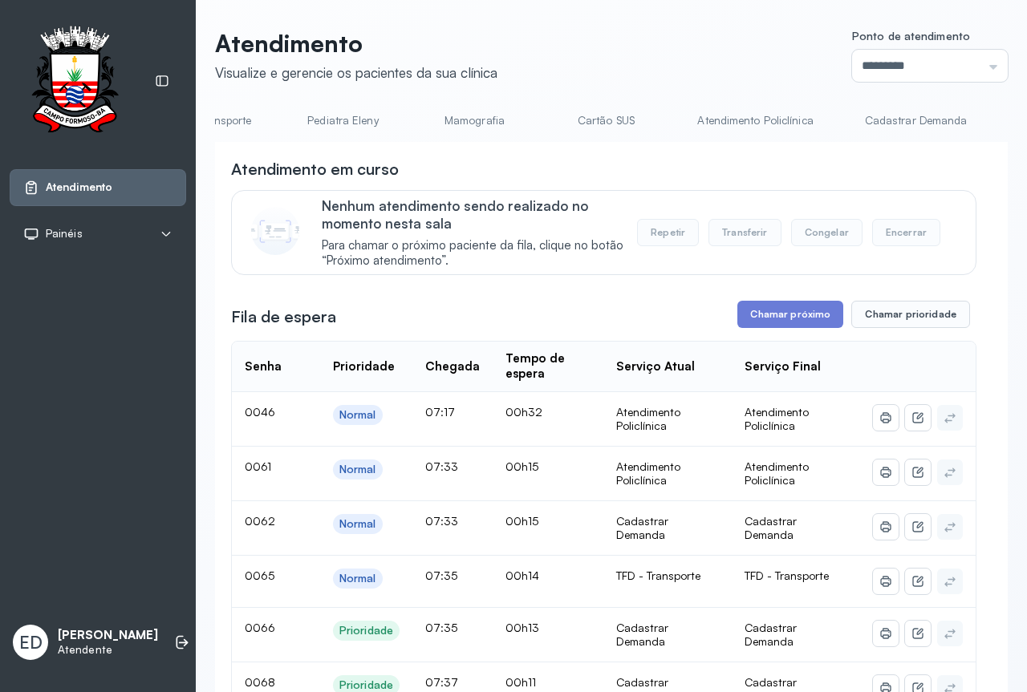
scroll to position [0, 357]
click at [876, 122] on link "Cadastrar Demanda" at bounding box center [912, 120] width 135 height 26
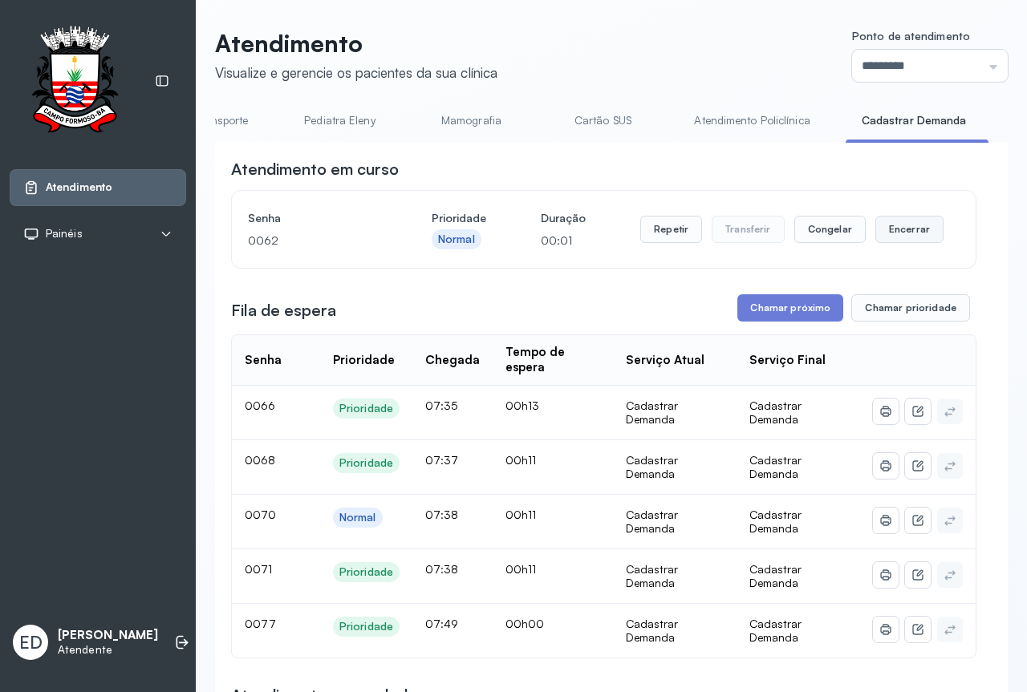
click at [904, 231] on button "Encerrar" at bounding box center [909, 229] width 68 height 27
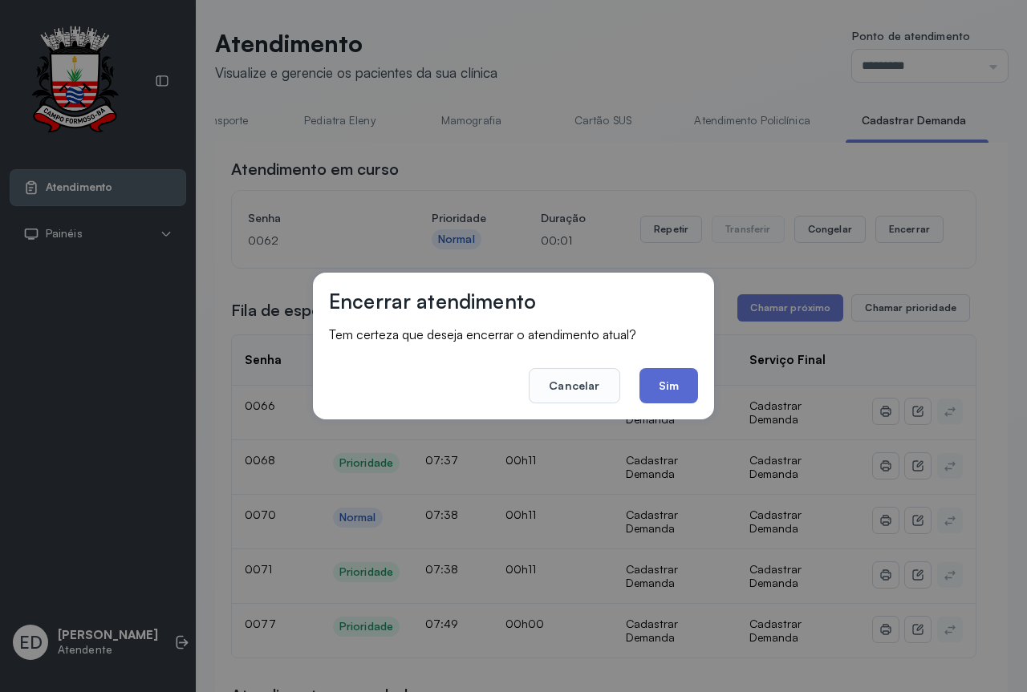
click at [691, 382] on button "Sim" at bounding box center [668, 385] width 59 height 35
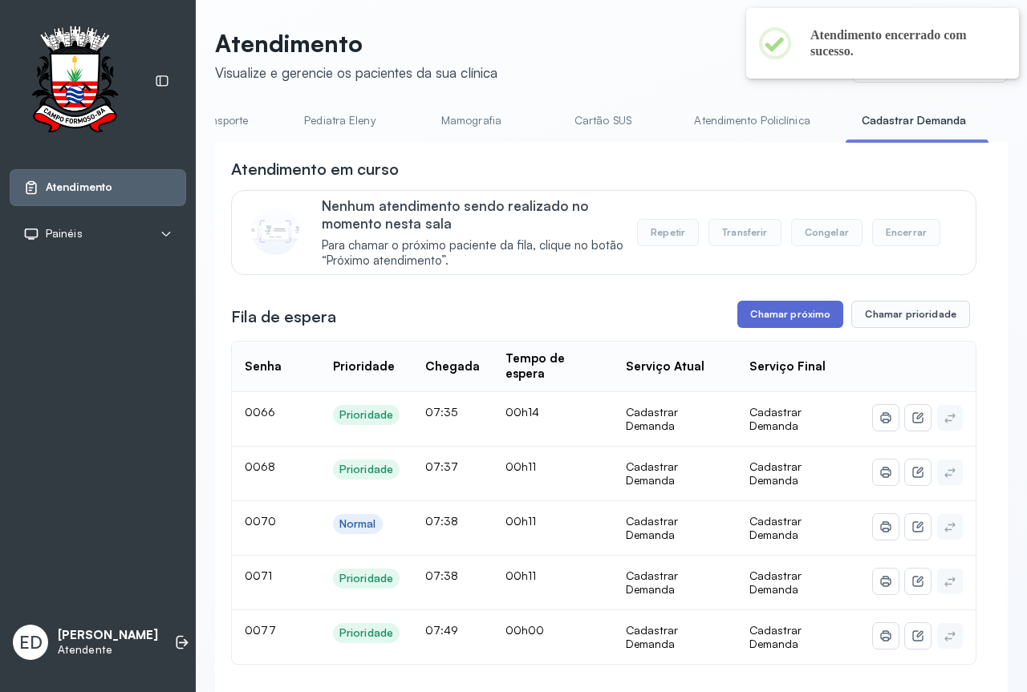
click at [815, 325] on button "Chamar próximo" at bounding box center [790, 314] width 106 height 27
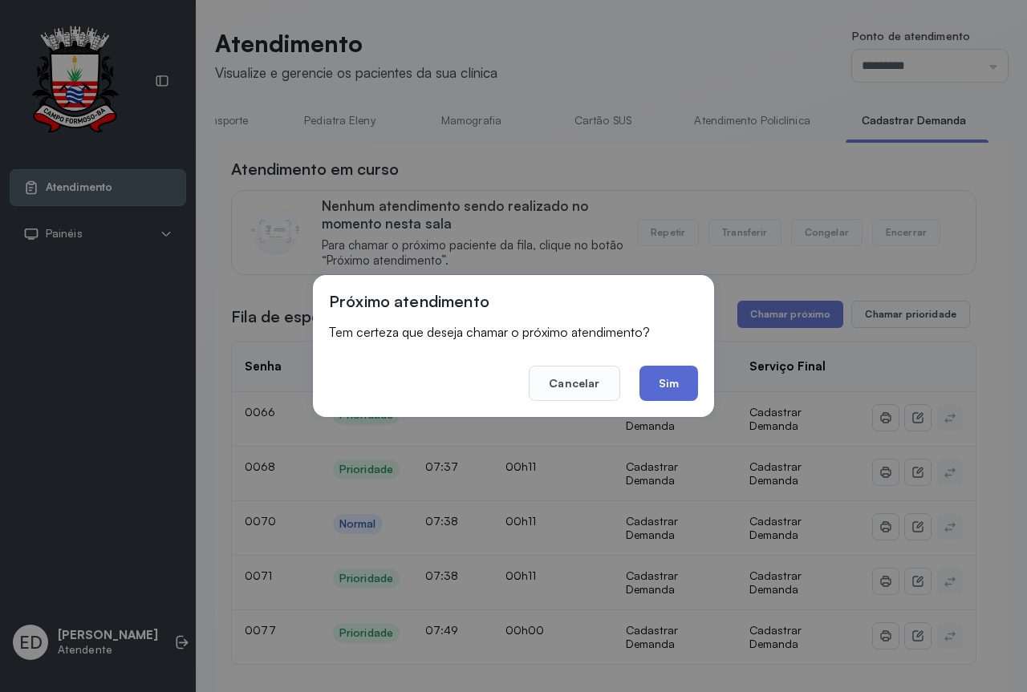
click at [676, 383] on button "Sim" at bounding box center [668, 383] width 59 height 35
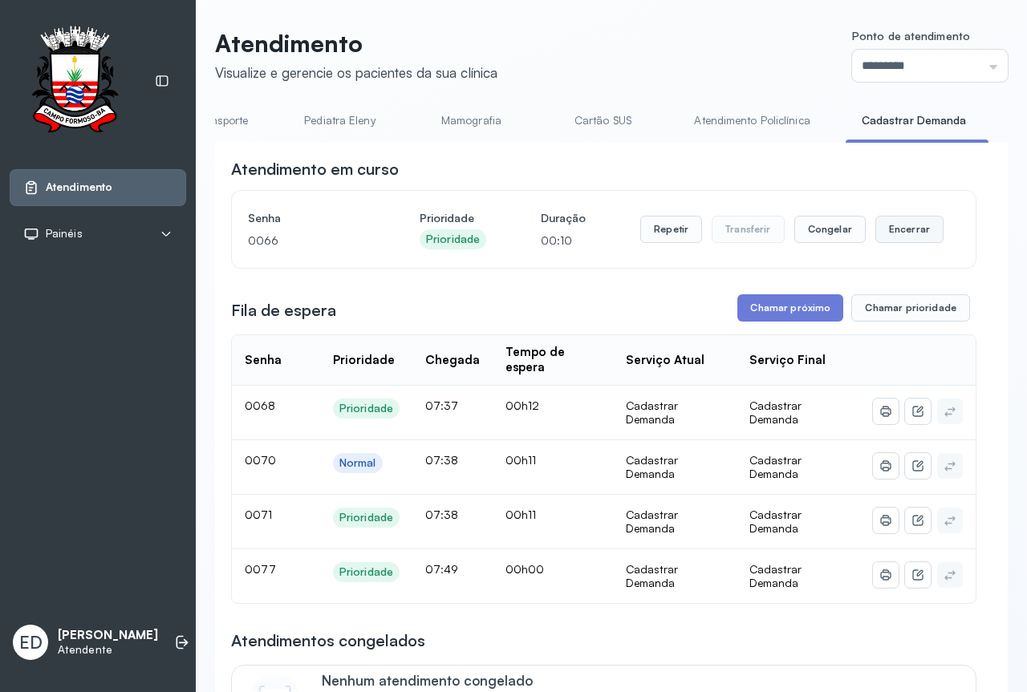
click at [902, 231] on button "Encerrar" at bounding box center [909, 229] width 68 height 27
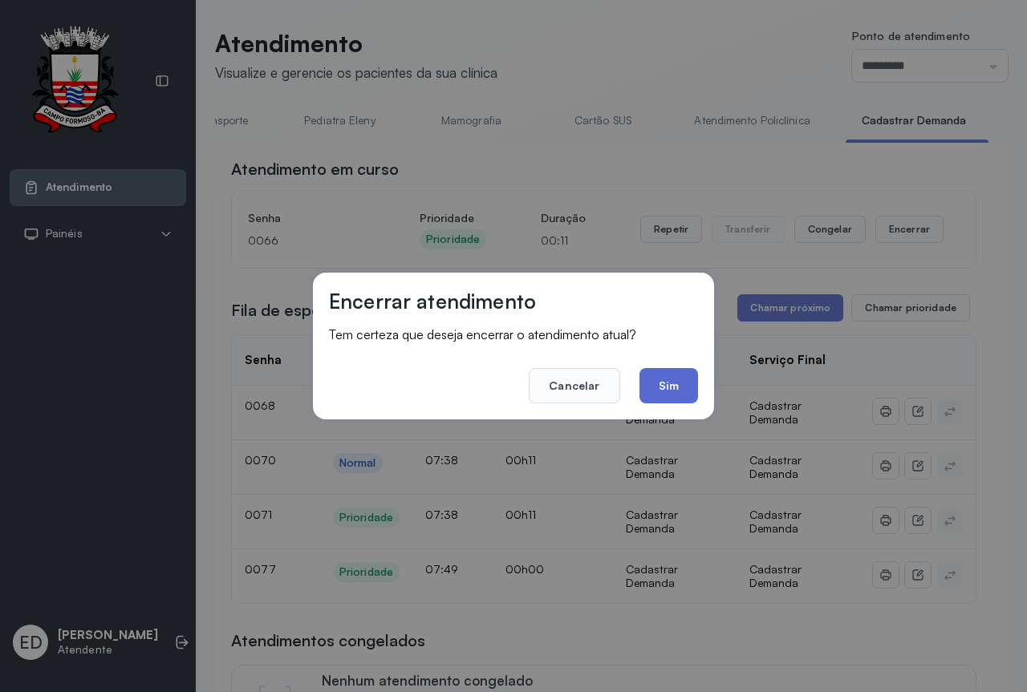
click at [656, 384] on button "Sim" at bounding box center [668, 385] width 59 height 35
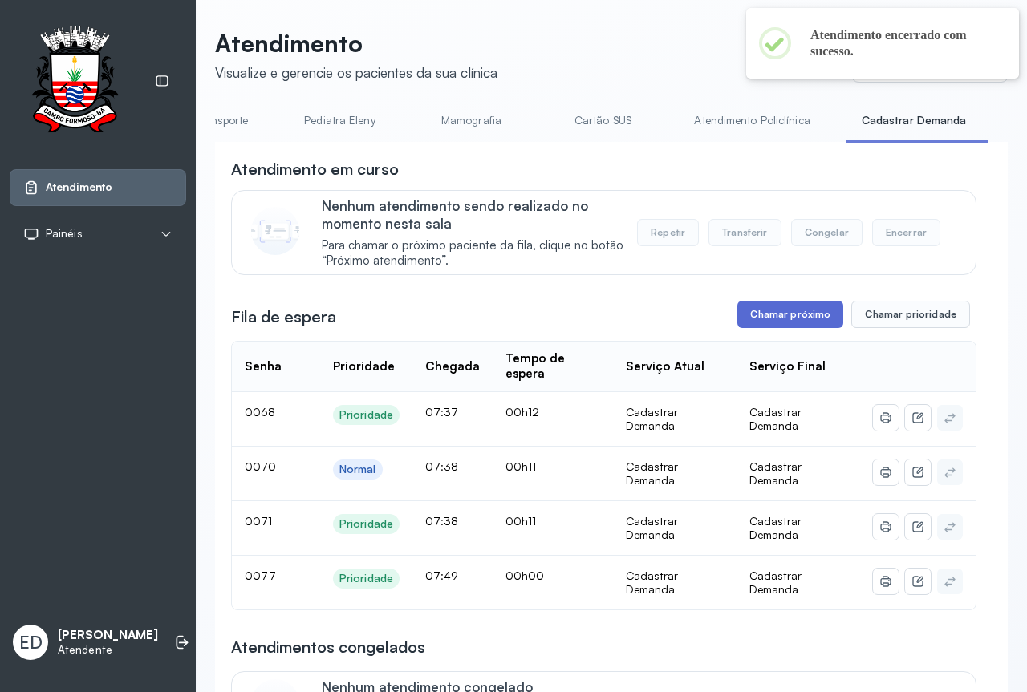
click at [785, 322] on button "Chamar próximo" at bounding box center [790, 314] width 106 height 27
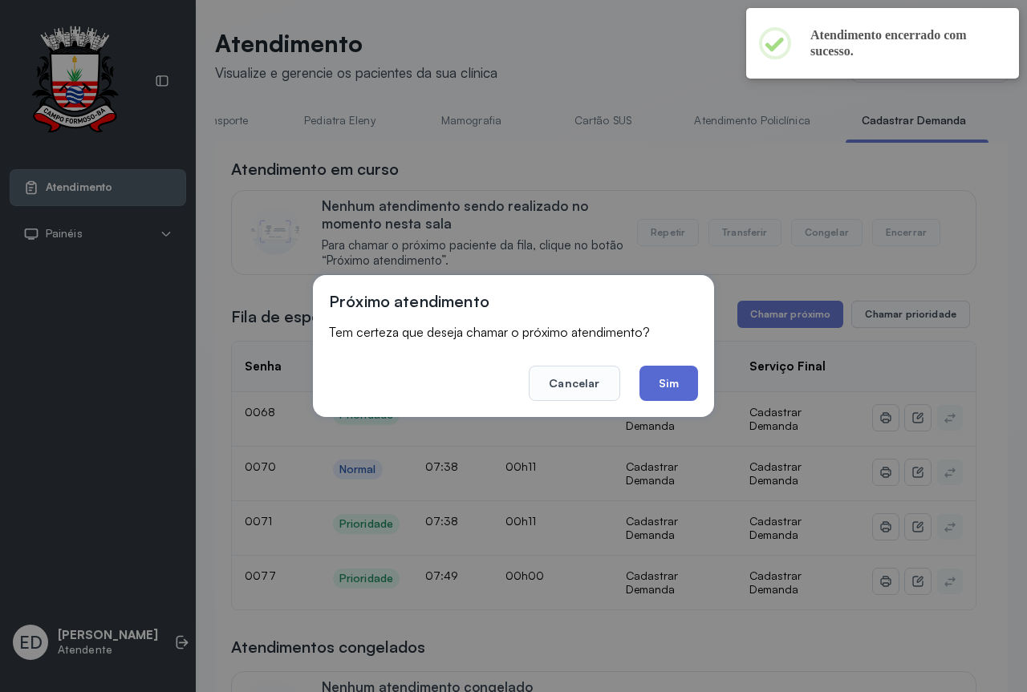
click at [661, 399] on button "Sim" at bounding box center [668, 383] width 59 height 35
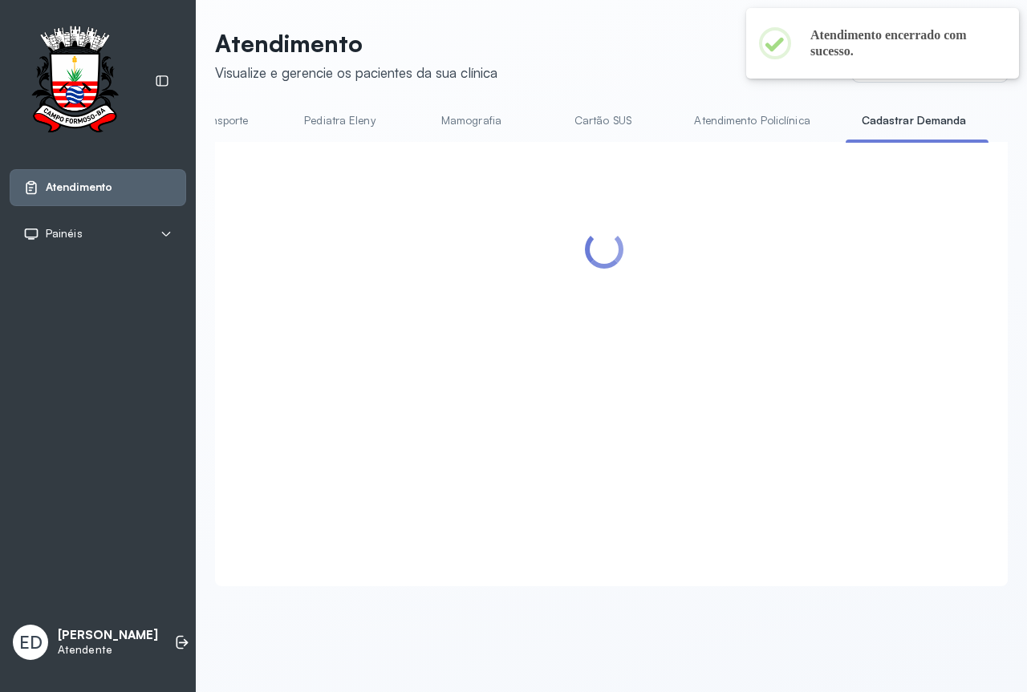
click at [667, 46] on header "Atendimento Visualize e gerencie os pacientes da sua clínica Ponto de atendimen…" at bounding box center [611, 55] width 792 height 53
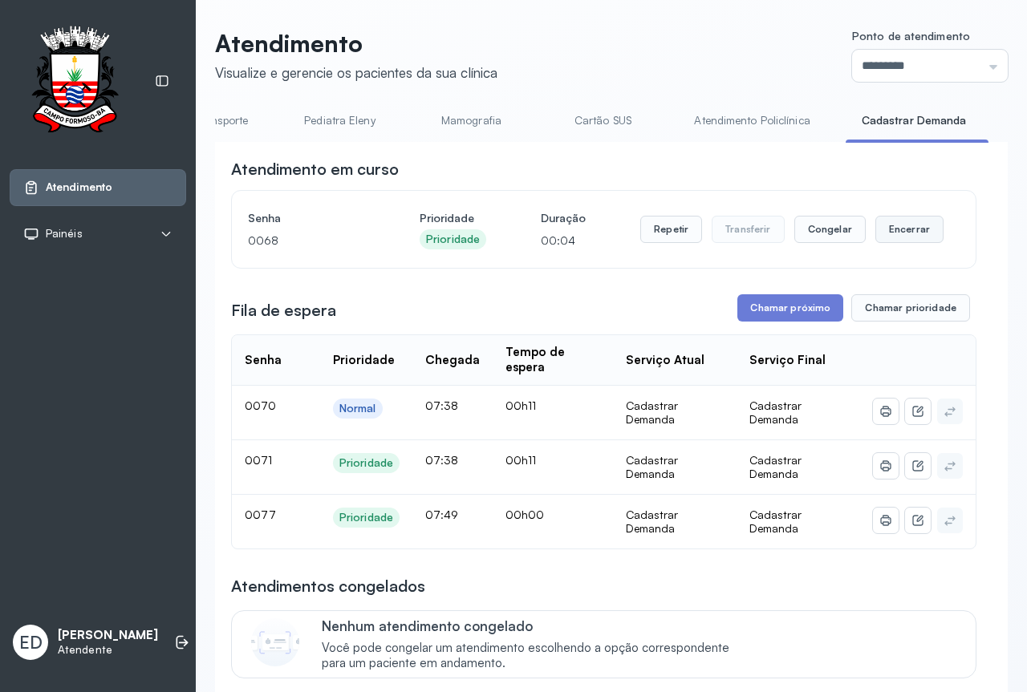
click at [903, 231] on button "Encerrar" at bounding box center [909, 229] width 68 height 27
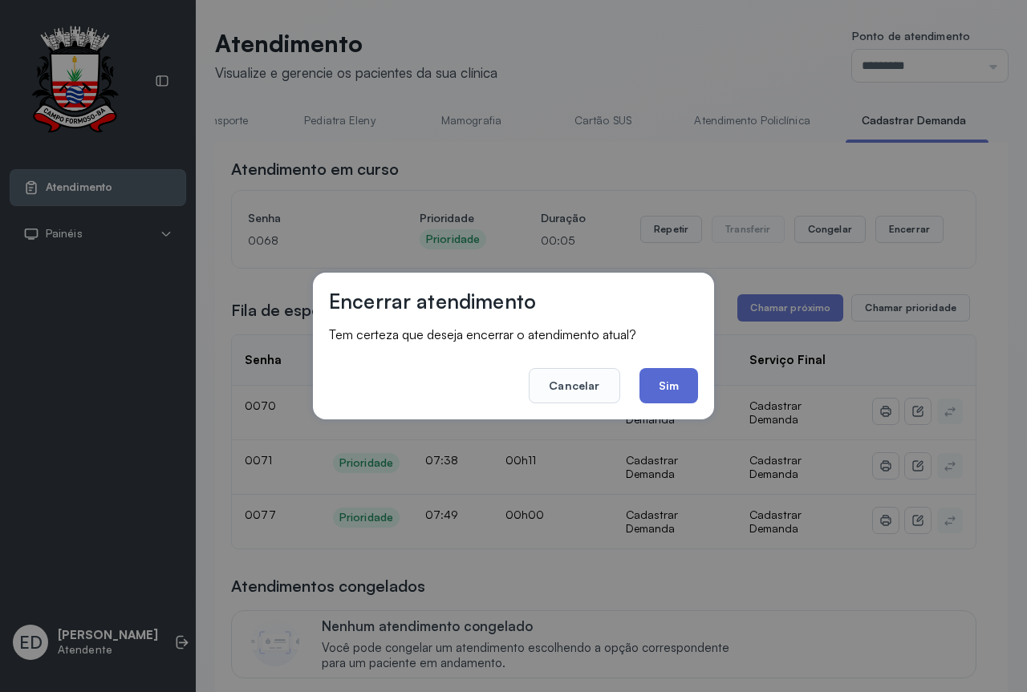
click at [685, 383] on button "Sim" at bounding box center [668, 385] width 59 height 35
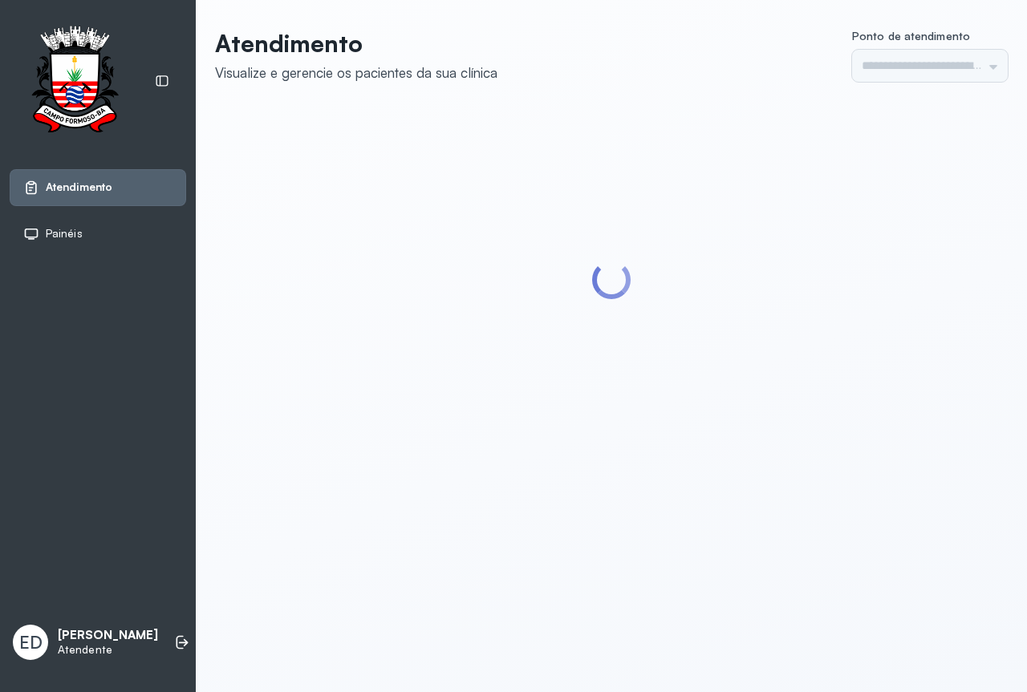
type input "*********"
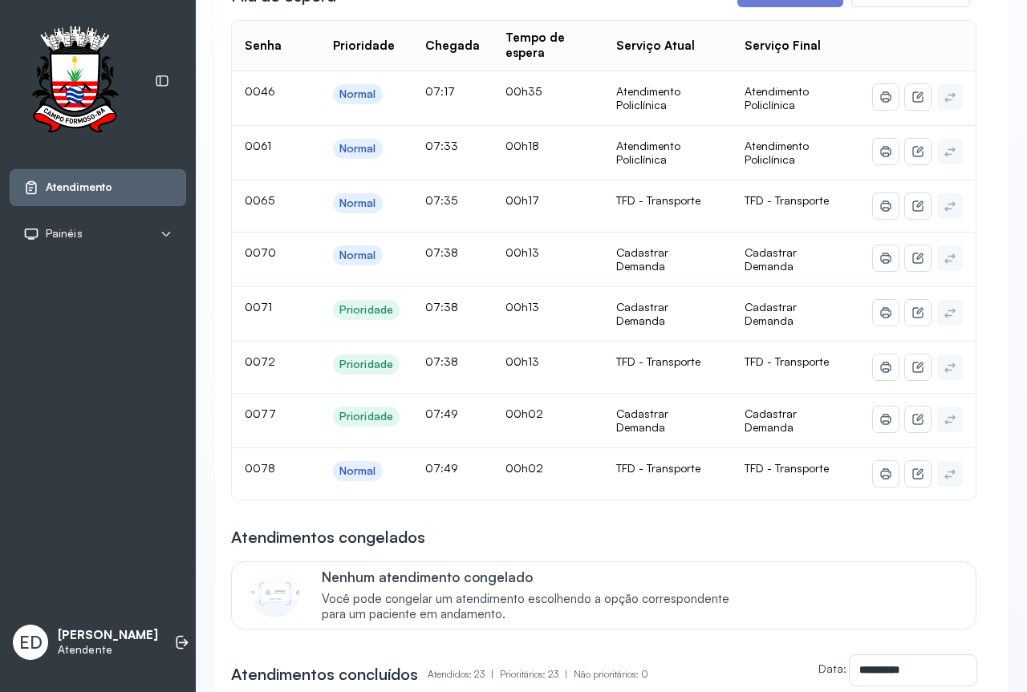
scroll to position [80, 0]
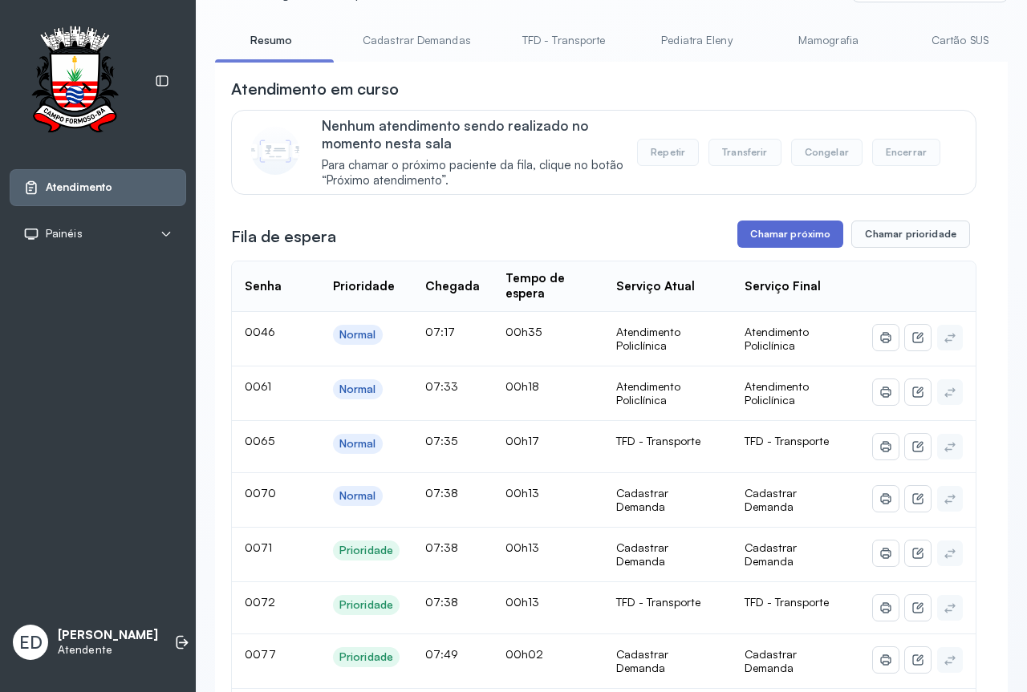
click at [794, 228] on button "Chamar próximo" at bounding box center [790, 234] width 106 height 27
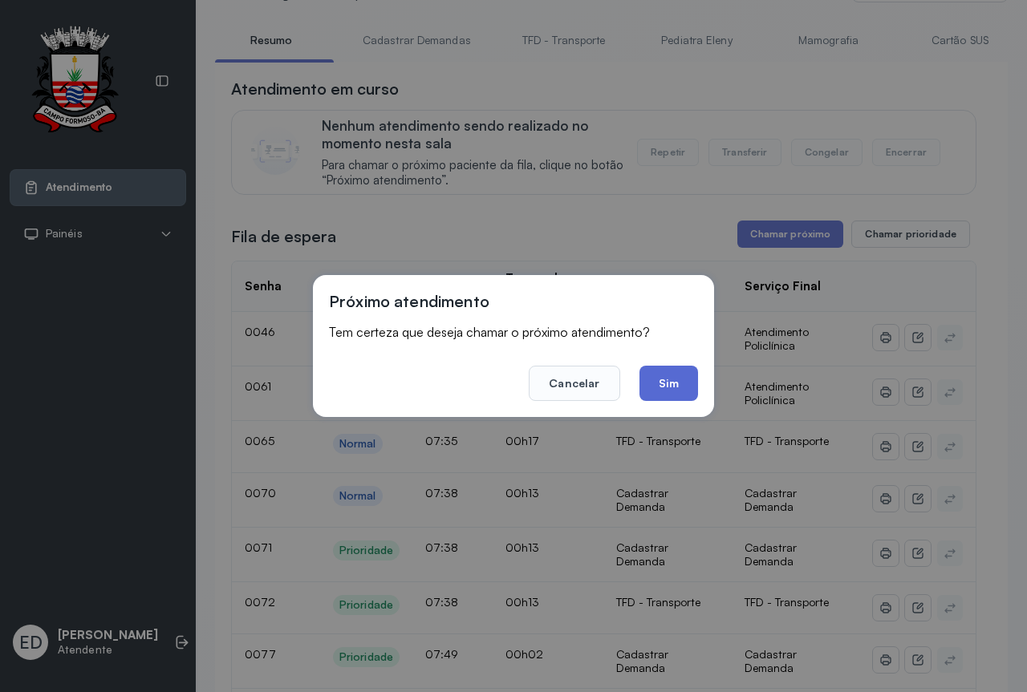
click at [666, 383] on button "Sim" at bounding box center [668, 383] width 59 height 35
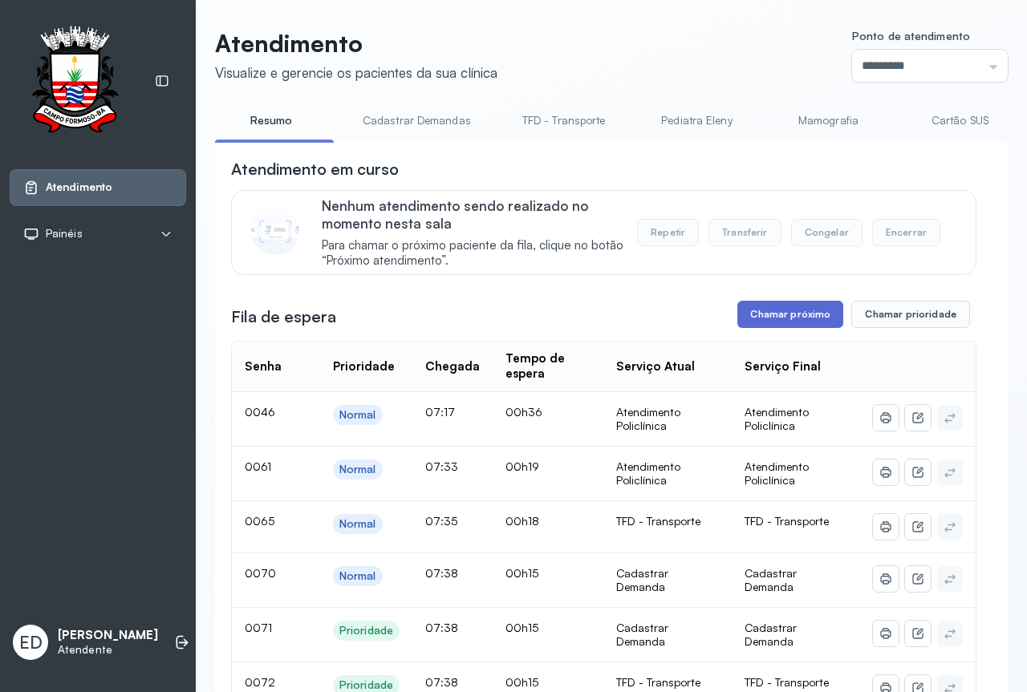
click at [773, 314] on button "Chamar próximo" at bounding box center [790, 314] width 106 height 27
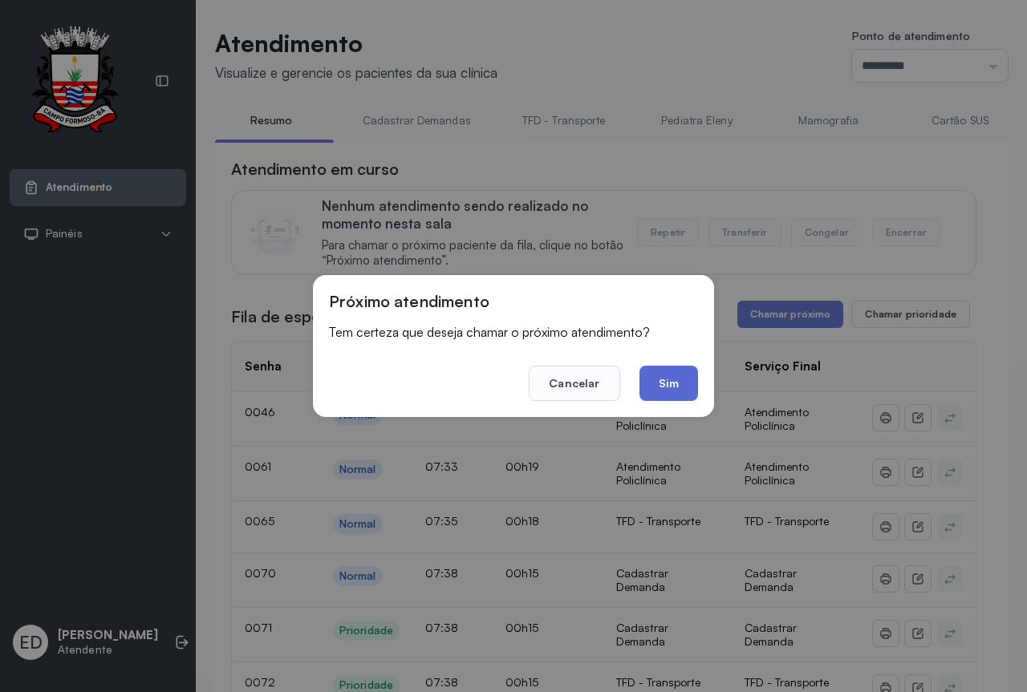
click at [654, 380] on button "Sim" at bounding box center [668, 383] width 59 height 35
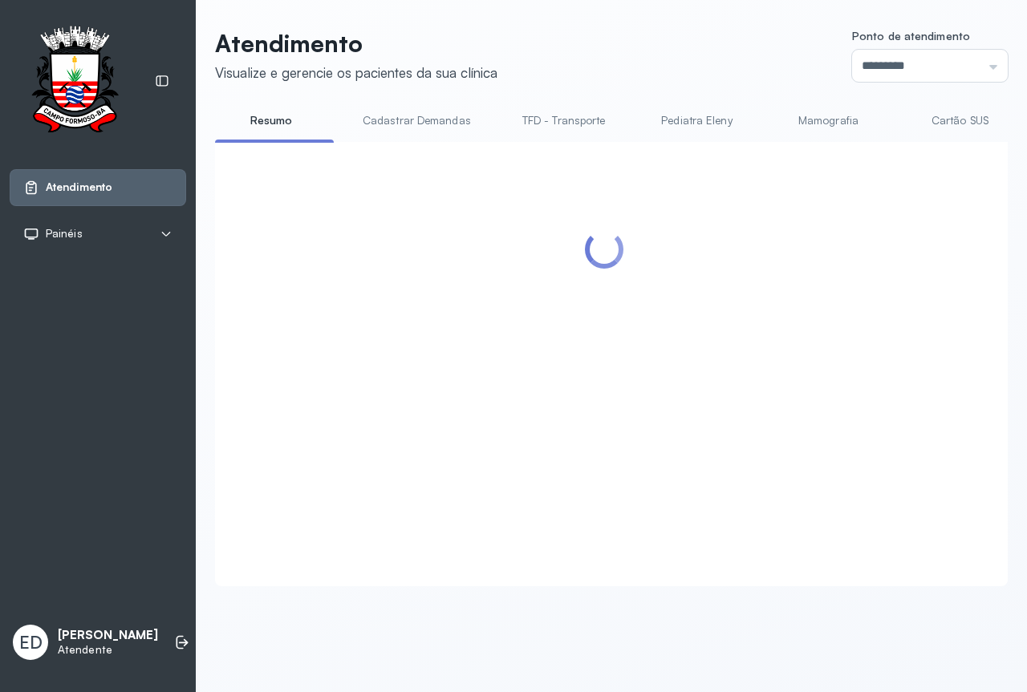
click at [646, 7] on div "Atendimento Visualize e gerencie os pacientes da sua clínica Ponto de atendimen…" at bounding box center [611, 315] width 831 height 631
click at [639, 22] on div "Atendimento Visualize e gerencie os pacientes da sua clínica Ponto de atendimen…" at bounding box center [611, 315] width 831 height 631
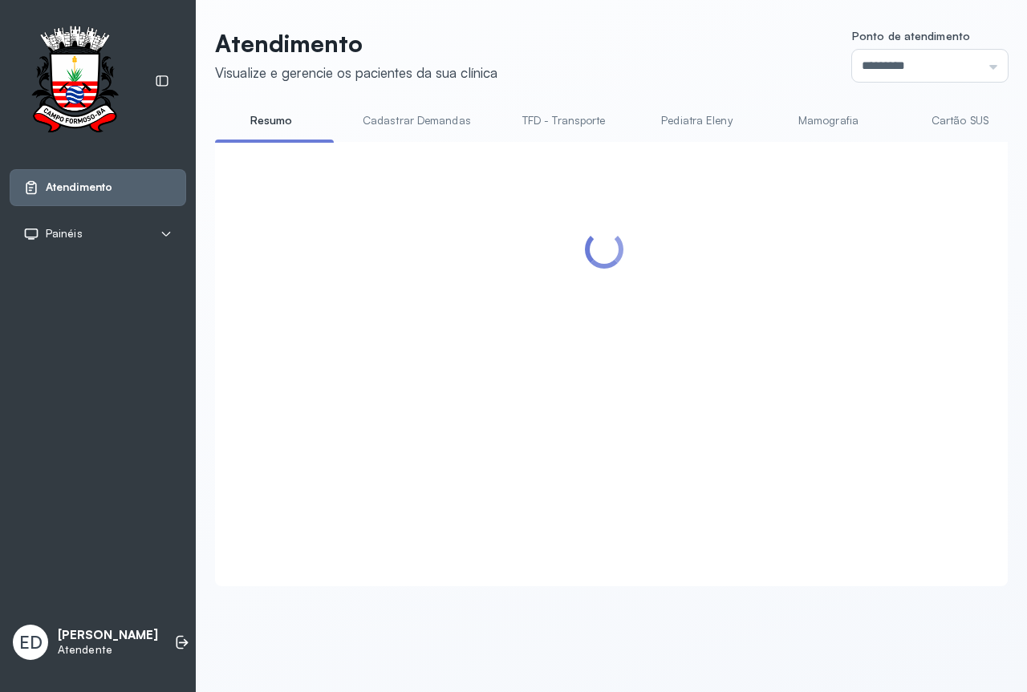
click at [639, 22] on div "Atendimento Visualize e gerencie os pacientes da sua clínica Ponto de atendimen…" at bounding box center [611, 315] width 831 height 631
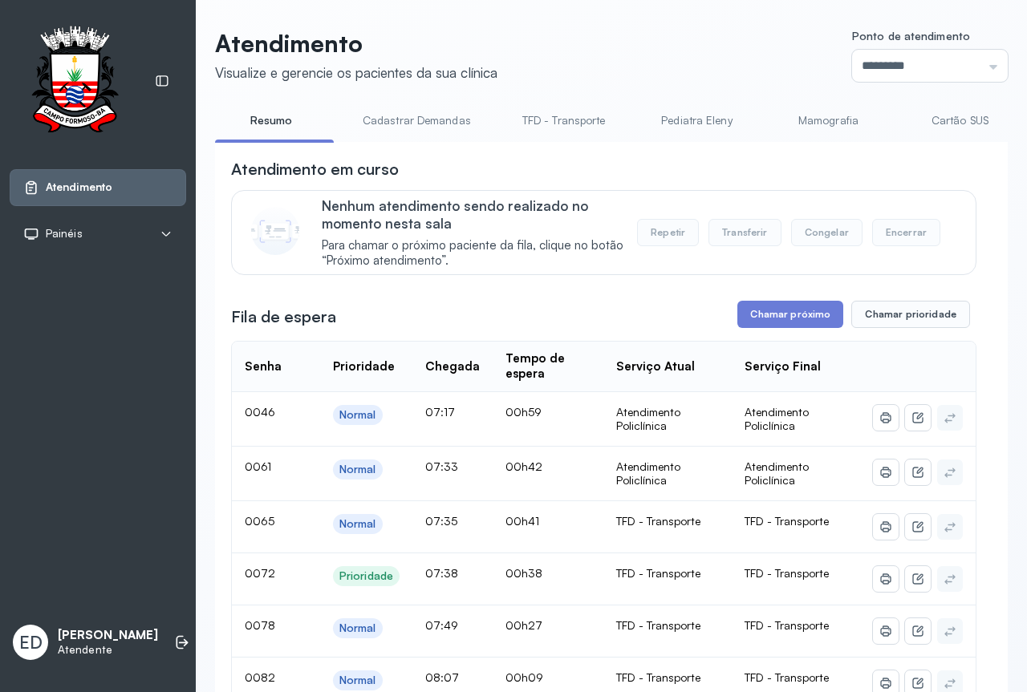
drag, startPoint x: 331, startPoint y: 141, endPoint x: 378, endPoint y: 150, distance: 47.3
click at [361, 143] on div "Resumo Cadastrar Demandas TFD - Transporte Pediatra Eleny Mamografia Cartão SUS…" at bounding box center [611, 125] width 792 height 36
click at [358, 119] on link "Atendimento Policlínica" at bounding box center [312, 120] width 148 height 26
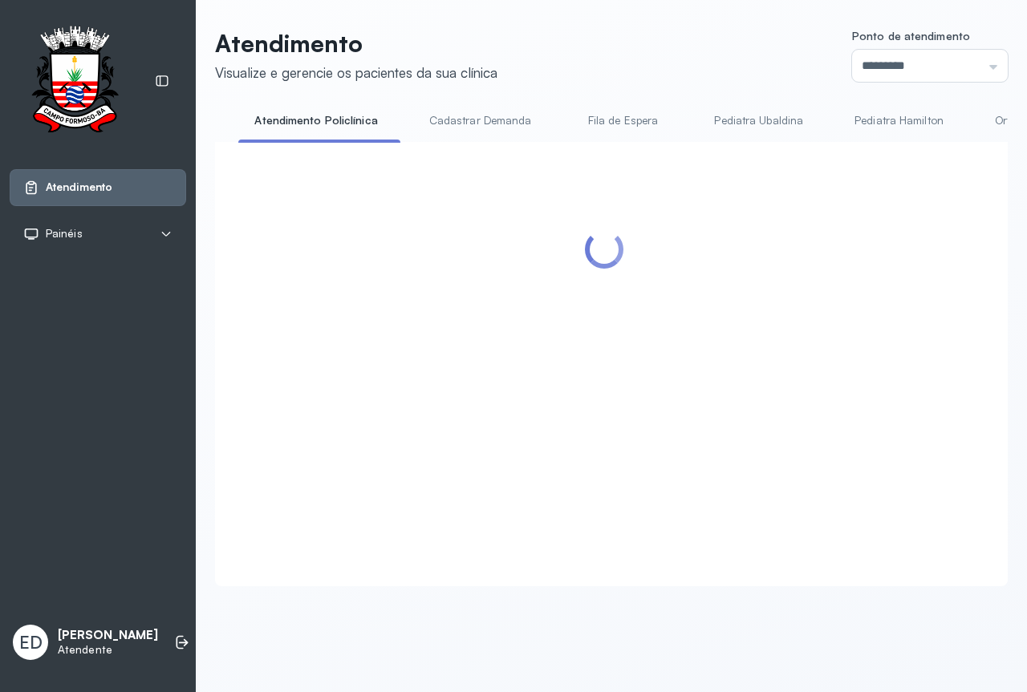
click at [592, 51] on header "Atendimento Visualize e gerencie os pacientes da sua clínica Ponto de atendimen…" at bounding box center [611, 55] width 792 height 53
click at [405, 334] on div at bounding box center [603, 345] width 745 height 374
click at [407, 326] on div at bounding box center [603, 345] width 745 height 374
click at [657, 48] on header "Atendimento Visualize e gerencie os pacientes da sua clínica Ponto de atendimen…" at bounding box center [611, 55] width 792 height 53
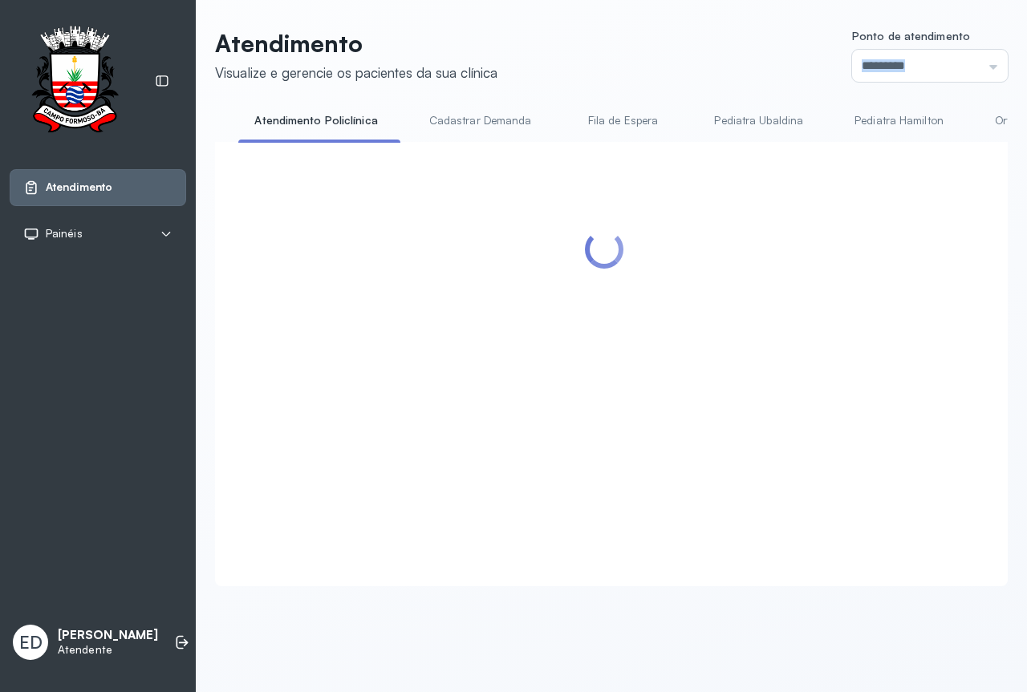
click at [657, 48] on header "Atendimento Visualize e gerencie os pacientes da sua clínica Ponto de atendimen…" at bounding box center [611, 55] width 792 height 53
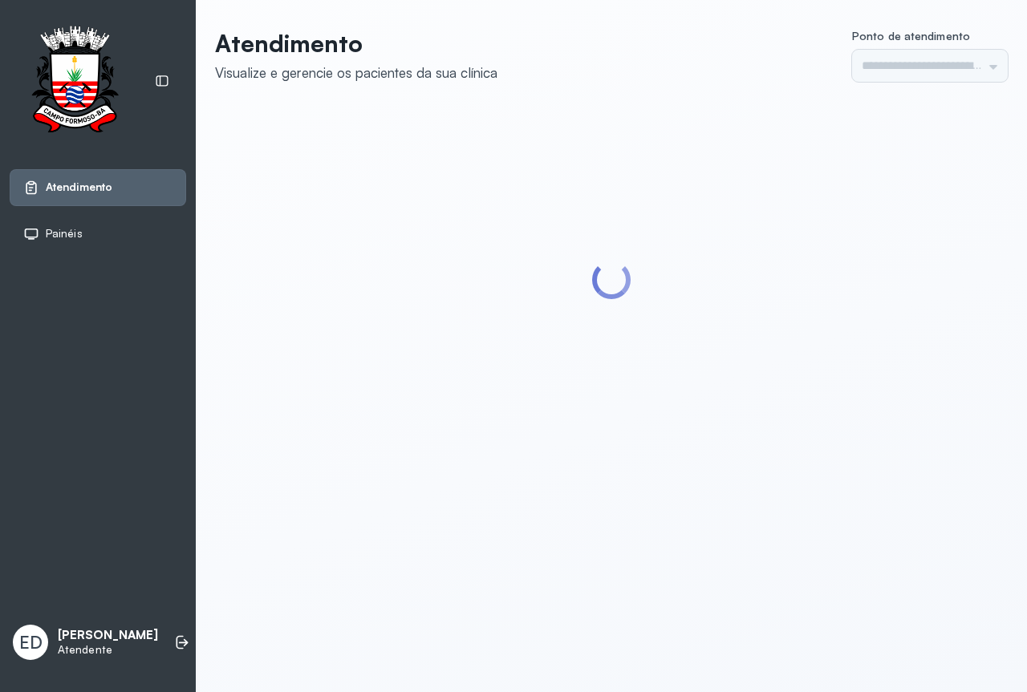
type input "*********"
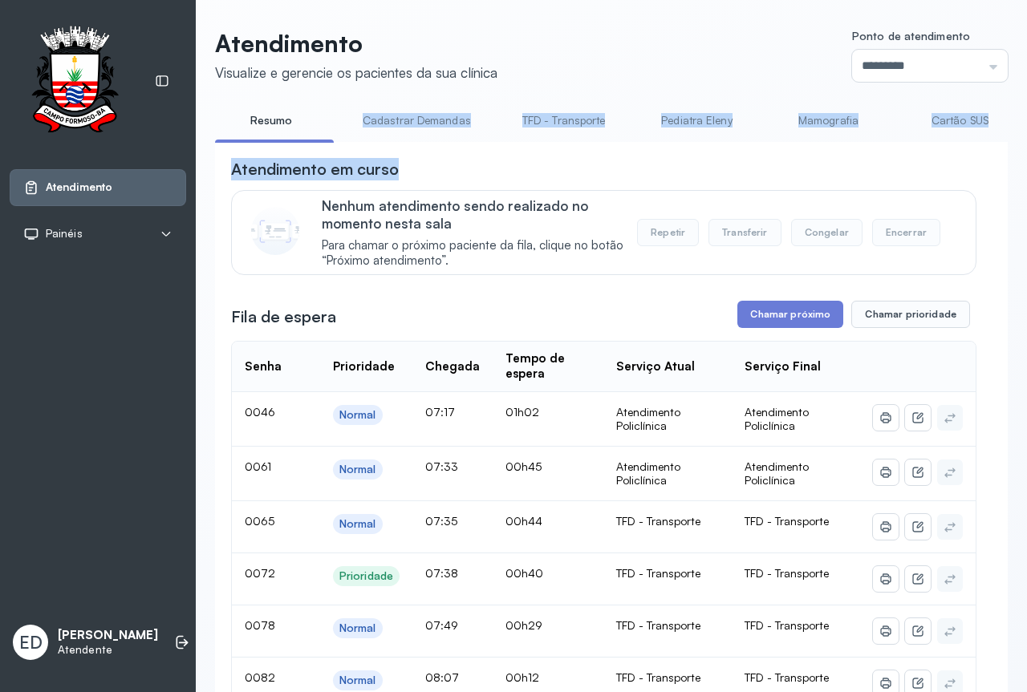
drag, startPoint x: 325, startPoint y: 140, endPoint x: 449, endPoint y: 152, distance: 125.0
drag, startPoint x: 423, startPoint y: 140, endPoint x: 595, endPoint y: 158, distance: 173.3
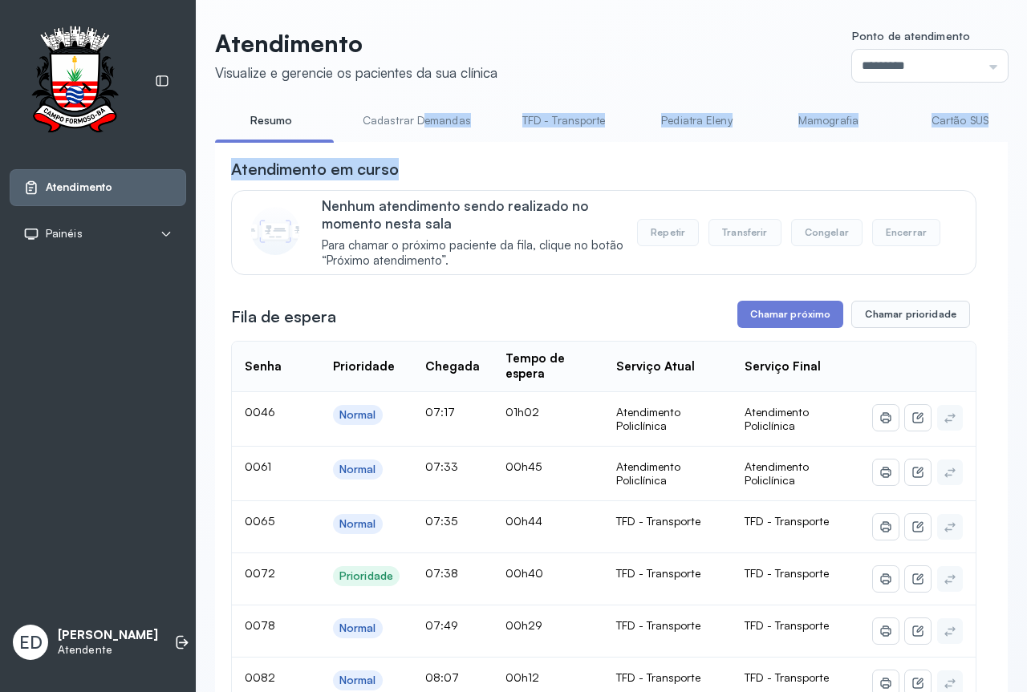
scroll to position [0, 683]
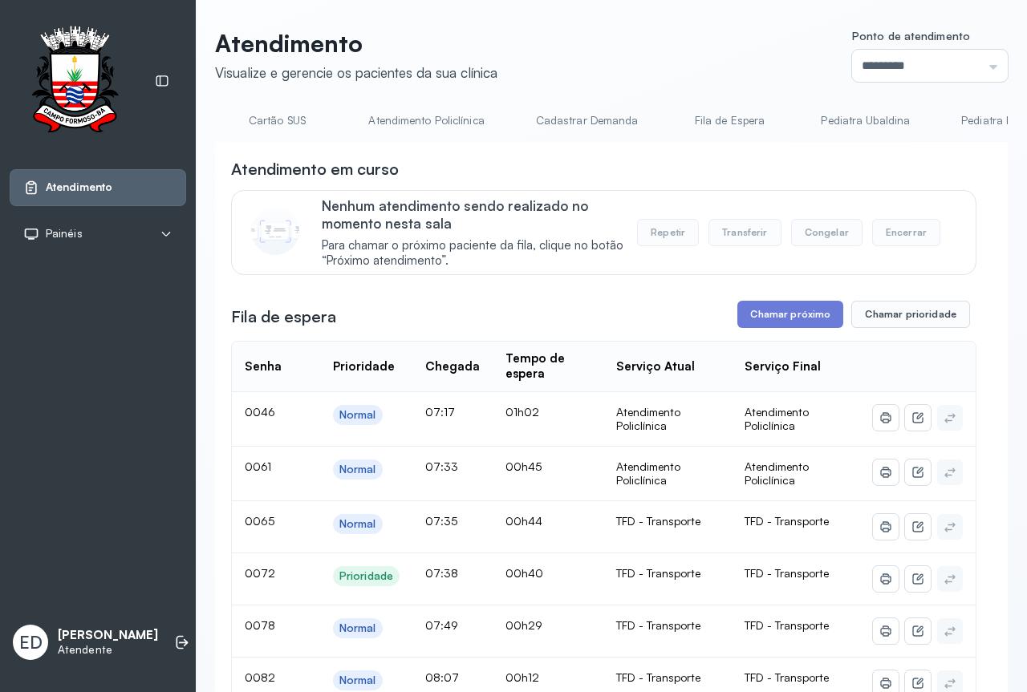
scroll to position [0, 1366]
click at [402, 140] on li "Pediatra Hamilton" at bounding box center [494, 125] width 184 height 36
click at [391, 127] on link "Atendimento Policlínica" at bounding box center [426, 120] width 148 height 26
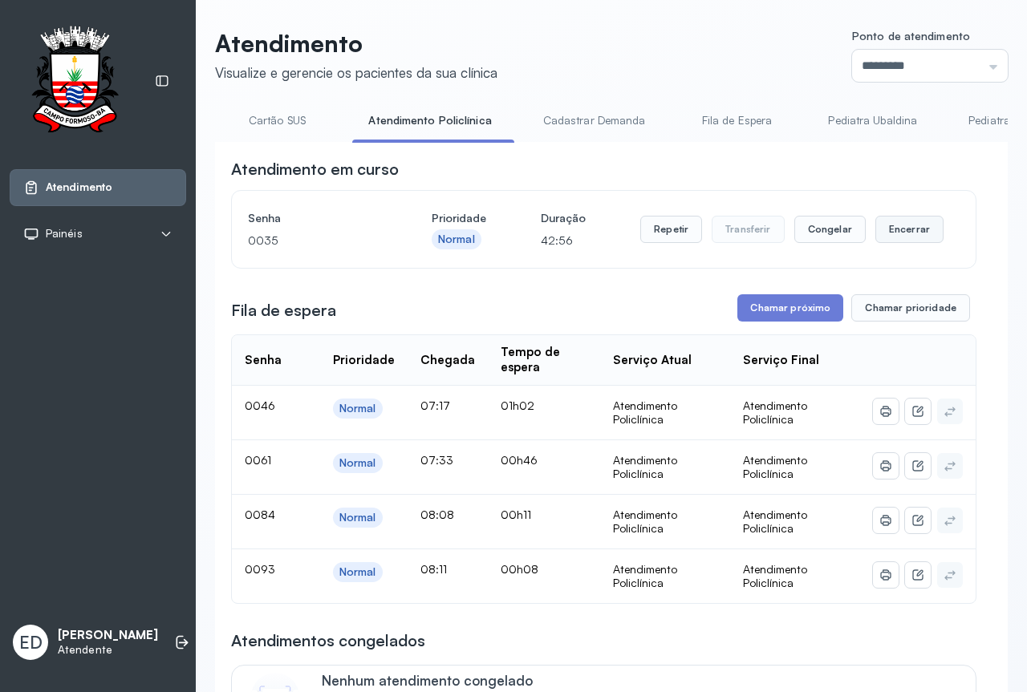
click at [890, 236] on button "Encerrar" at bounding box center [909, 229] width 68 height 27
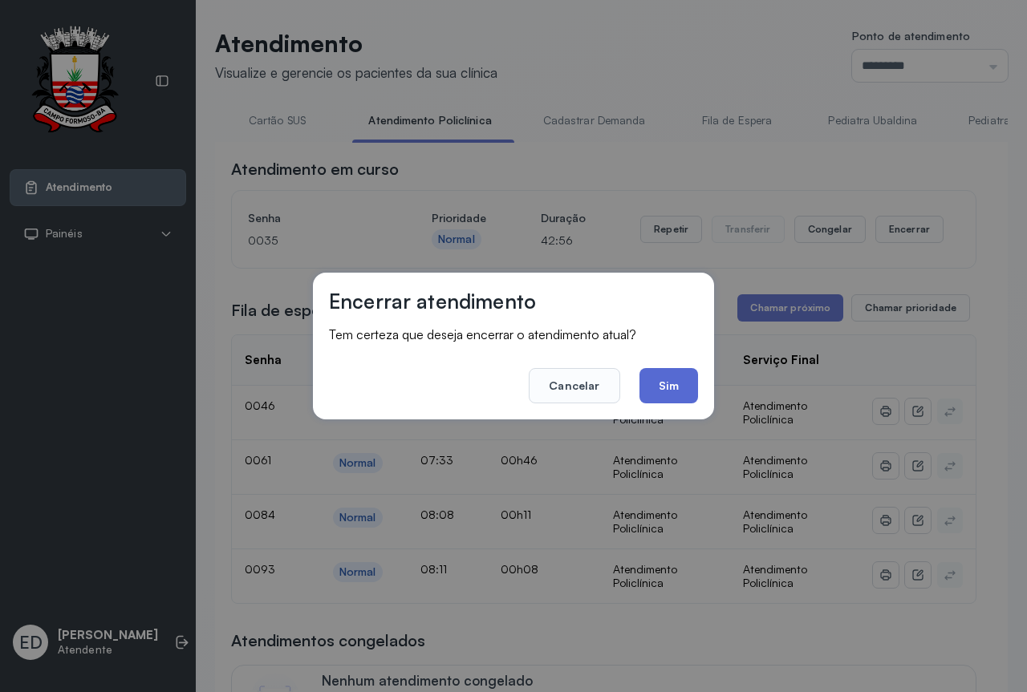
click at [667, 395] on button "Sim" at bounding box center [668, 385] width 59 height 35
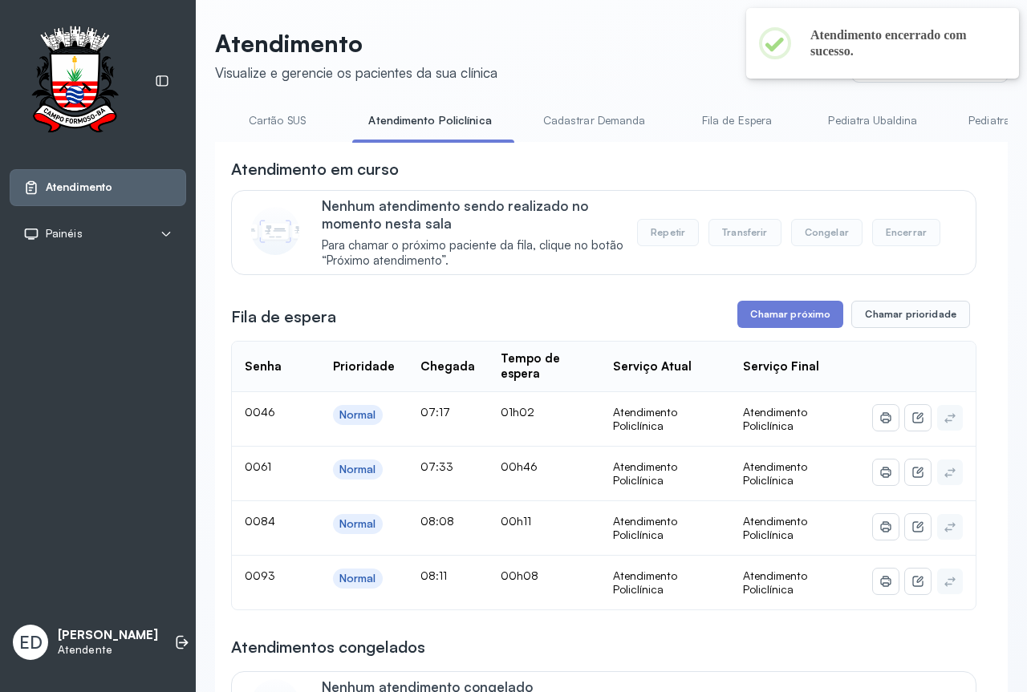
click at [788, 325] on button "Chamar próximo" at bounding box center [790, 314] width 106 height 27
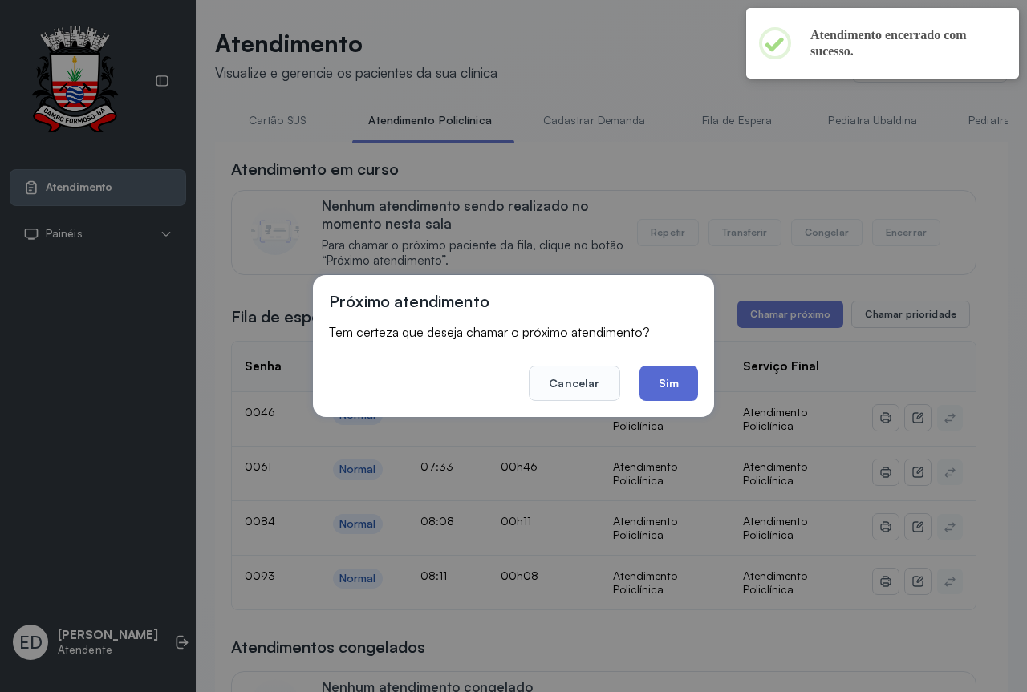
click at [688, 398] on button "Sim" at bounding box center [668, 383] width 59 height 35
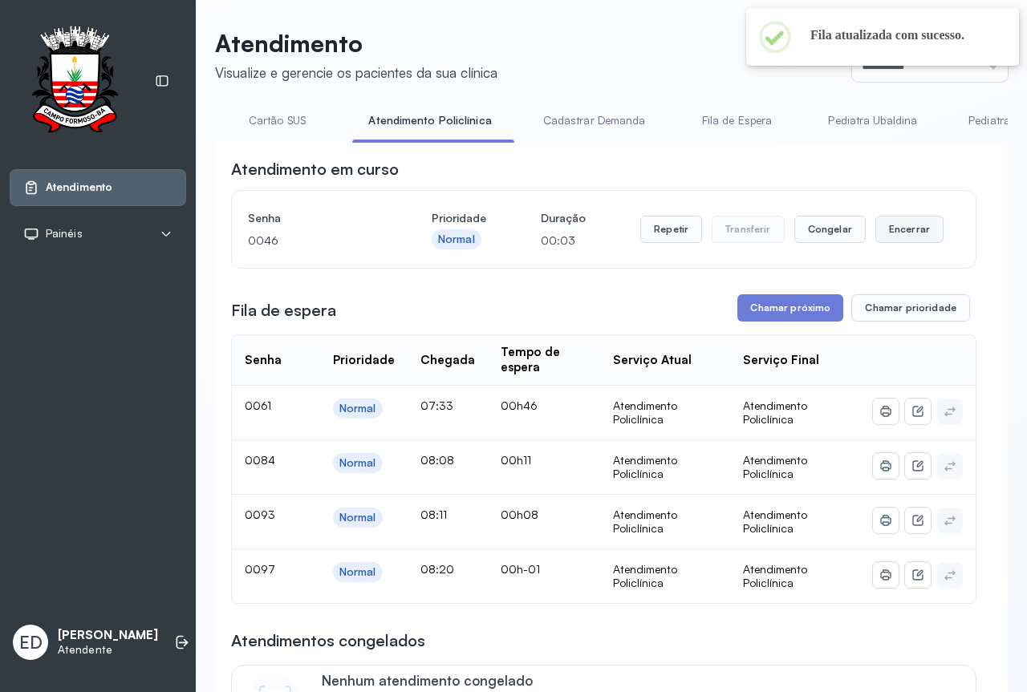
click at [914, 232] on button "Encerrar" at bounding box center [909, 229] width 68 height 27
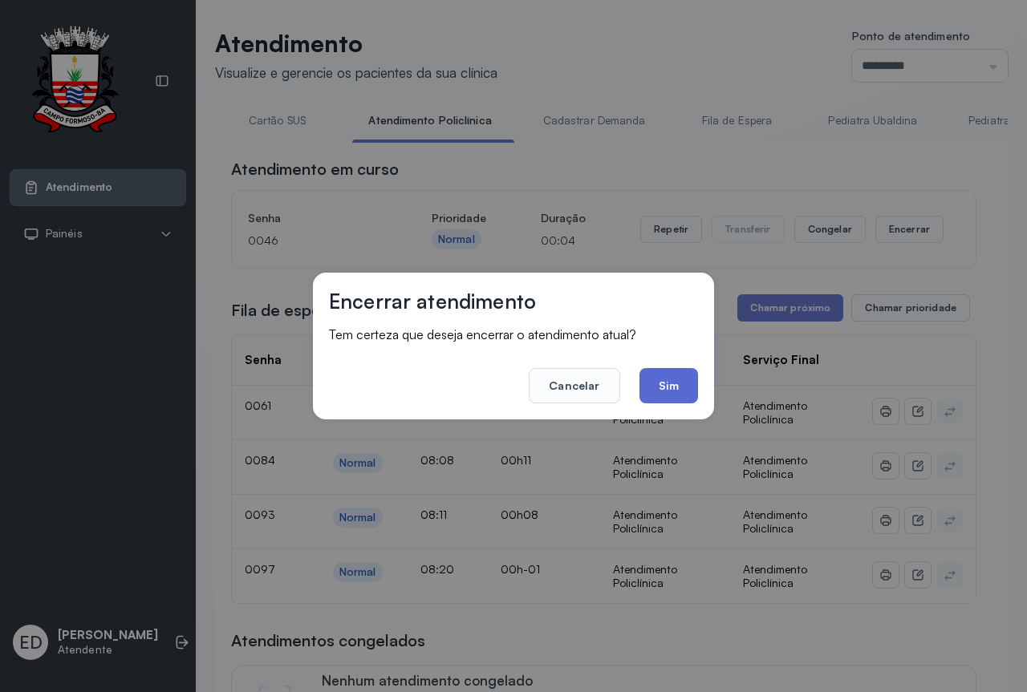
click at [675, 389] on button "Sim" at bounding box center [668, 385] width 59 height 35
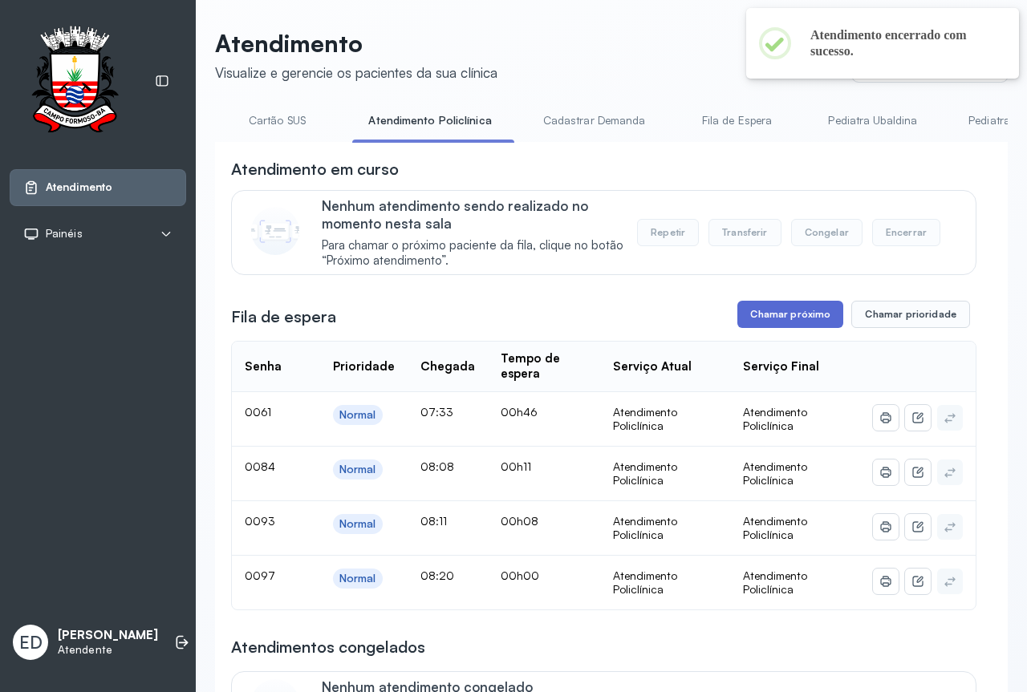
click at [775, 319] on button "Chamar próximo" at bounding box center [790, 314] width 106 height 27
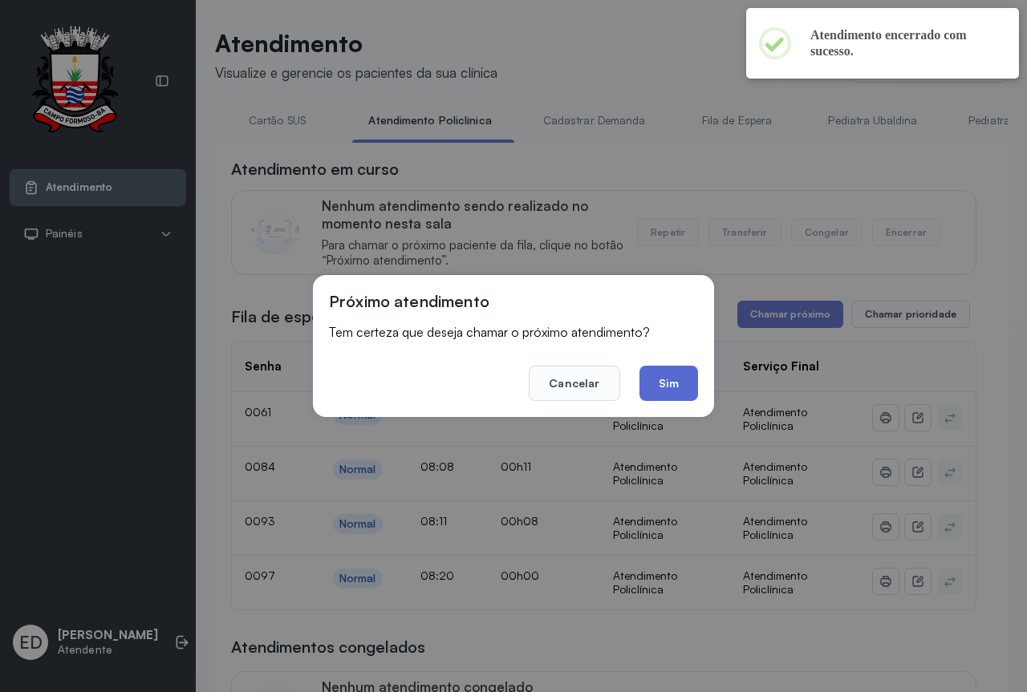
click at [678, 379] on button "Sim" at bounding box center [668, 383] width 59 height 35
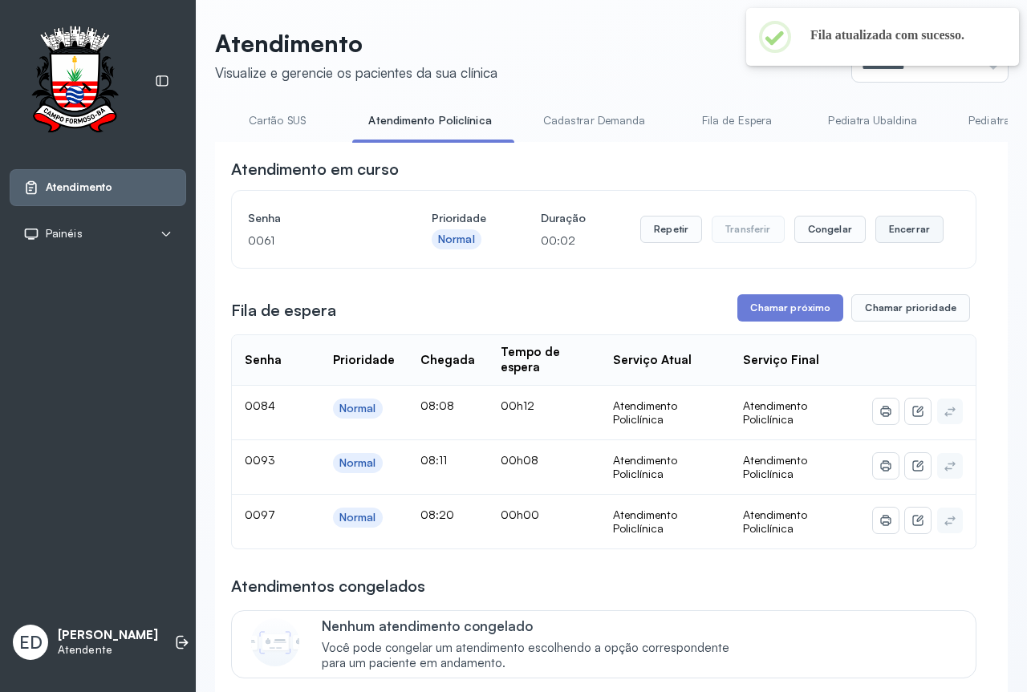
click at [915, 240] on button "Encerrar" at bounding box center [909, 229] width 68 height 27
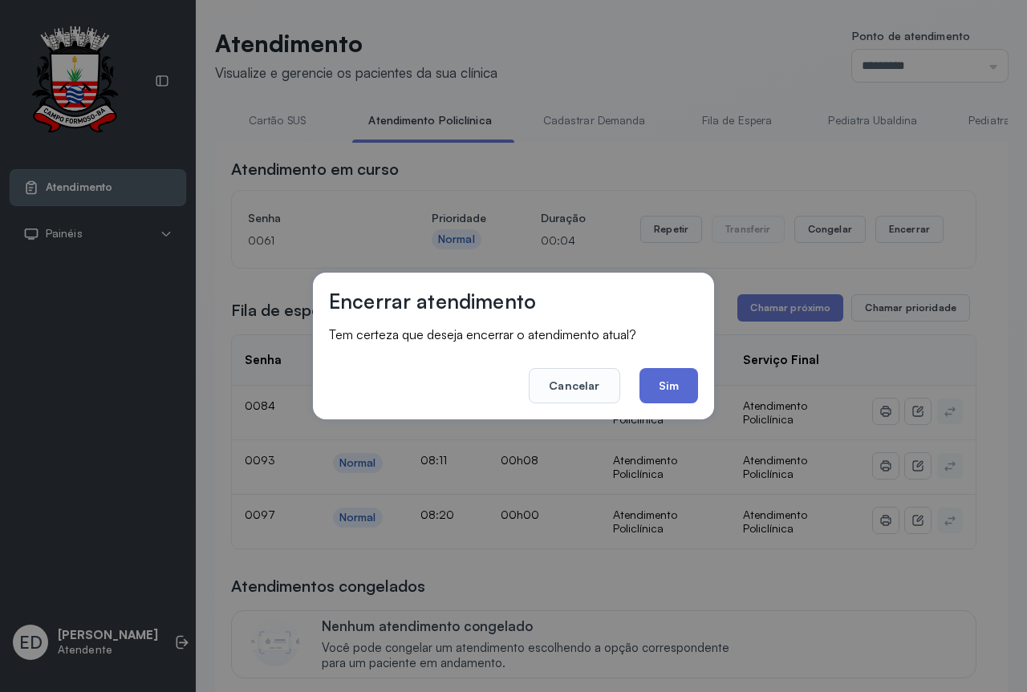
click at [665, 386] on button "Sim" at bounding box center [668, 385] width 59 height 35
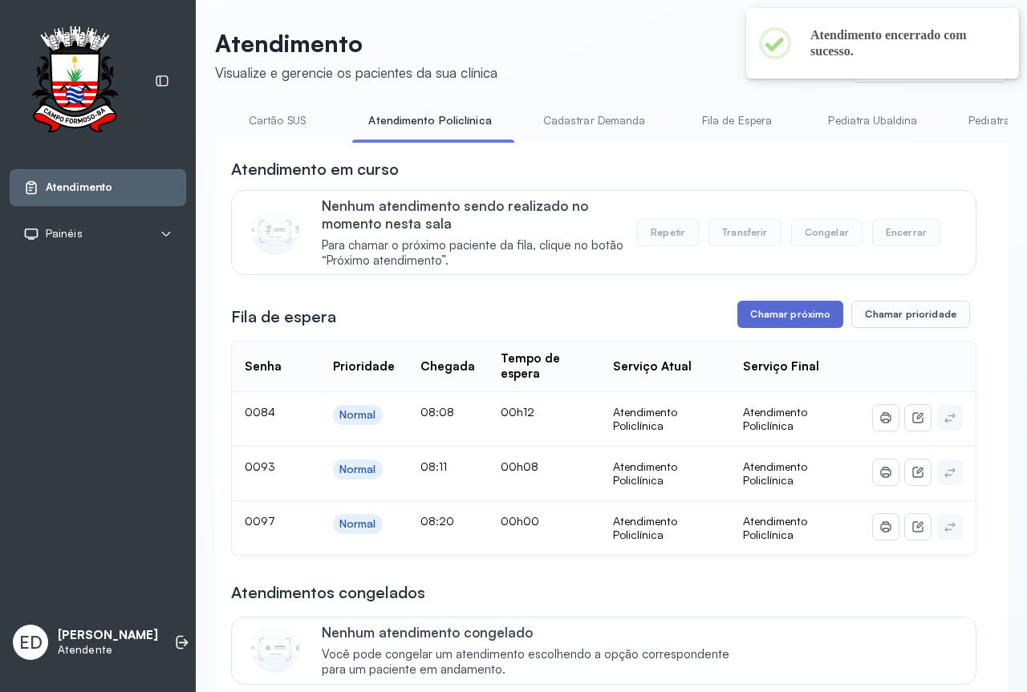
click at [784, 320] on button "Chamar próximo" at bounding box center [790, 314] width 106 height 27
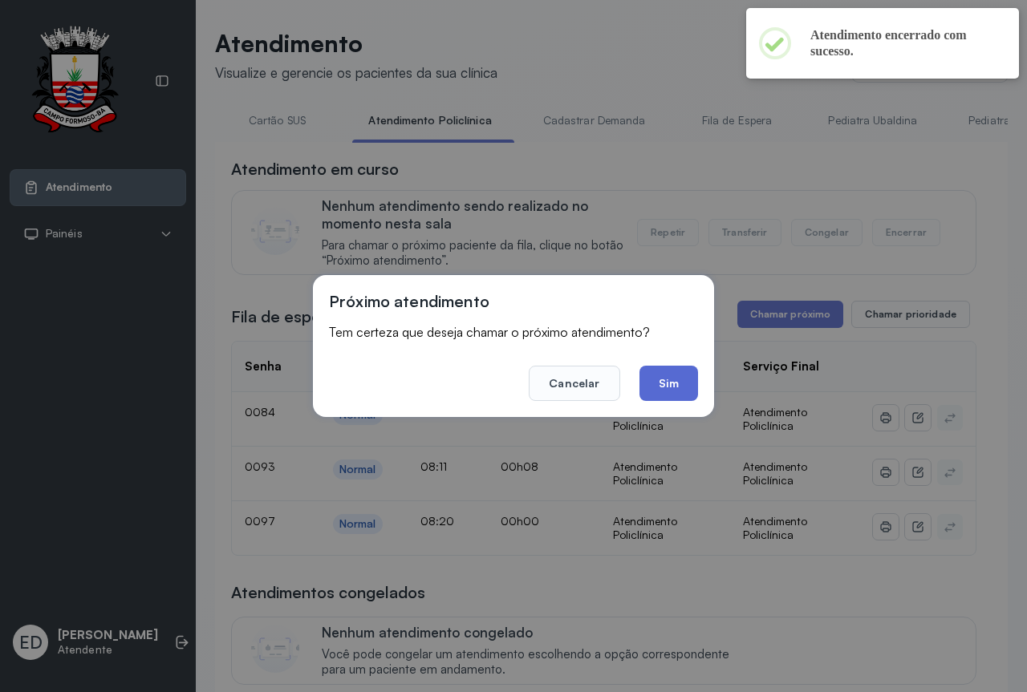
click at [697, 379] on button "Sim" at bounding box center [668, 383] width 59 height 35
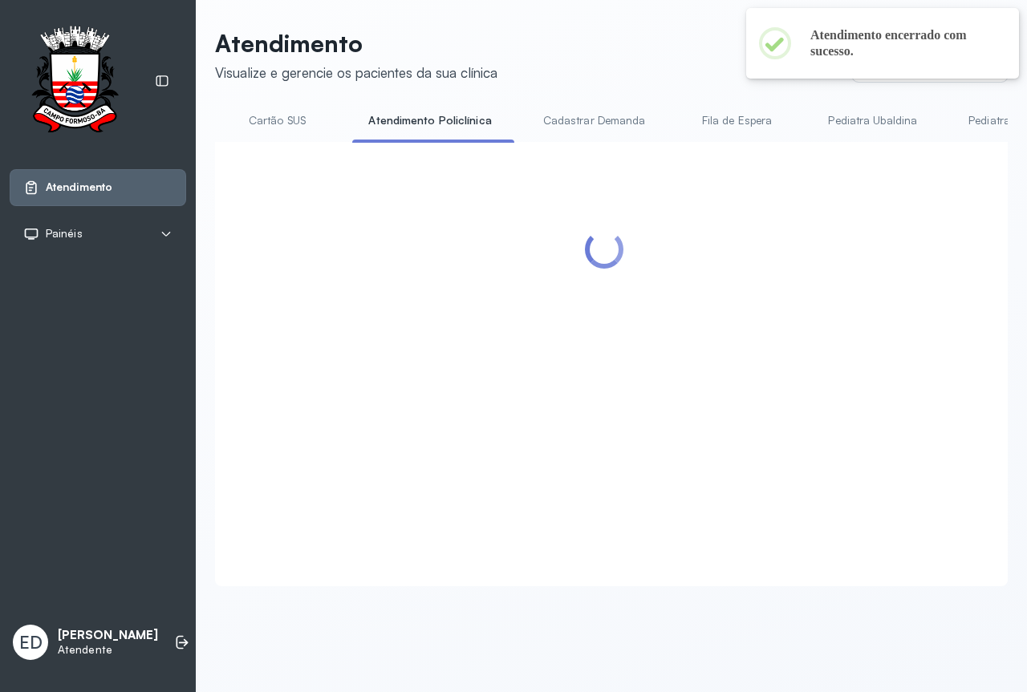
click at [580, 57] on header "Atendimento Visualize e gerencie os pacientes da sua clínica Ponto de atendimen…" at bounding box center [611, 55] width 792 height 53
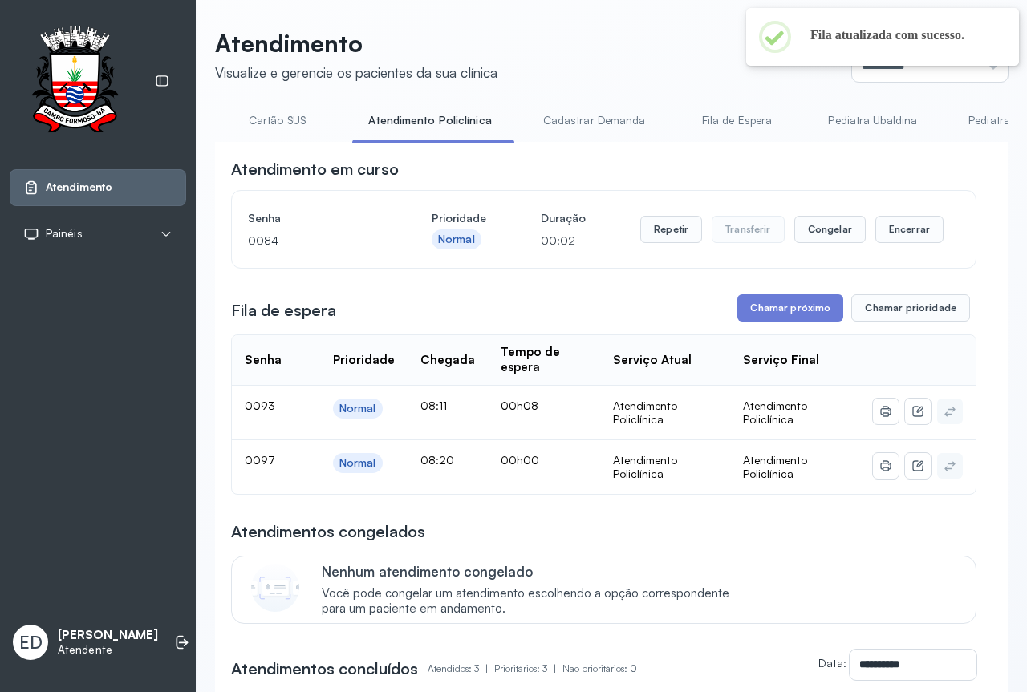
click at [958, 192] on div "Atendimento em curso Senha 0084 Prioridade Normal Duração 00:02 Repetir Transfe…" at bounding box center [603, 213] width 745 height 111
click at [723, 159] on div "**********" at bounding box center [611, 556] width 792 height 829
click at [897, 243] on button "Encerrar" at bounding box center [909, 229] width 68 height 27
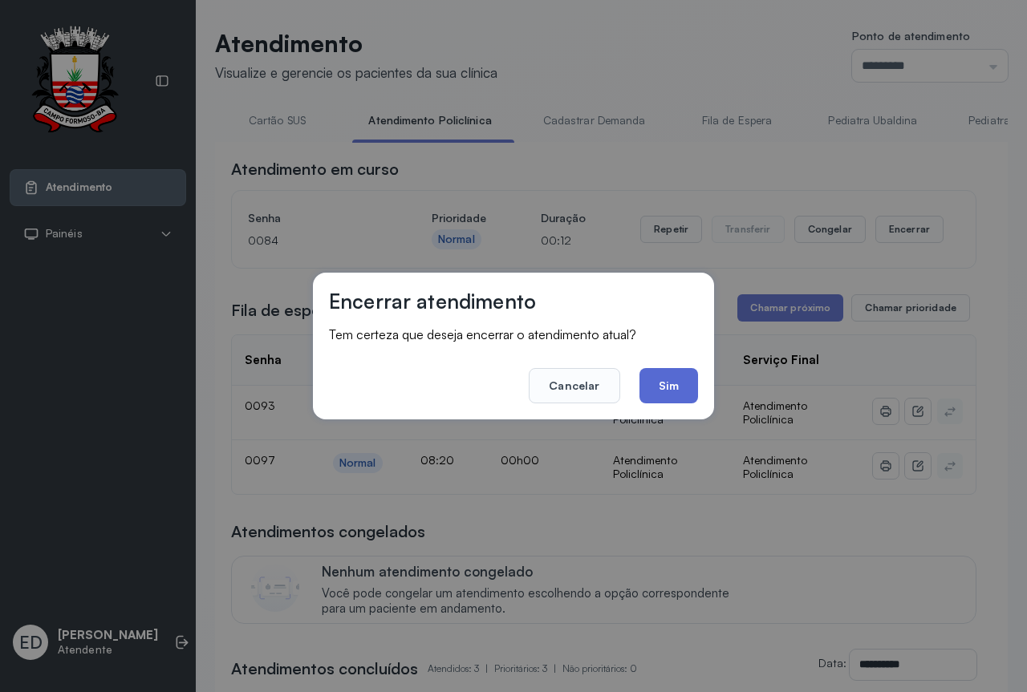
click at [676, 379] on button "Sim" at bounding box center [668, 385] width 59 height 35
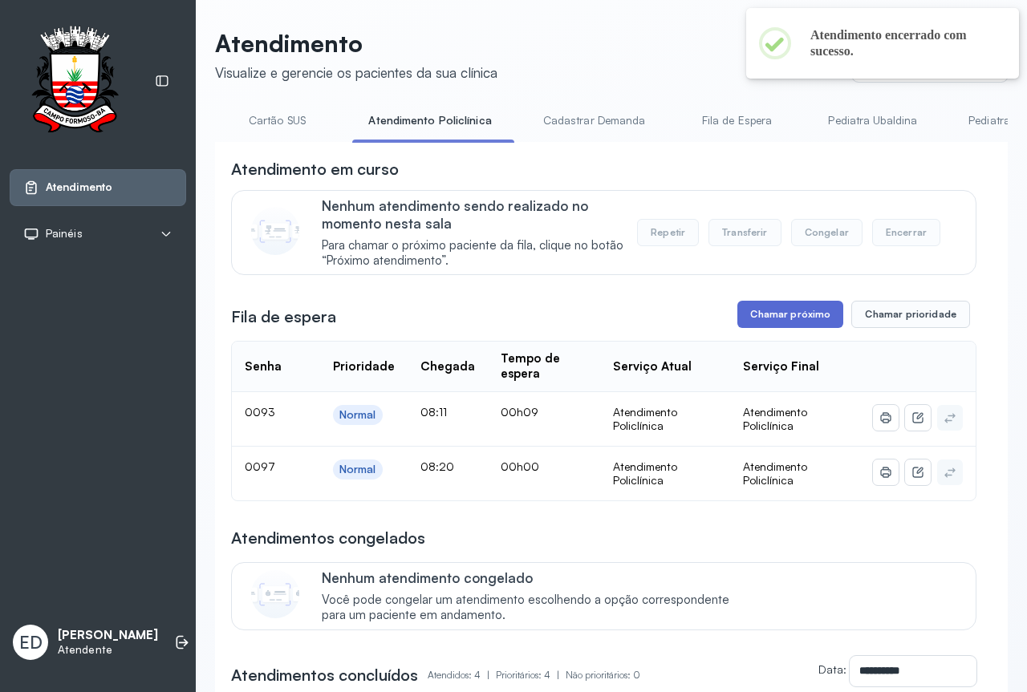
click at [808, 322] on button "Chamar próximo" at bounding box center [790, 314] width 106 height 27
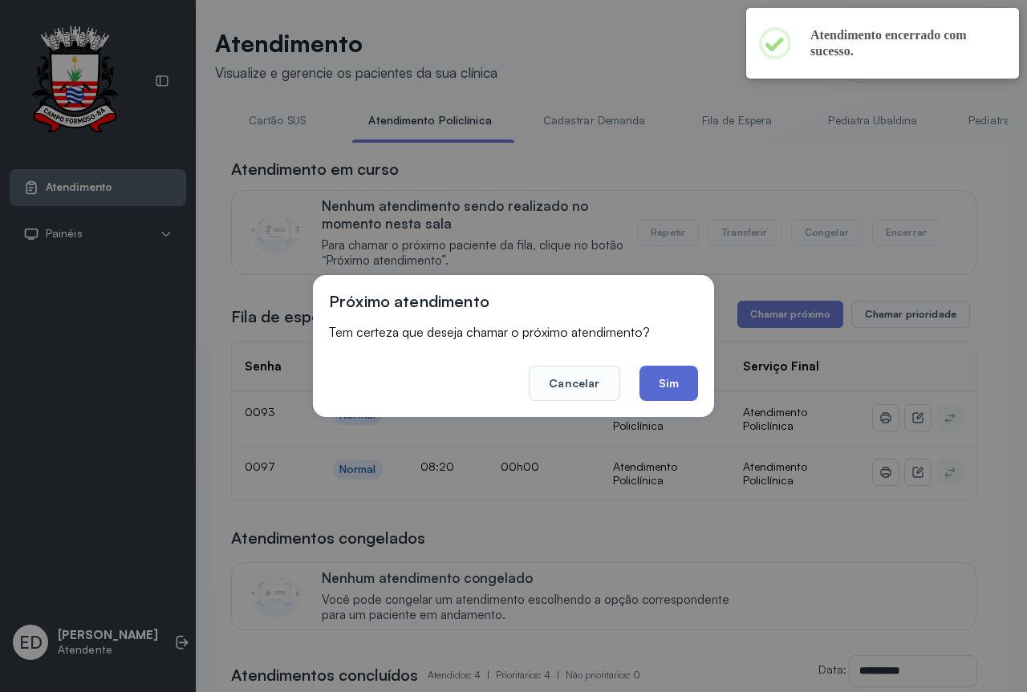
click at [659, 376] on button "Sim" at bounding box center [668, 383] width 59 height 35
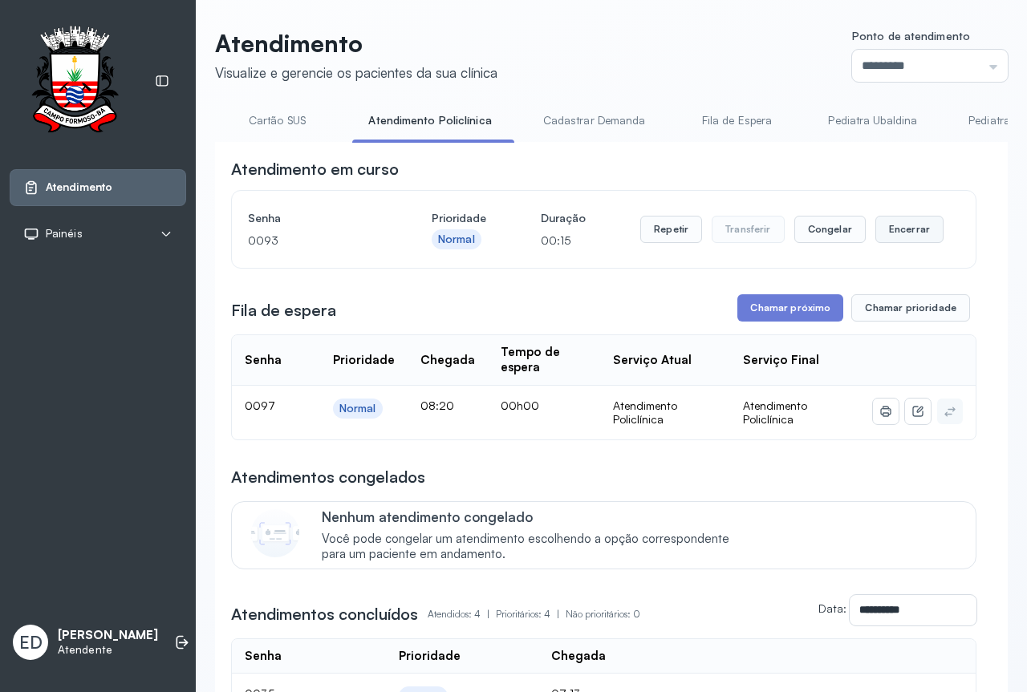
click at [899, 233] on button "Encerrar" at bounding box center [909, 229] width 68 height 27
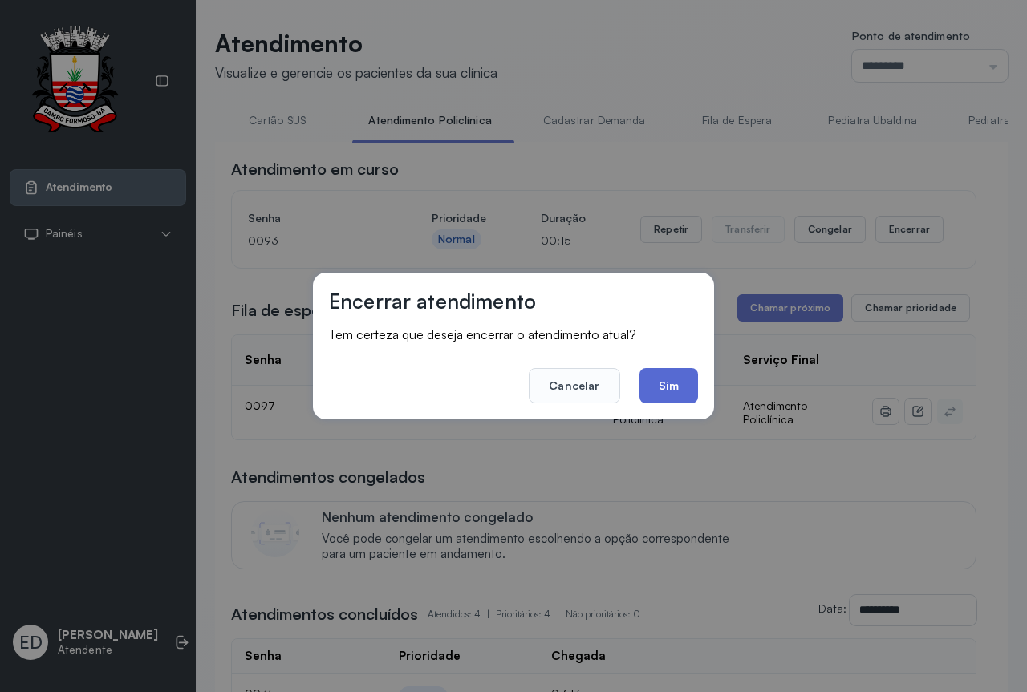
click at [674, 386] on button "Sim" at bounding box center [668, 385] width 59 height 35
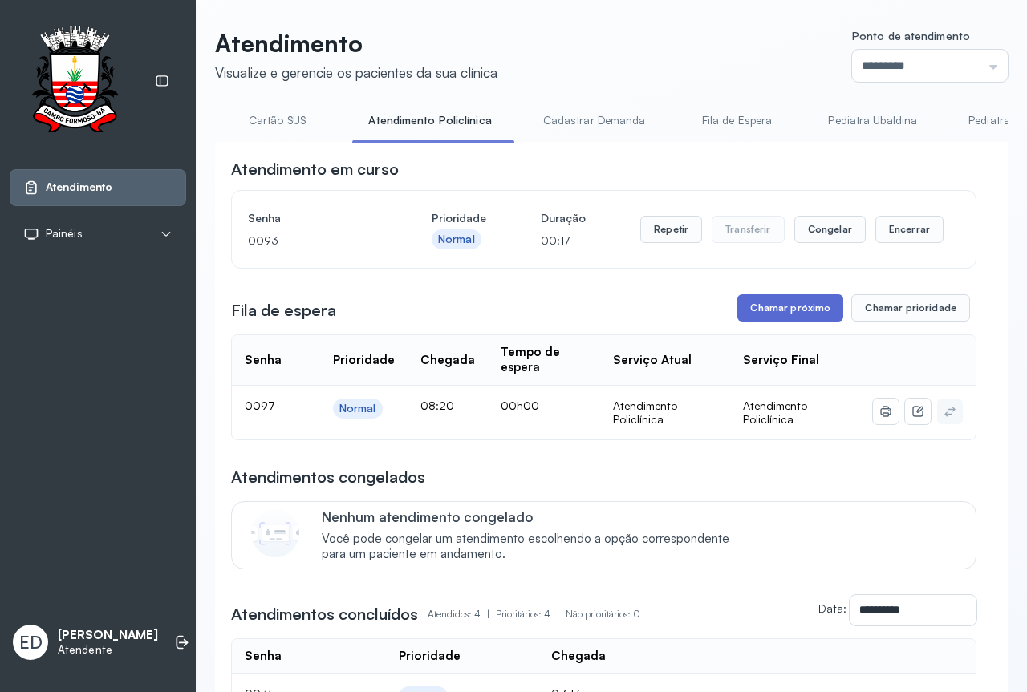
click at [782, 319] on button "Chamar próximo" at bounding box center [790, 307] width 106 height 27
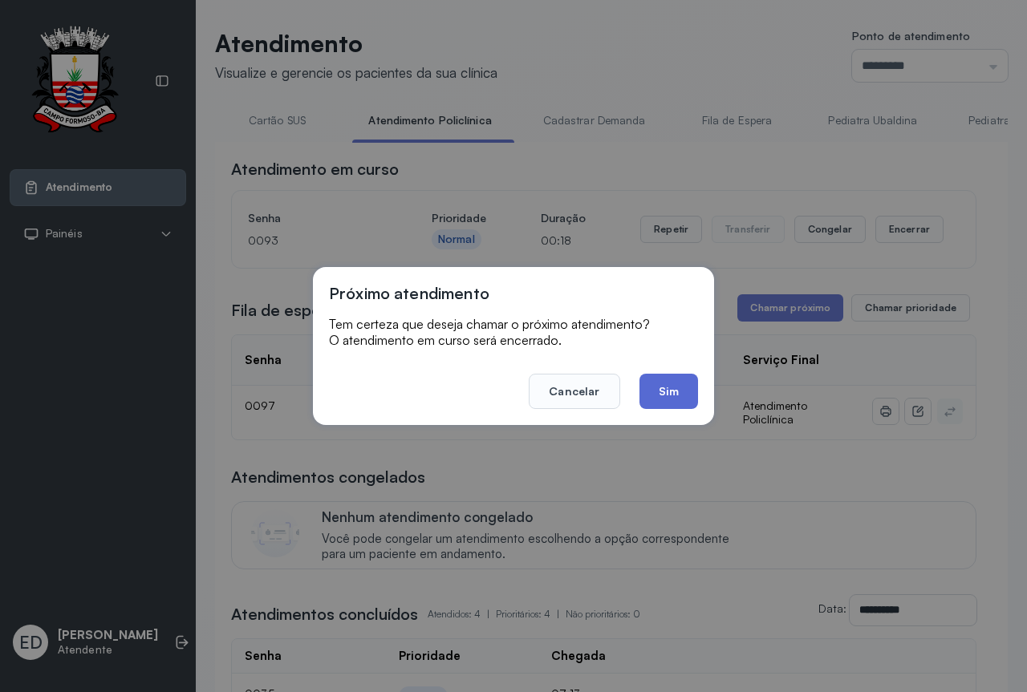
click at [671, 390] on button "Sim" at bounding box center [668, 391] width 59 height 35
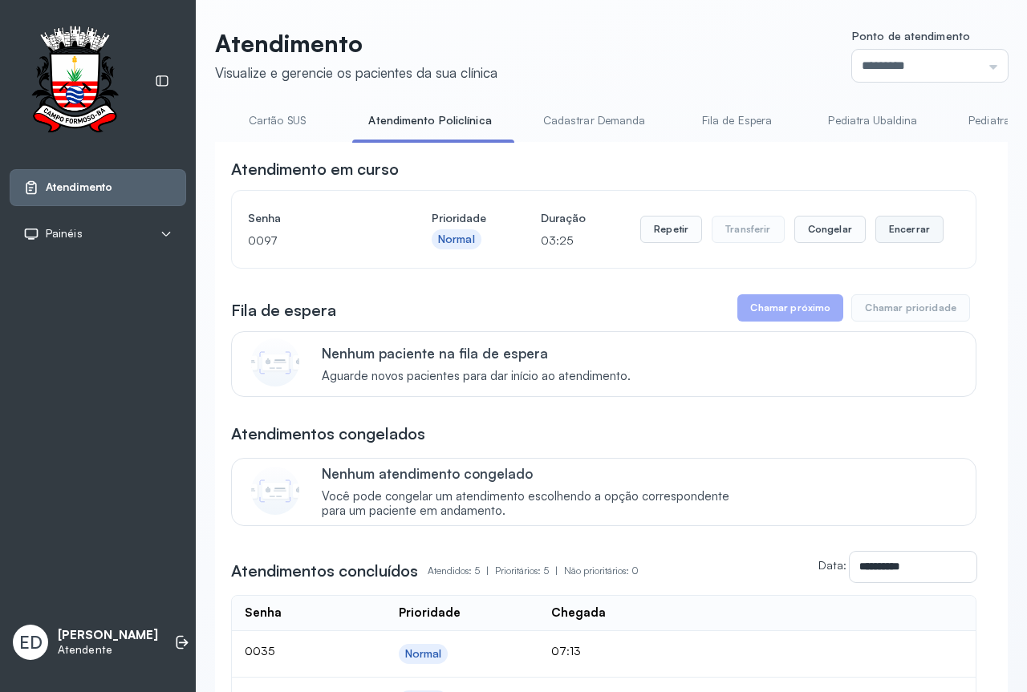
click at [898, 230] on button "Encerrar" at bounding box center [909, 229] width 68 height 27
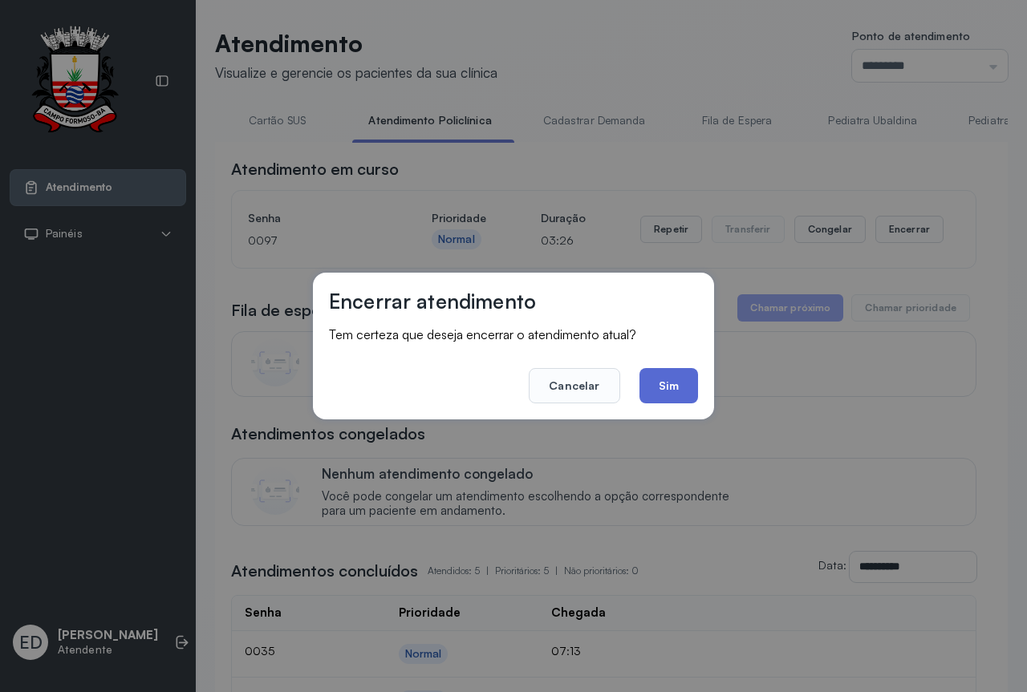
click at [668, 388] on button "Sim" at bounding box center [668, 385] width 59 height 35
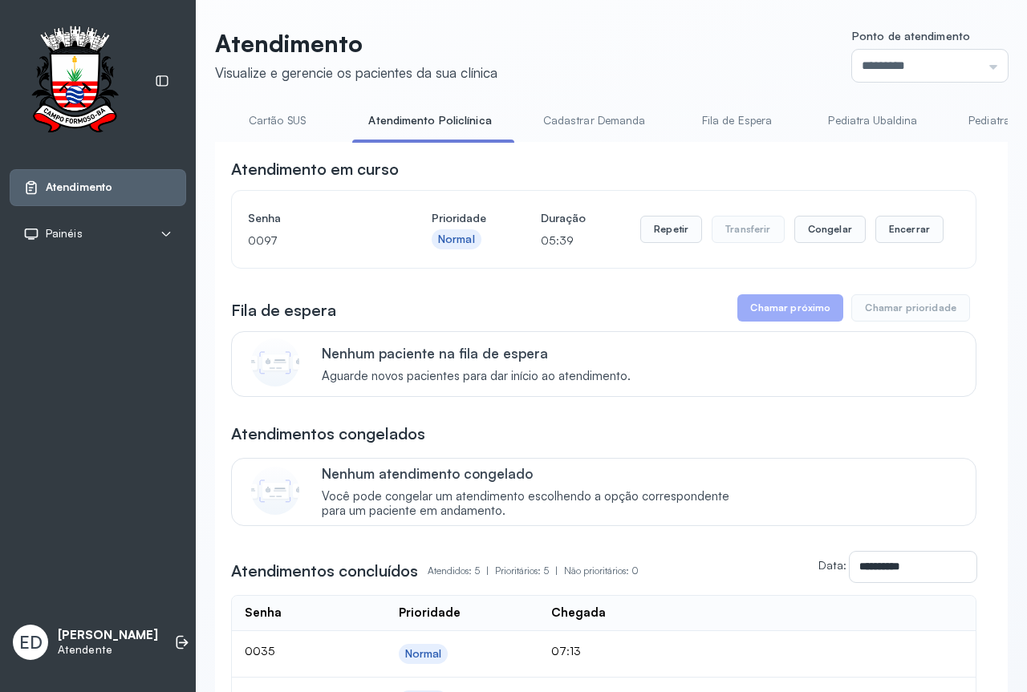
drag, startPoint x: 914, startPoint y: 237, endPoint x: 772, endPoint y: 338, distance: 174.9
click at [907, 240] on button "Encerrar" at bounding box center [909, 229] width 68 height 27
click at [889, 234] on button "Encerrar" at bounding box center [909, 229] width 68 height 27
click at [901, 227] on button "Encerrar" at bounding box center [909, 229] width 68 height 27
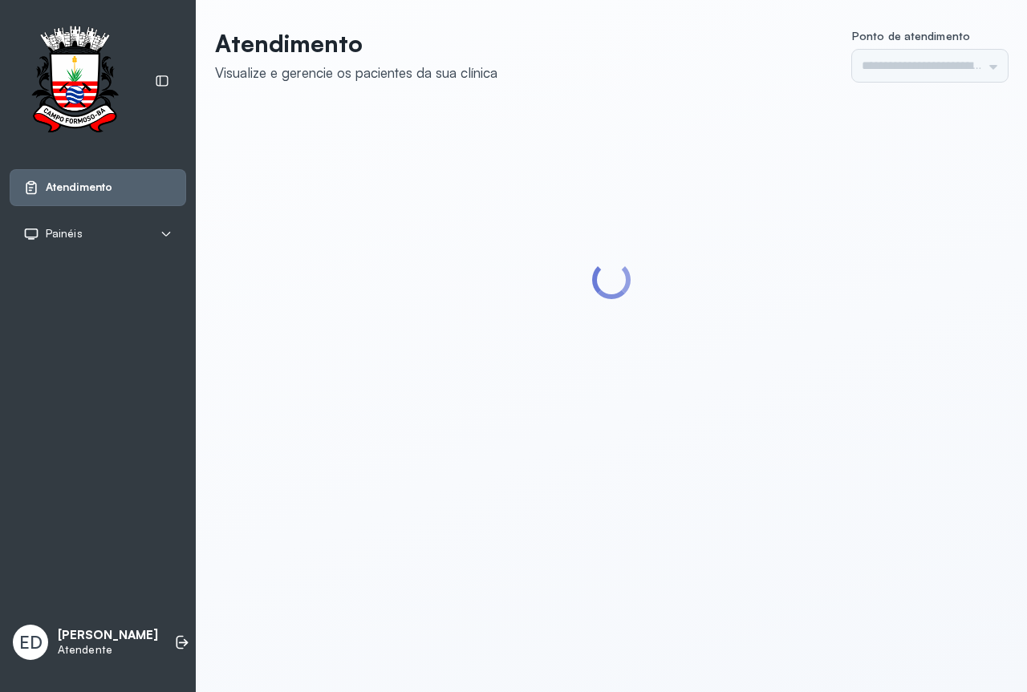
type input "*********"
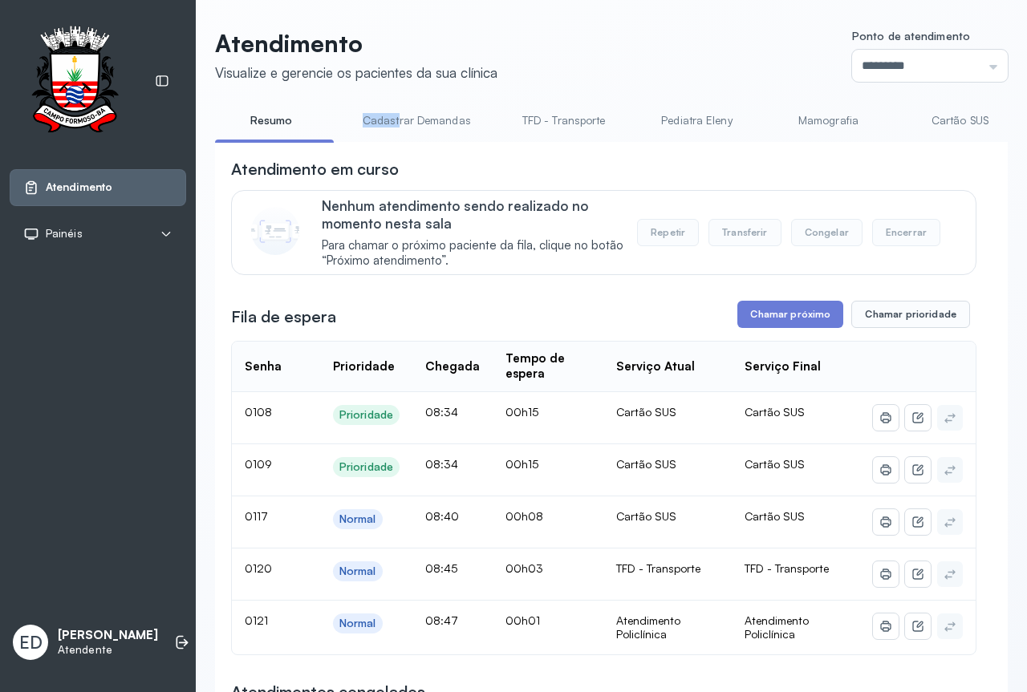
drag, startPoint x: 332, startPoint y: 140, endPoint x: 398, endPoint y: 140, distance: 65.8
click at [398, 140] on ul "Resumo Cadastrar Demandas TFD - Transporte Pediatra Eleny Mamografia Cartão SUS…" at bounding box center [611, 125] width 792 height 36
click at [631, 124] on link "Atendimento Policlínica" at bounding box center [692, 120] width 148 height 26
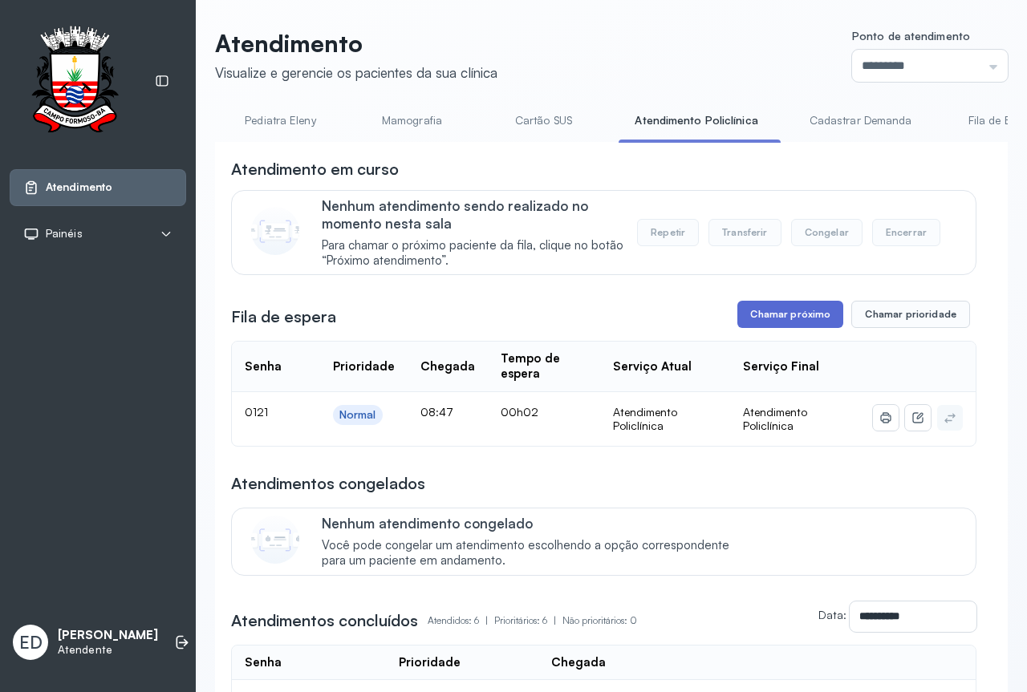
click at [779, 328] on button "Chamar próximo" at bounding box center [790, 314] width 106 height 27
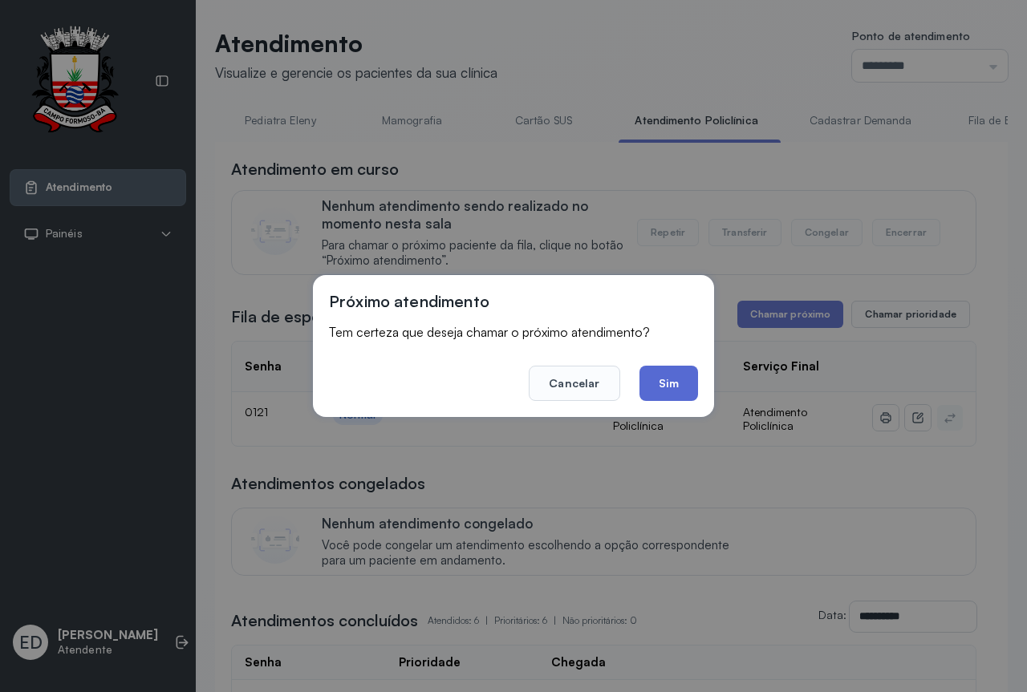
click at [695, 390] on button "Sim" at bounding box center [668, 383] width 59 height 35
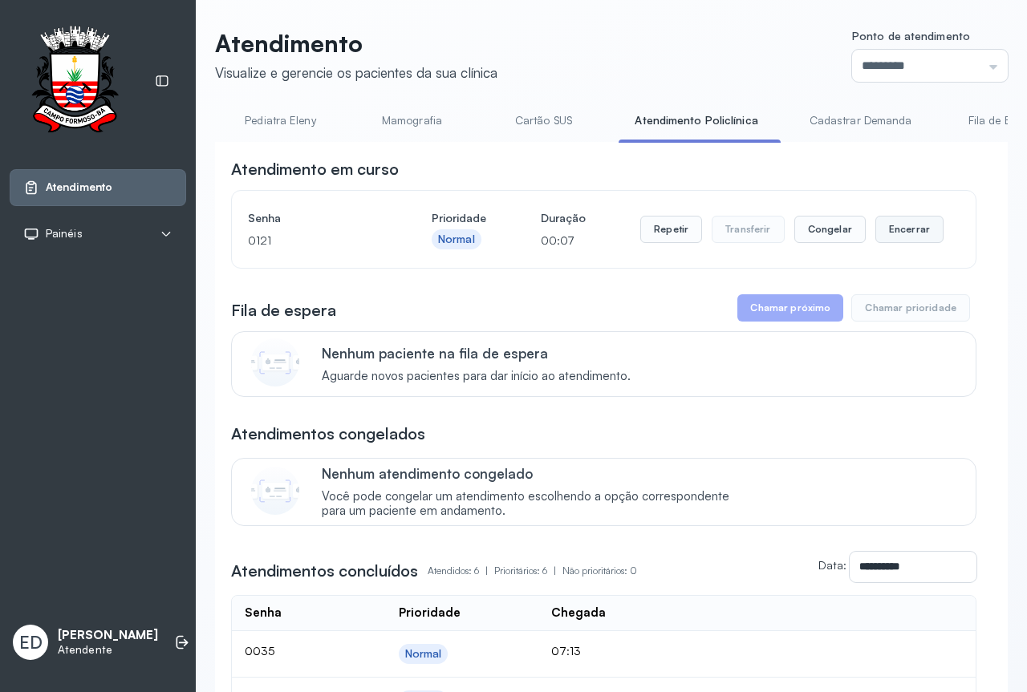
click at [908, 243] on button "Encerrar" at bounding box center [909, 229] width 68 height 27
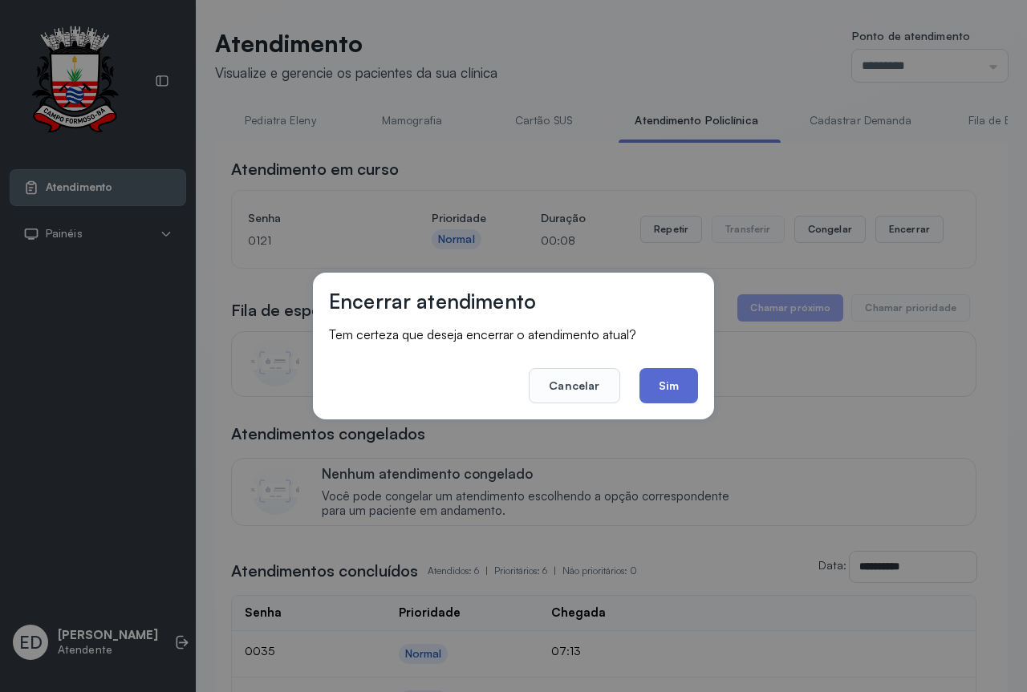
click at [657, 395] on button "Sim" at bounding box center [668, 385] width 59 height 35
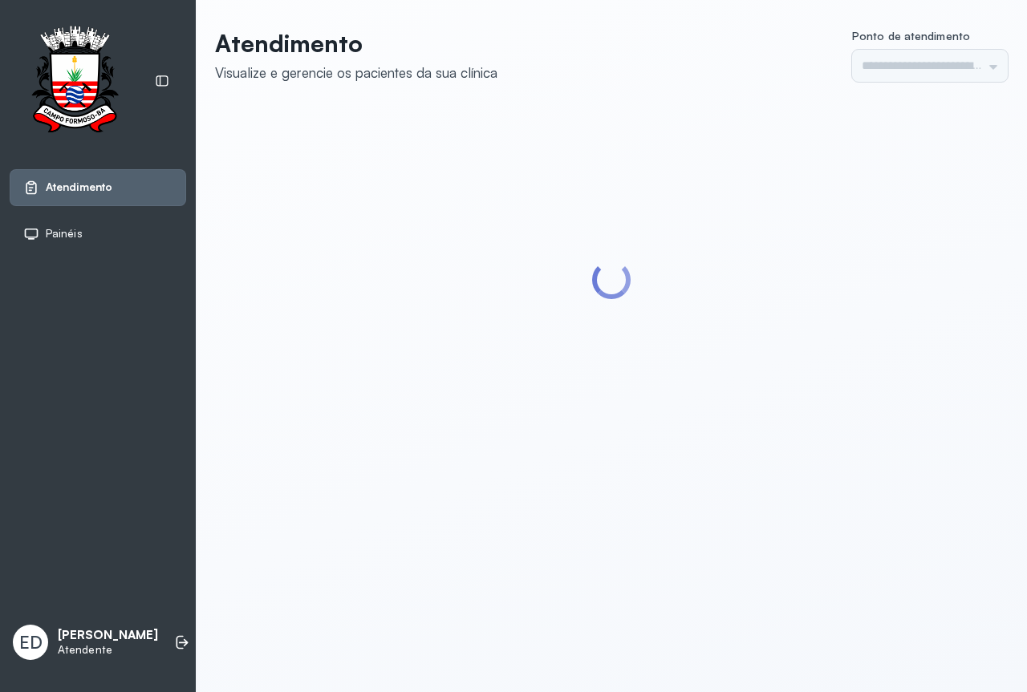
type input "*********"
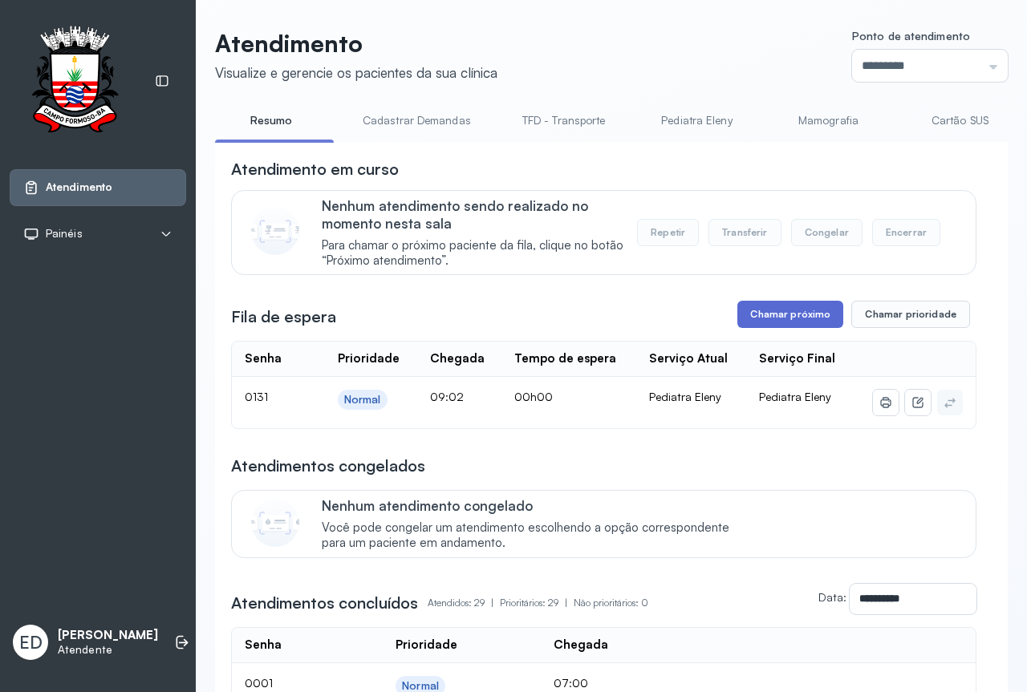
click at [804, 324] on button "Chamar próximo" at bounding box center [790, 314] width 106 height 27
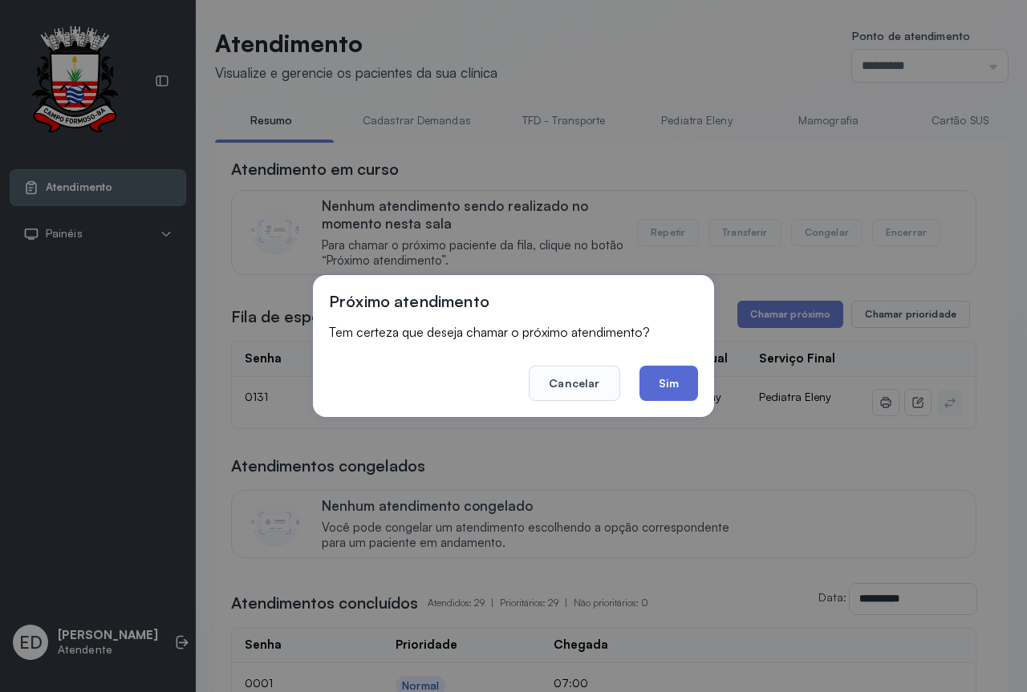
click at [695, 380] on button "Sim" at bounding box center [668, 383] width 59 height 35
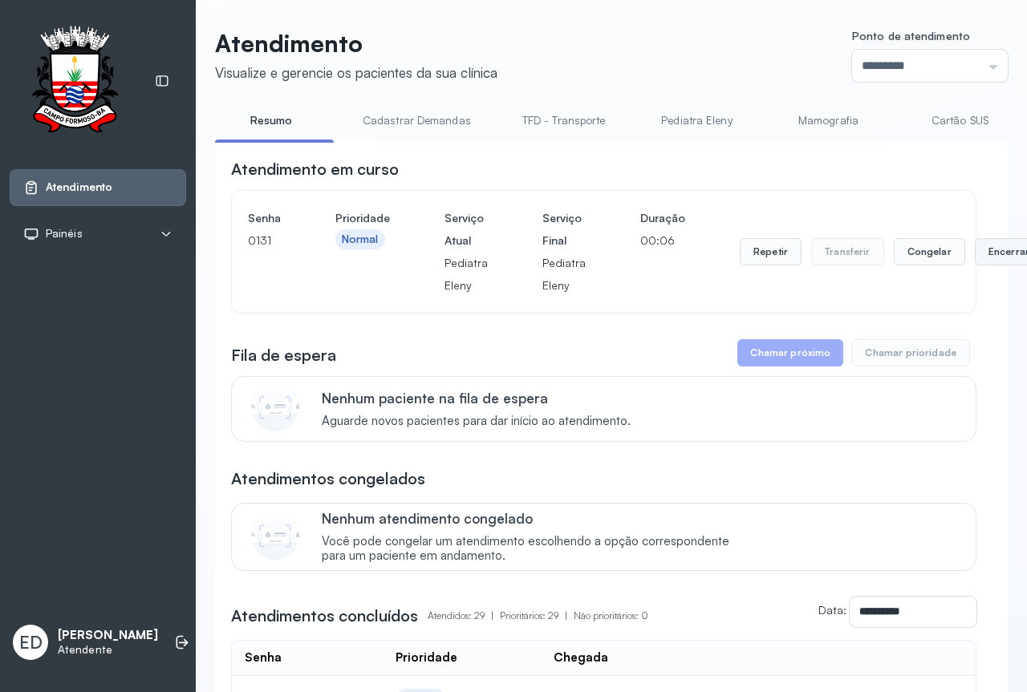
click at [979, 253] on button "Encerrar" at bounding box center [1009, 251] width 68 height 27
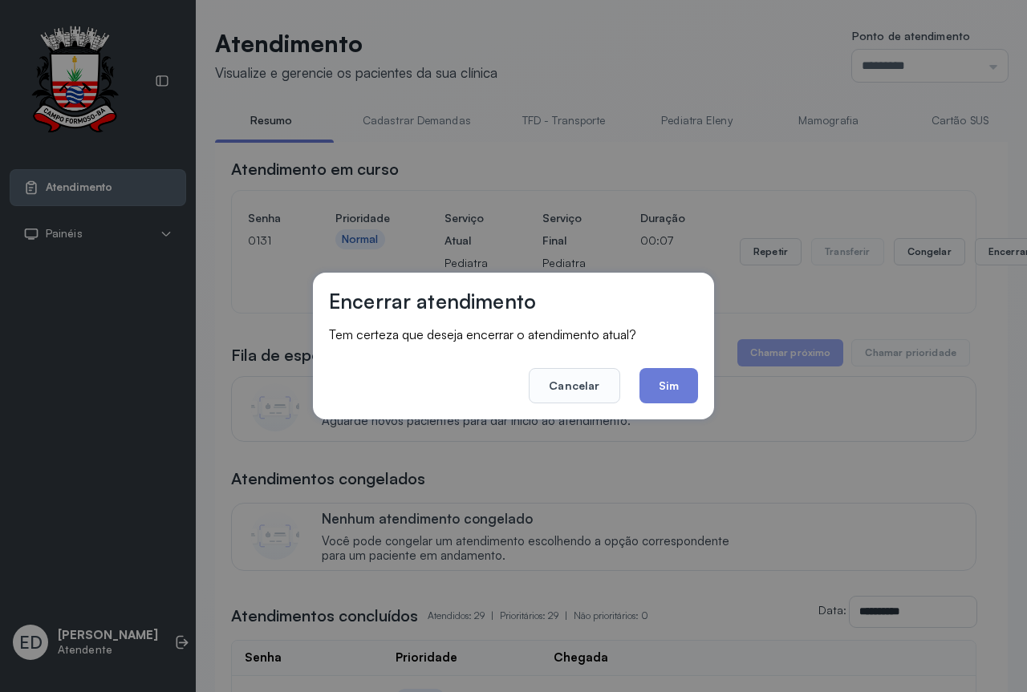
click at [675, 386] on button "Sim" at bounding box center [668, 385] width 59 height 35
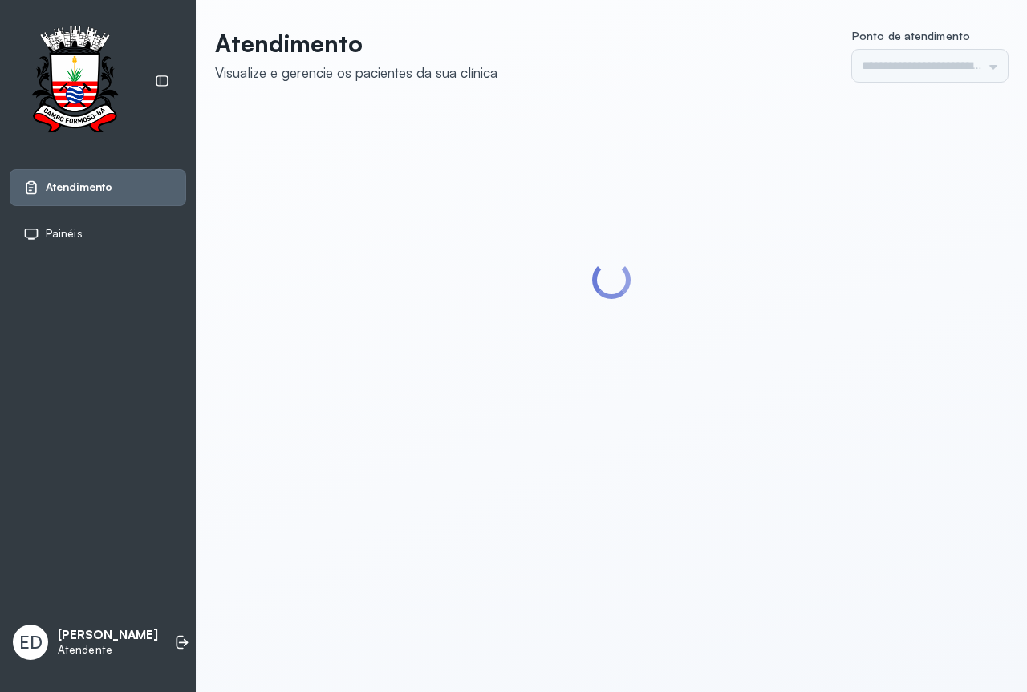
type input "*********"
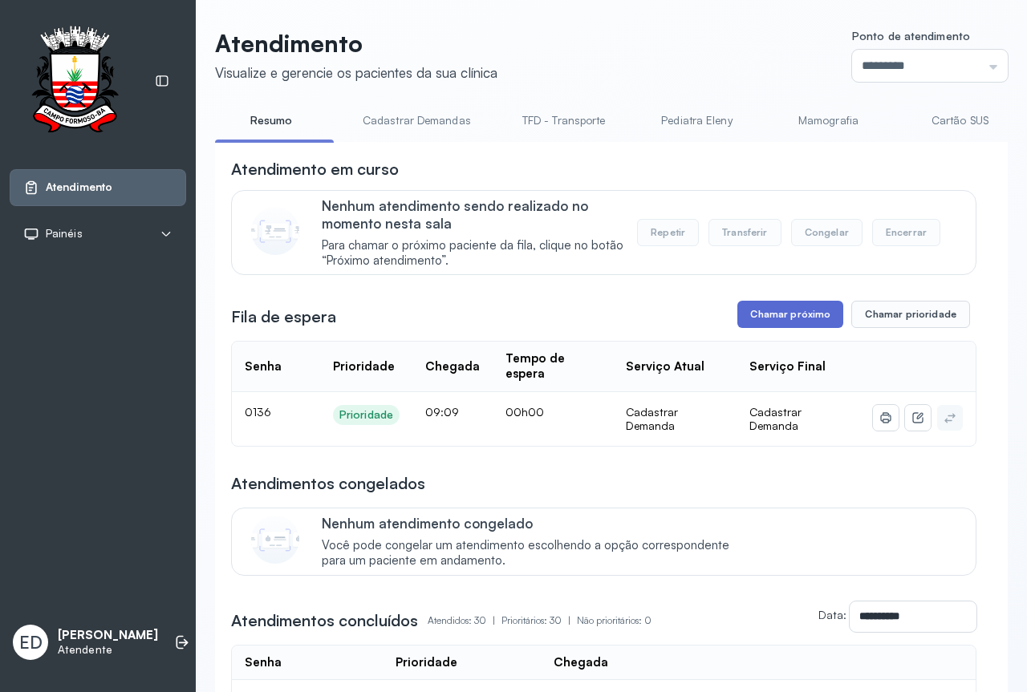
click at [800, 326] on button "Chamar próximo" at bounding box center [790, 314] width 106 height 27
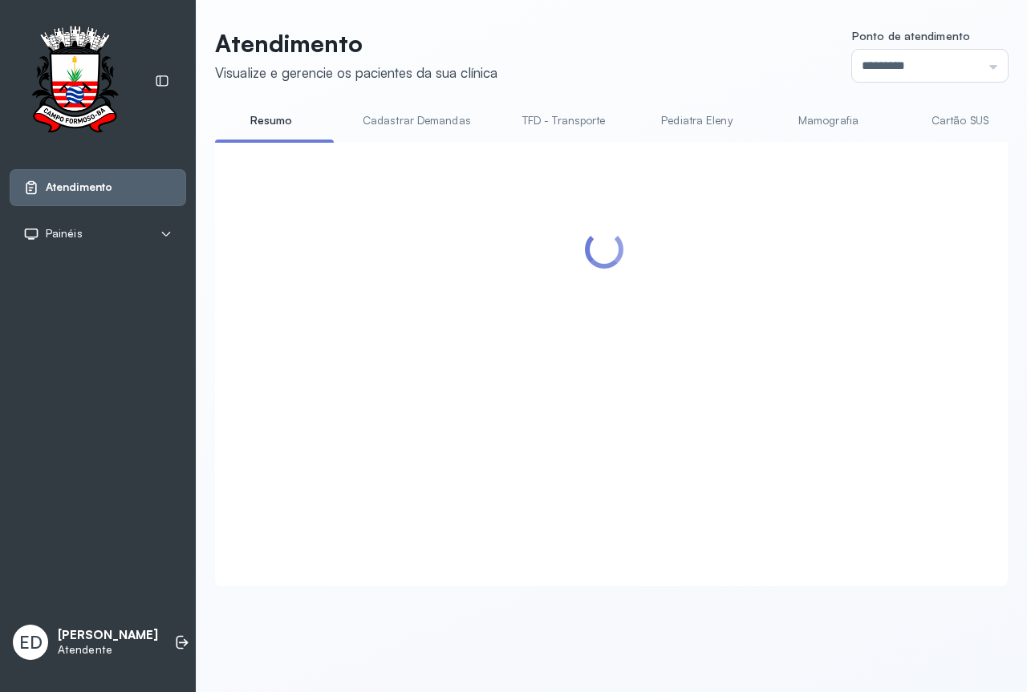
click at [696, 289] on div at bounding box center [603, 345] width 745 height 374
click at [877, 306] on div at bounding box center [603, 345] width 745 height 374
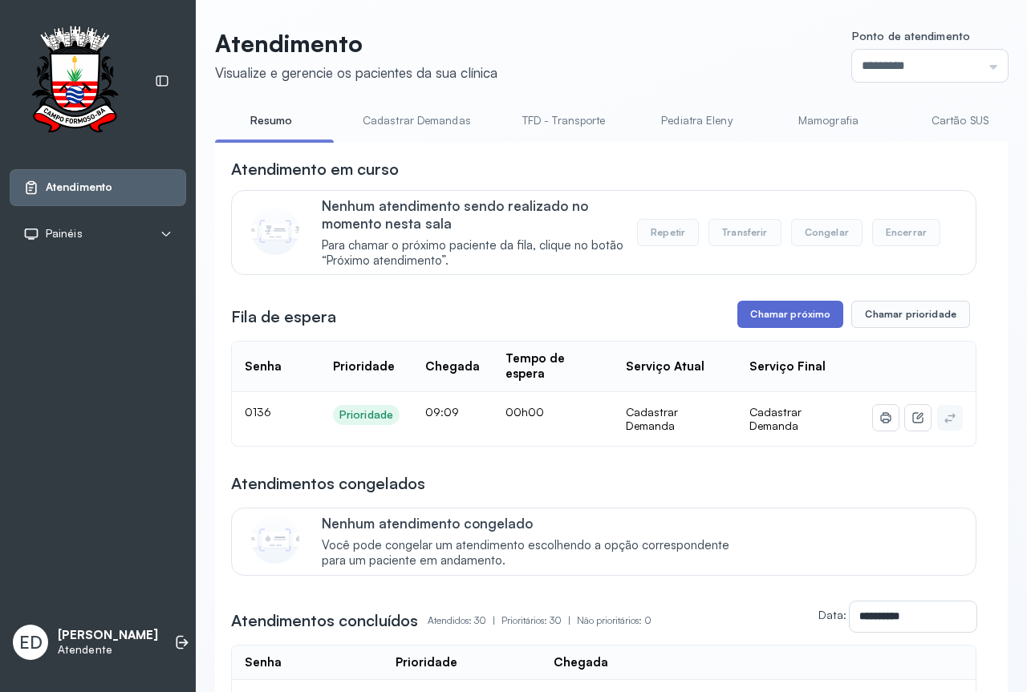
click at [826, 324] on button "Chamar próximo" at bounding box center [790, 314] width 106 height 27
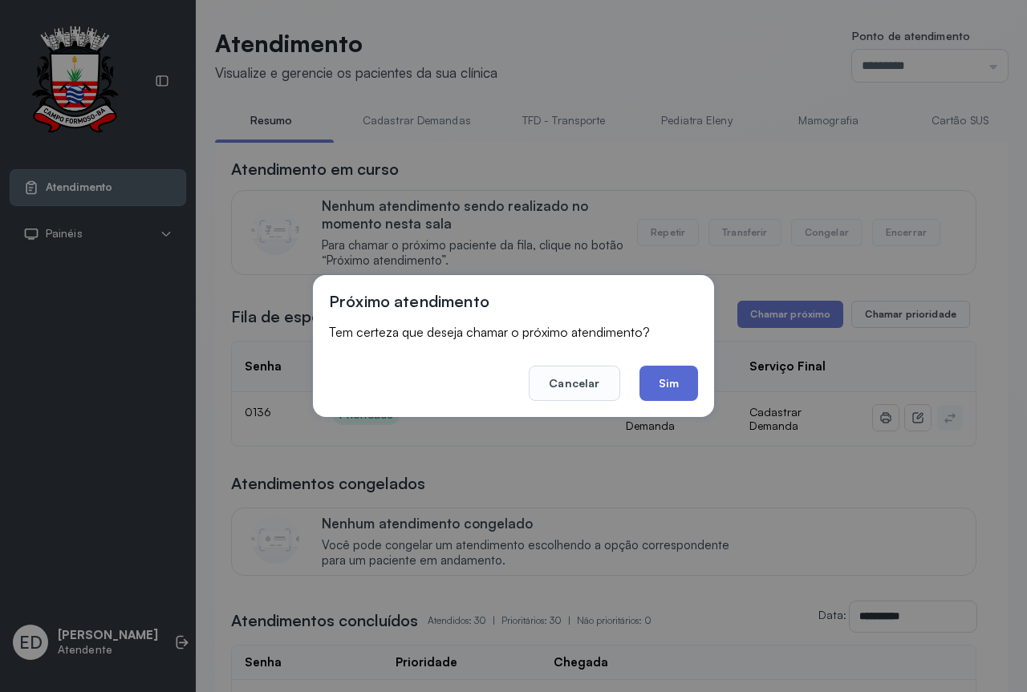
click at [679, 371] on button "Sim" at bounding box center [668, 383] width 59 height 35
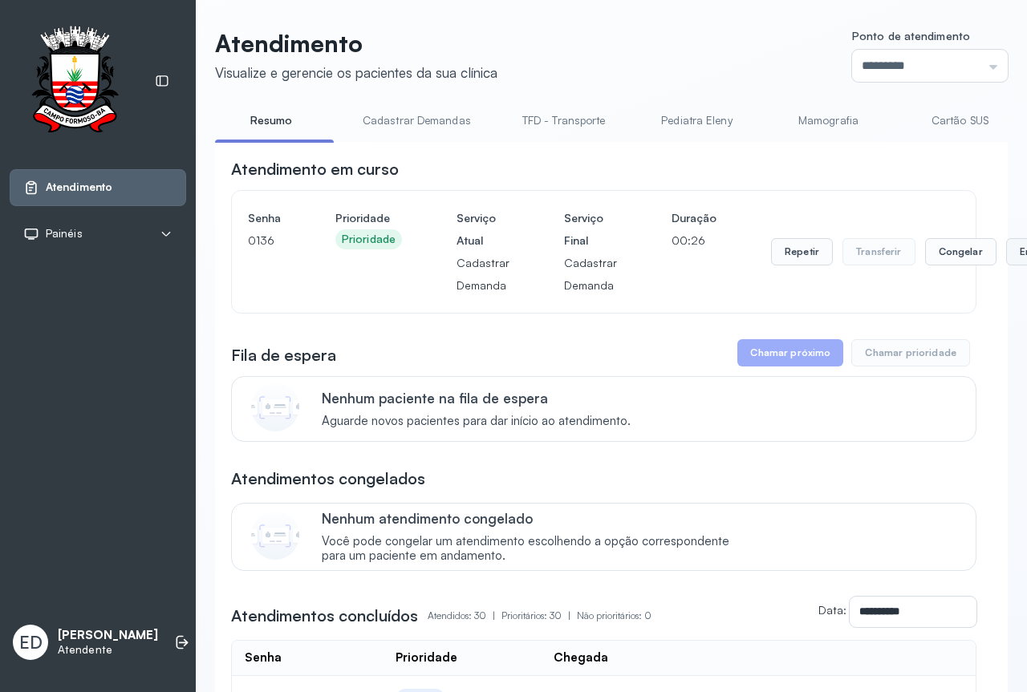
click at [1006, 259] on button "Encerrar" at bounding box center [1040, 251] width 68 height 27
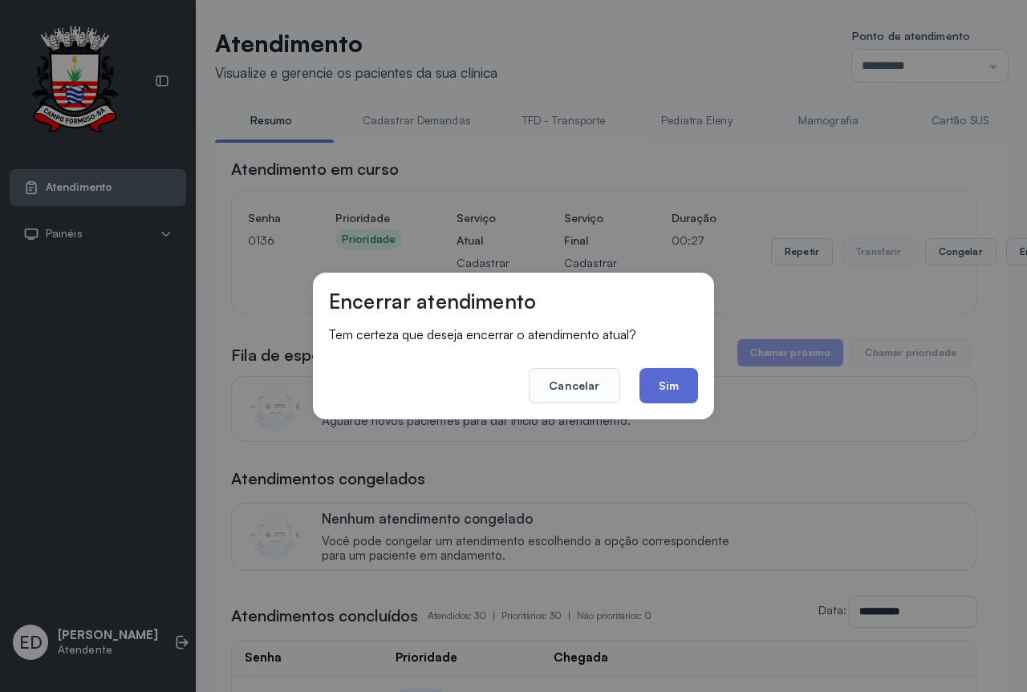
click at [649, 384] on button "Sim" at bounding box center [668, 385] width 59 height 35
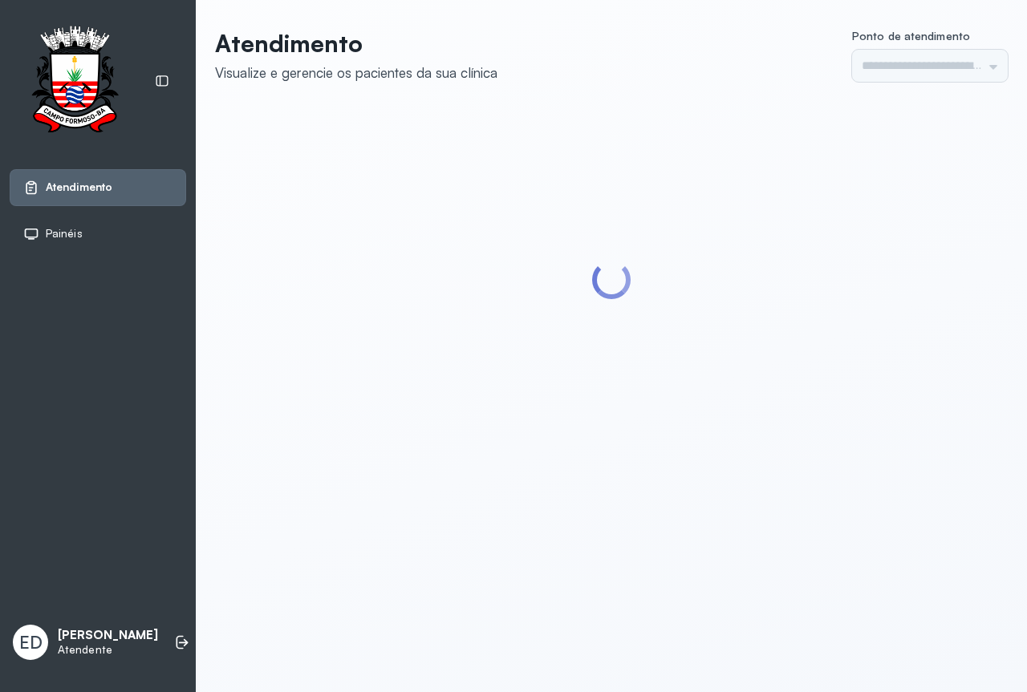
type input "*********"
